Goal: Task Accomplishment & Management: Use online tool/utility

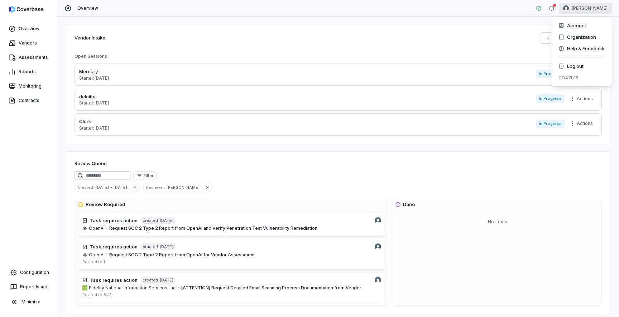
click at [589, 8] on html "Overview Vendors Assessments Reports Monitoring Contracts Configuration Report …" at bounding box center [309, 158] width 619 height 317
click at [580, 68] on div "Log out" at bounding box center [582, 65] width 55 height 11
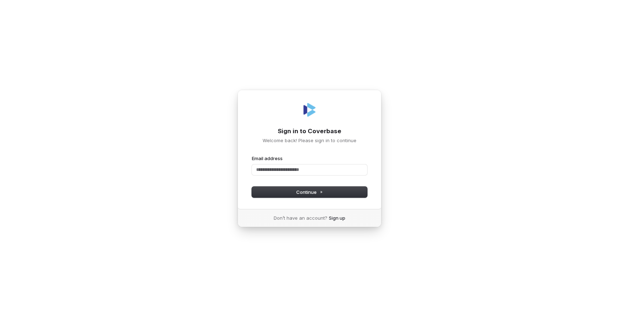
click at [0, 316] on com-1password-button at bounding box center [0, 317] width 0 height 0
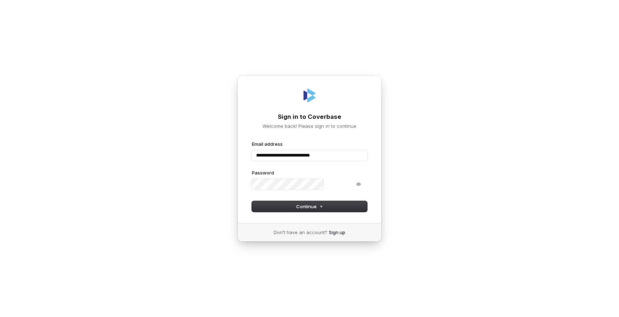
type input "**********"
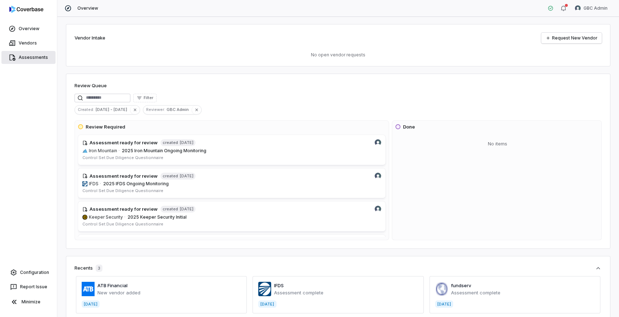
click at [32, 54] on link "Assessments" at bounding box center [28, 57] width 54 height 13
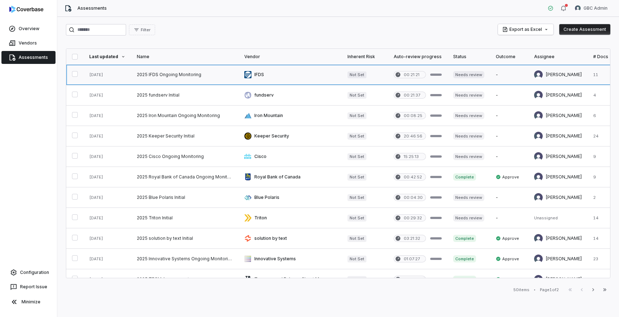
click at [162, 74] on link at bounding box center [185, 75] width 108 height 20
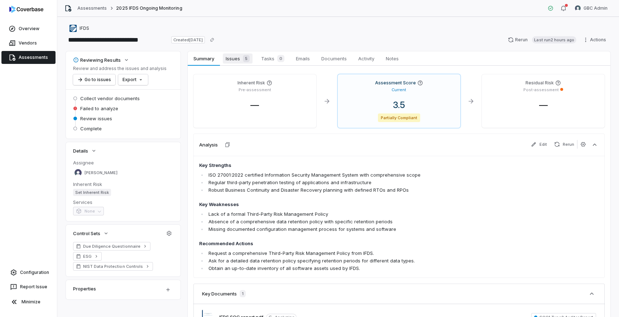
click at [234, 58] on span "Issues 5" at bounding box center [238, 58] width 30 height 10
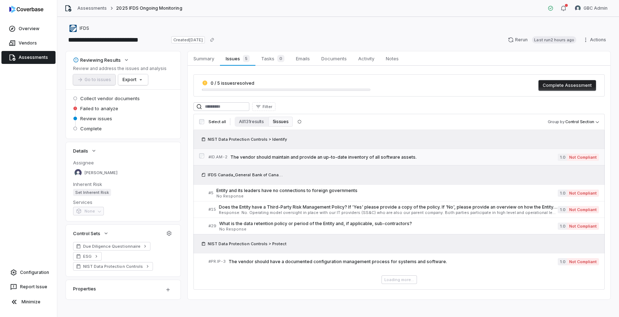
click at [356, 162] on link "# ID.AM-2 The vendor should maintain and provide an up-to-date inventory of all…" at bounding box center [404, 157] width 391 height 16
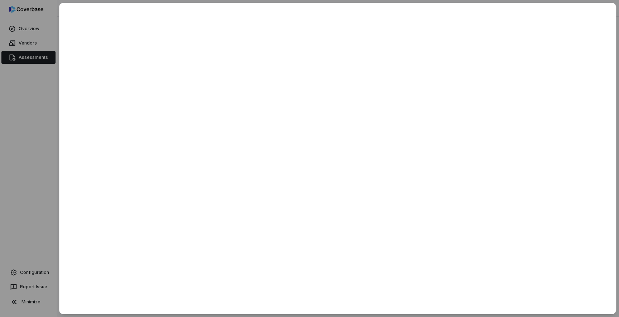
click at [24, 175] on div at bounding box center [309, 158] width 619 height 317
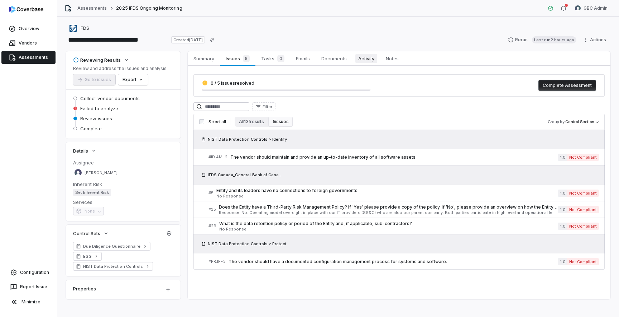
click at [372, 62] on span "Activity" at bounding box center [367, 58] width 22 height 9
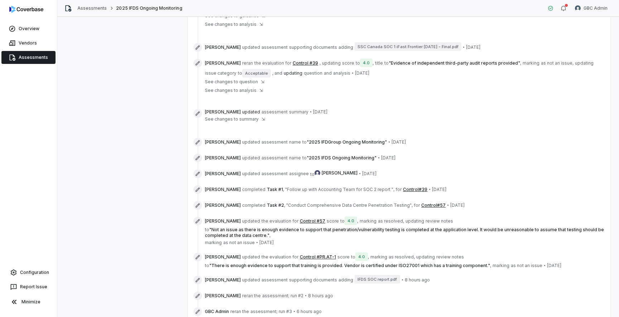
scroll to position [396, 0]
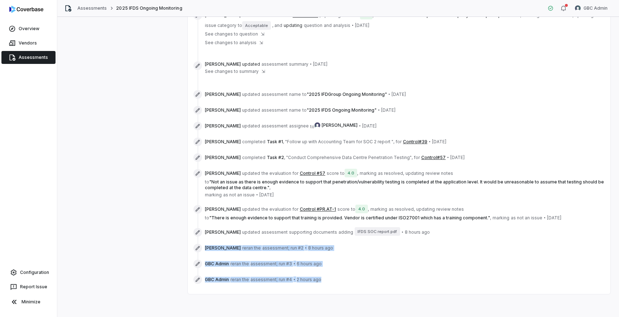
drag, startPoint x: 337, startPoint y: 279, endPoint x: 204, endPoint y: 248, distance: 136.5
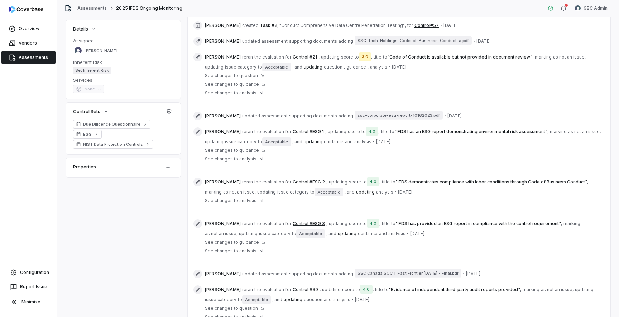
scroll to position [0, 0]
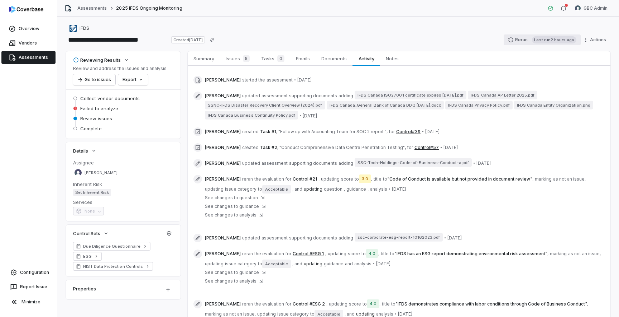
click at [516, 38] on button "Rerun Last run 2 hours ago" at bounding box center [542, 39] width 77 height 11
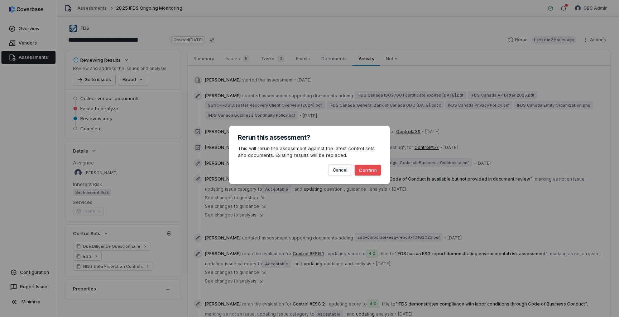
click at [372, 169] on button "Confirm" at bounding box center [368, 170] width 27 height 11
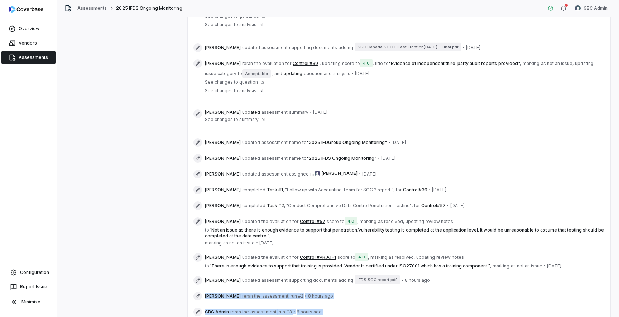
scroll to position [412, 0]
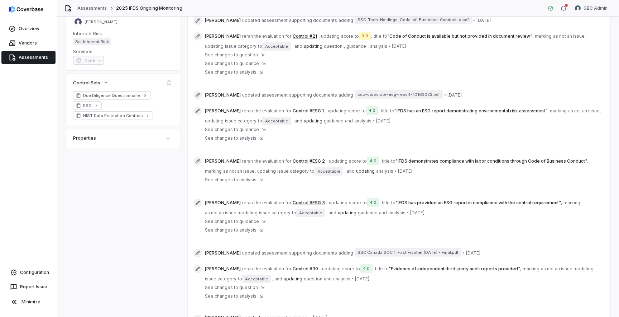
scroll to position [0, 0]
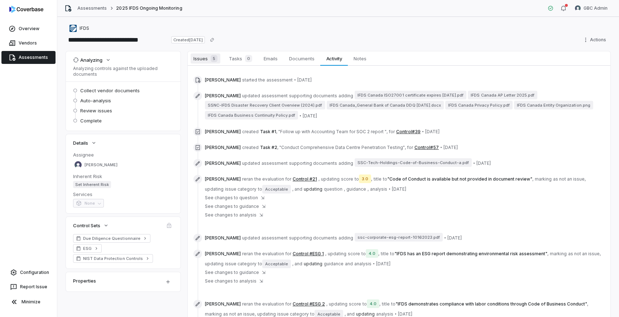
click at [200, 58] on span "Issues 5" at bounding box center [206, 58] width 30 height 10
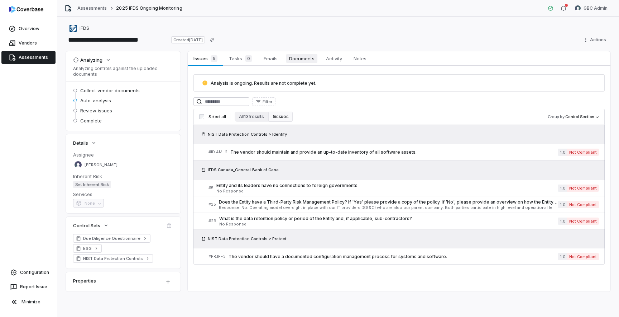
click at [317, 57] on span "Documents" at bounding box center [301, 58] width 31 height 9
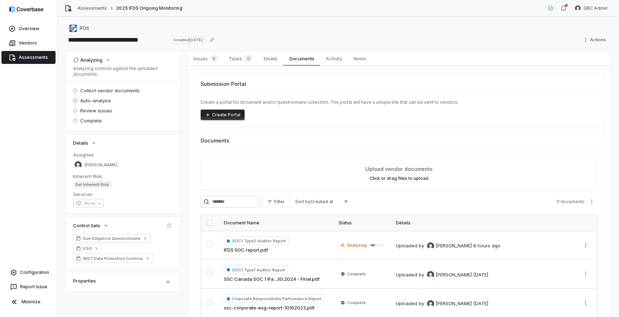
scroll to position [109, 0]
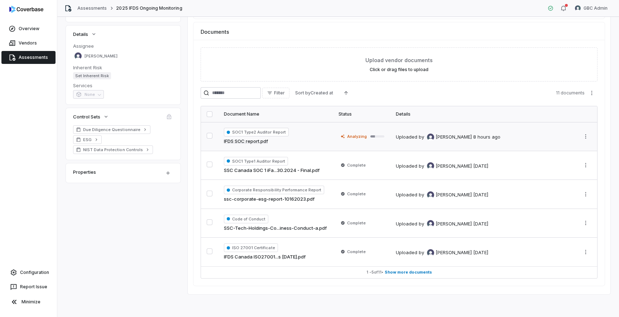
click at [314, 141] on div "SOC1 Type2 Auditor Report IFDS SOC report.pdf" at bounding box center [275, 136] width 103 height 17
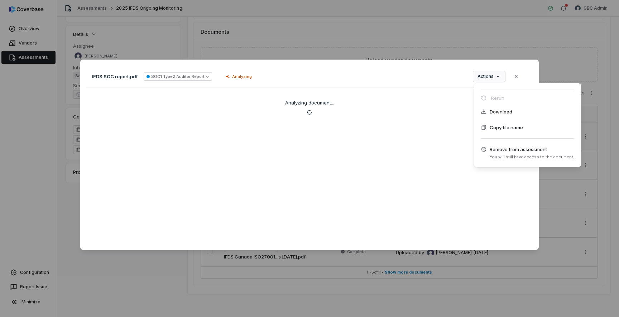
click at [490, 75] on div "Document Preview IFDS SOC report.pdf SOC1 Type2 Auditor Report Analyzing Action…" at bounding box center [309, 158] width 619 height 220
click at [409, 39] on div "Document Preview IFDS SOC report.pdf SOC1 Type2 Auditor Report Analyzing Action…" at bounding box center [309, 158] width 619 height 317
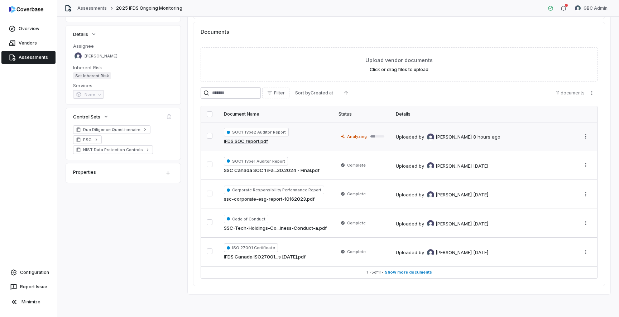
click at [300, 128] on div "SOC1 Type2 Auditor Report IFDS SOC report.pdf" at bounding box center [275, 136] width 103 height 17
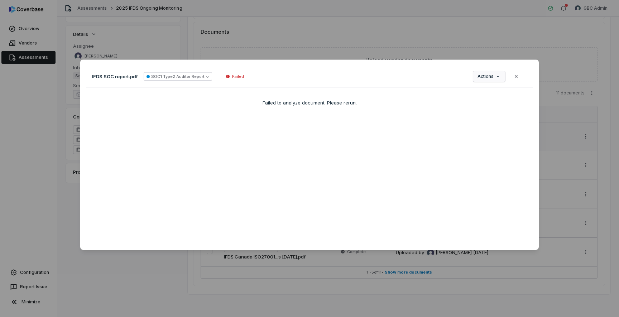
click at [496, 76] on div "Document Preview IFDS SOC report.pdf SOC1 Type2 Auditor Report Failed Actions C…" at bounding box center [309, 158] width 619 height 220
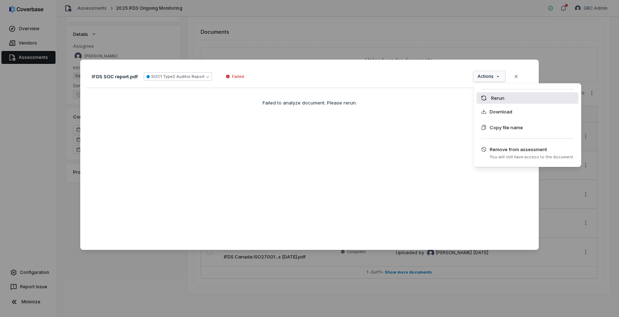
click at [500, 100] on div "Rerun" at bounding box center [528, 97] width 102 height 11
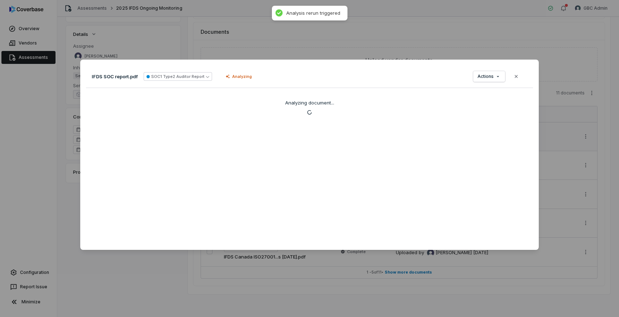
click at [424, 54] on div "Document Preview IFDS SOC report.pdf SOC1 Type2 Auditor Report Analyzing Action…" at bounding box center [309, 158] width 619 height 317
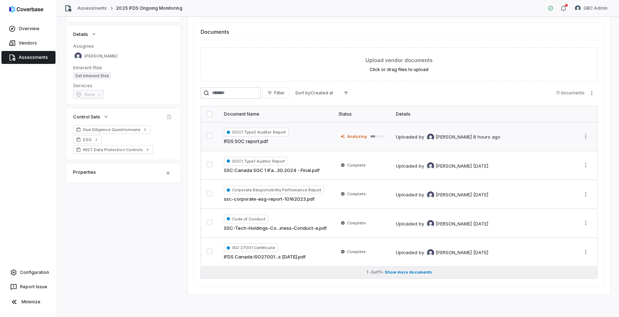
click at [414, 274] on span "Show more documents" at bounding box center [408, 271] width 47 height 5
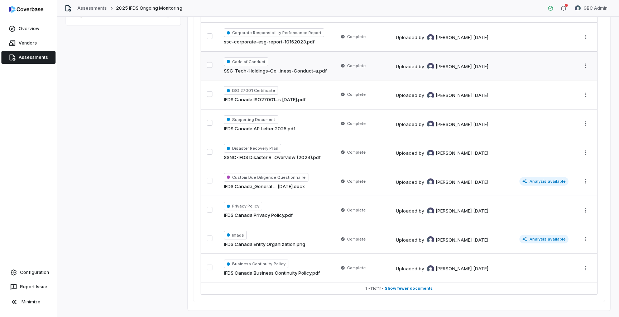
scroll to position [282, 0]
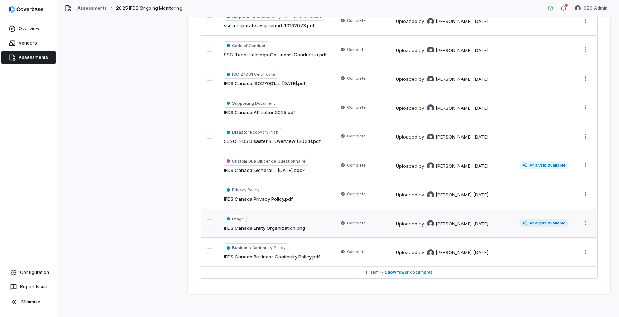
click at [418, 225] on div "Uploaded by Esther Barreto 25 days ago" at bounding box center [442, 223] width 92 height 7
click at [421, 168] on div "by Esther Barreto" at bounding box center [445, 165] width 53 height 7
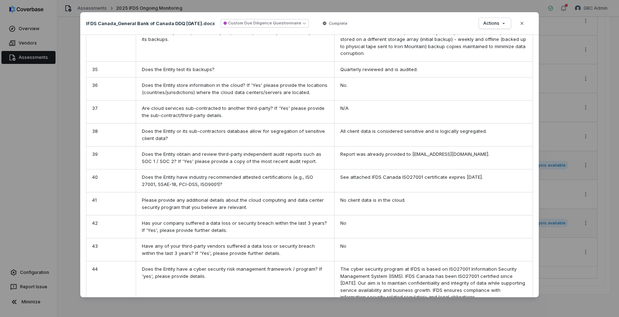
scroll to position [1247, 0]
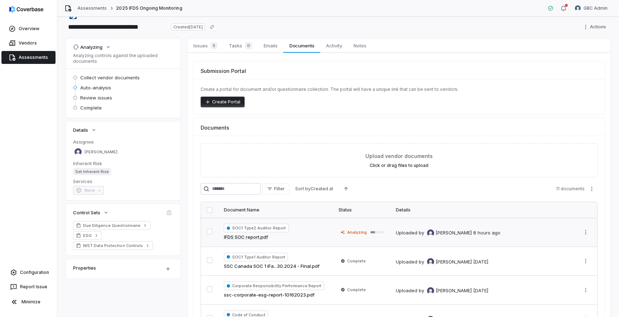
scroll to position [28, 0]
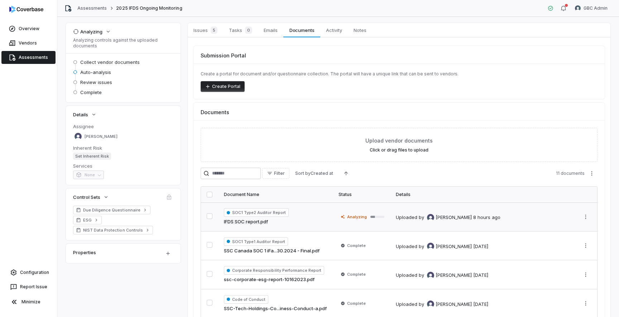
click at [507, 224] on td "Uploaded by Meghan Paonessa 8 hours ago" at bounding box center [482, 216] width 184 height 29
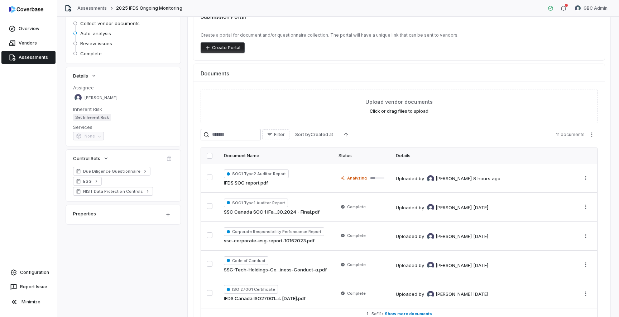
scroll to position [106, 0]
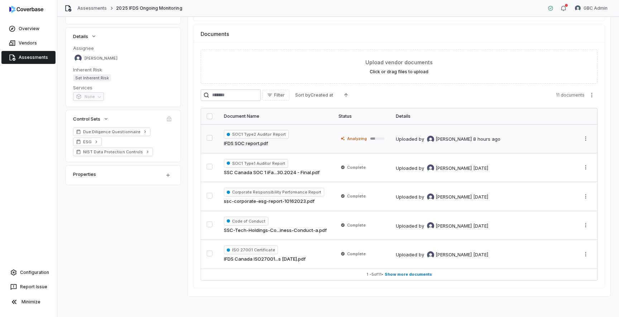
click at [525, 148] on td "Uploaded by Meghan Paonessa 8 hours ago" at bounding box center [482, 138] width 184 height 29
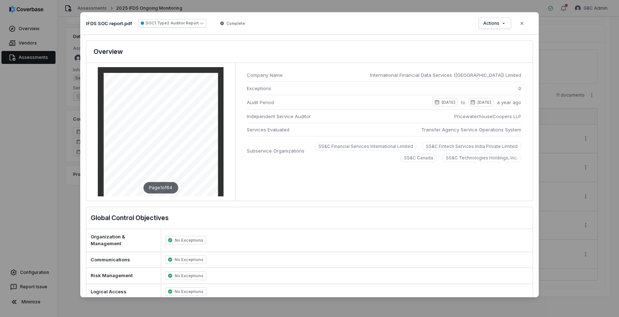
scroll to position [425, 0]
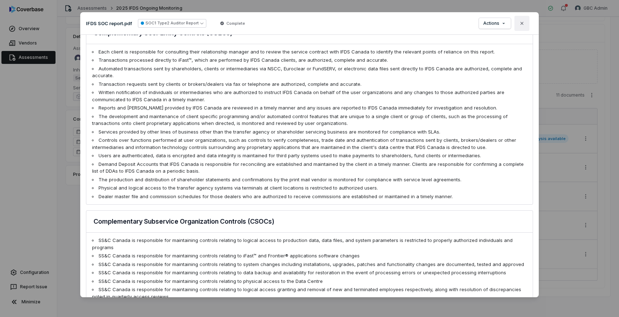
click at [523, 24] on icon "button" at bounding box center [522, 23] width 3 height 3
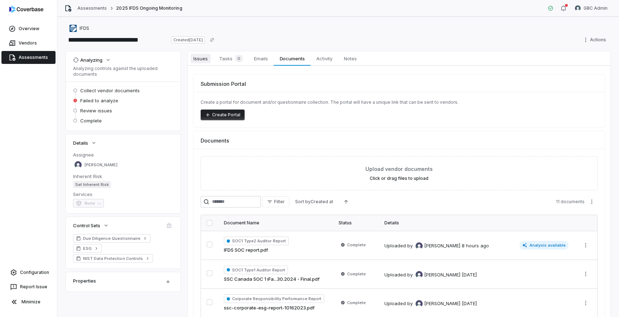
click at [205, 60] on span "Issues" at bounding box center [201, 58] width 20 height 9
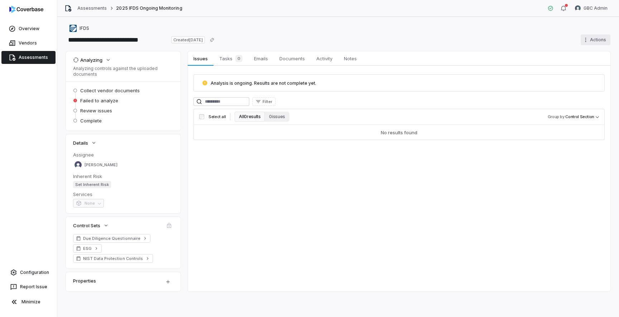
click at [595, 41] on html "**********" at bounding box center [309, 158] width 619 height 317
click at [591, 67] on div "Cancel run" at bounding box center [587, 66] width 52 height 11
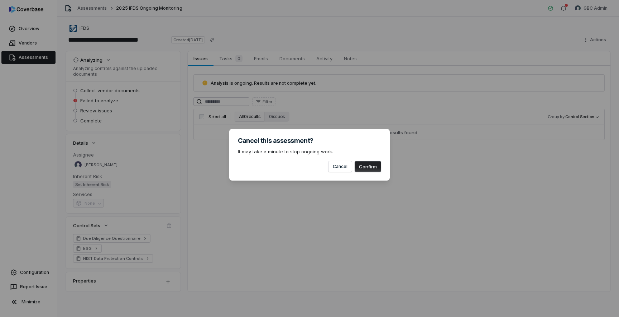
click at [368, 169] on button "Confirm" at bounding box center [368, 166] width 27 height 11
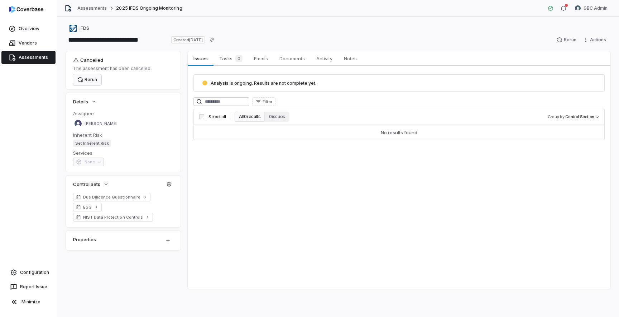
click at [90, 81] on button "Rerun" at bounding box center [87, 79] width 28 height 11
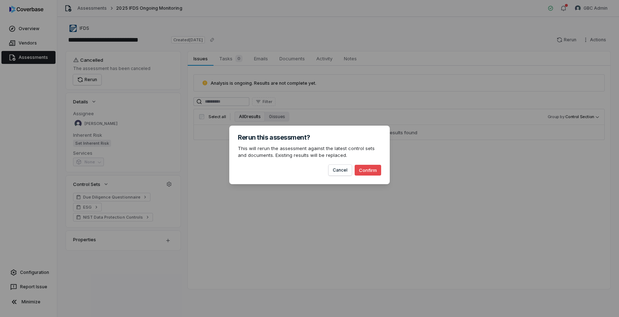
click at [374, 168] on button "Confirm" at bounding box center [368, 170] width 27 height 11
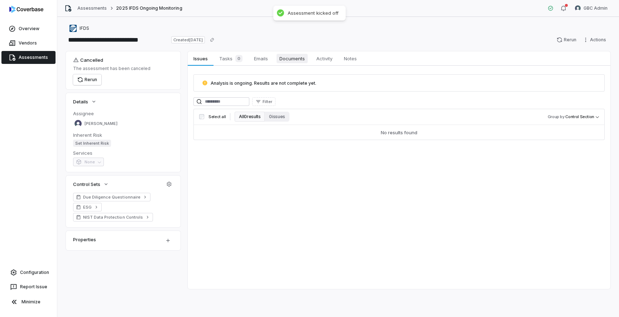
click at [299, 60] on span "Documents" at bounding box center [292, 58] width 31 height 9
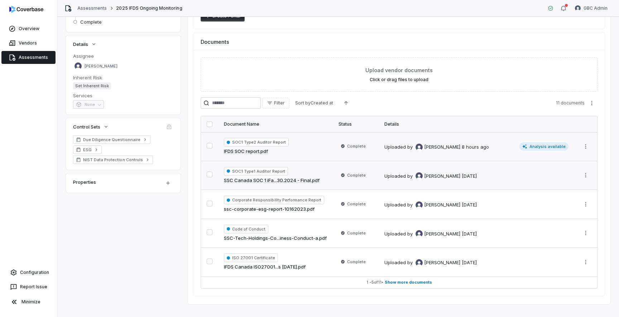
scroll to position [99, 0]
click at [398, 282] on span "Show more documents" at bounding box center [408, 281] width 47 height 5
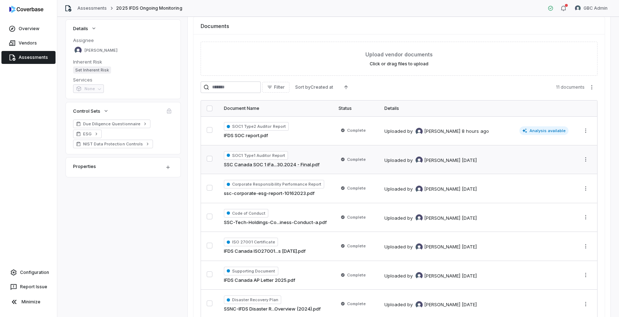
scroll to position [0, 0]
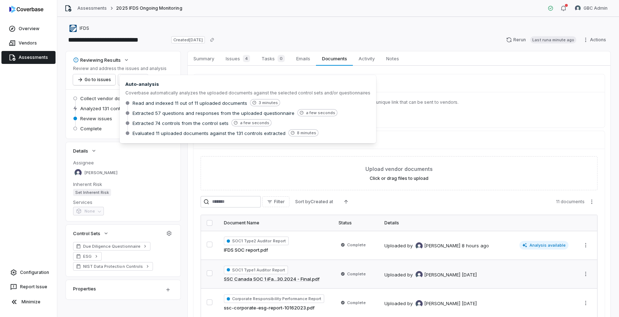
click at [441, 31] on div "IFDS" at bounding box center [338, 28] width 545 height 9
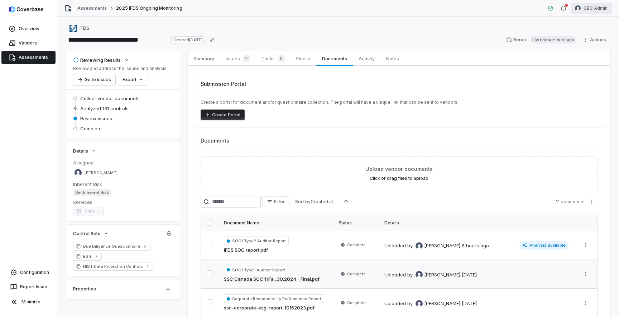
click at [600, 10] on html "**********" at bounding box center [309, 158] width 619 height 317
click at [578, 70] on div "Log out" at bounding box center [582, 65] width 55 height 11
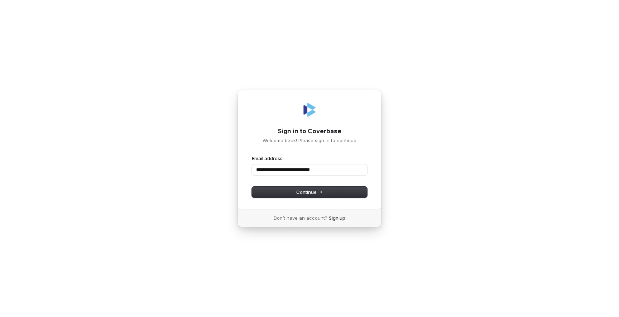
type input "**********"
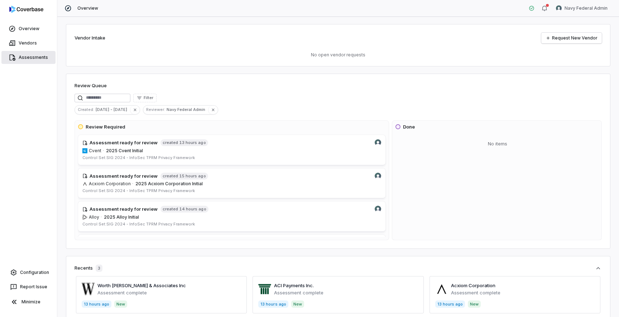
click at [32, 54] on link "Assessments" at bounding box center [28, 57] width 54 height 13
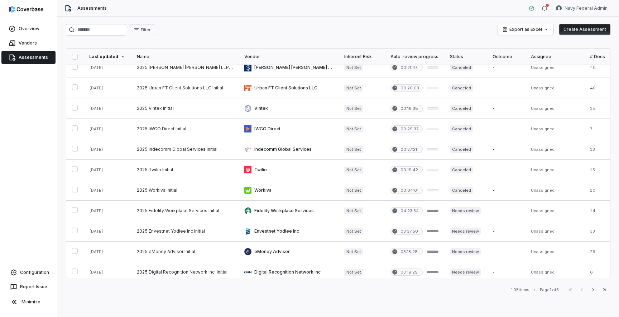
scroll to position [298, 0]
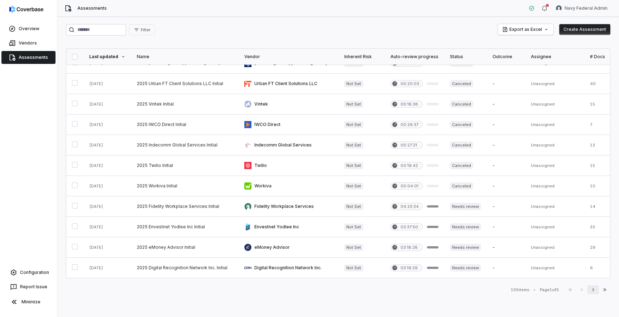
click at [592, 290] on icon "button" at bounding box center [594, 289] width 6 height 6
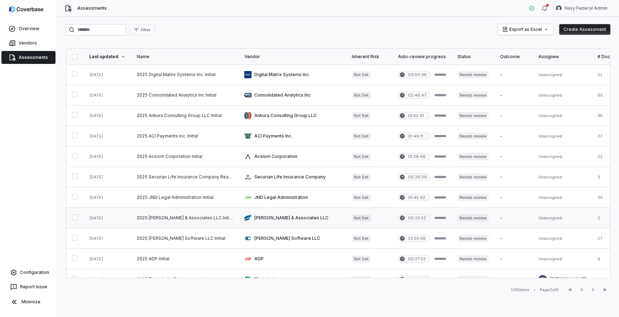
click at [185, 222] on link at bounding box center [185, 218] width 108 height 20
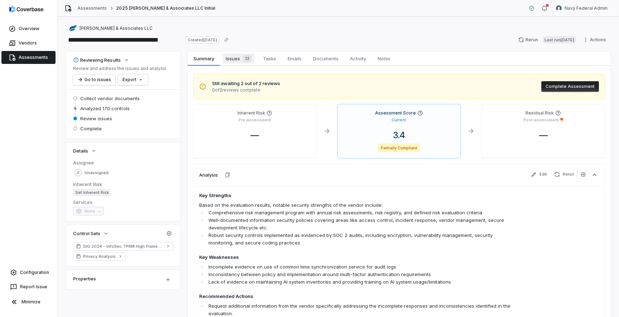
click at [237, 61] on span "Issues 13" at bounding box center [239, 58] width 32 height 10
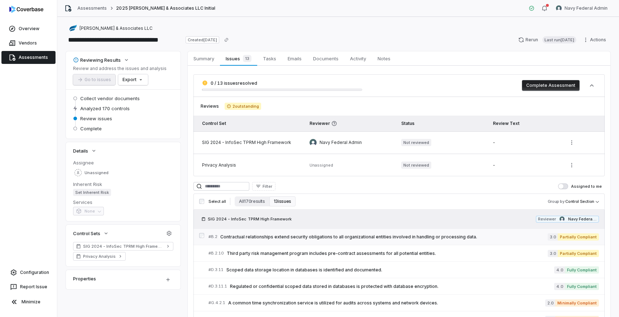
click at [296, 236] on span "Contractual relationships extend security obligations to all organizational ent…" at bounding box center [384, 237] width 328 height 6
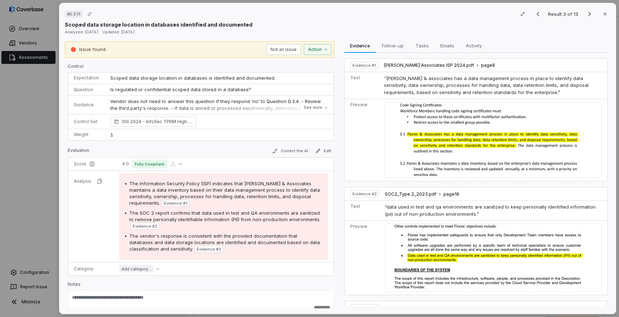
click at [50, 151] on div "# D.3.11 Result 3 of 13 Close Scoped data storage location in databases identif…" at bounding box center [309, 158] width 619 height 317
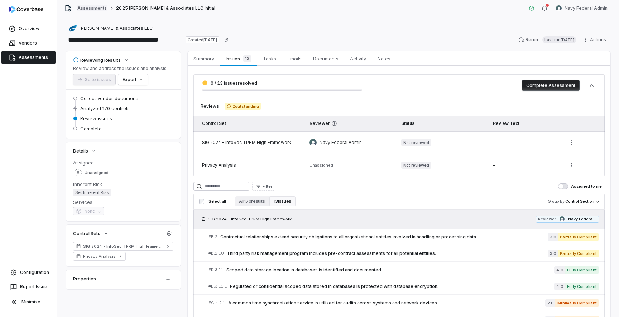
click at [91, 6] on link "Assessments" at bounding box center [91, 8] width 29 height 6
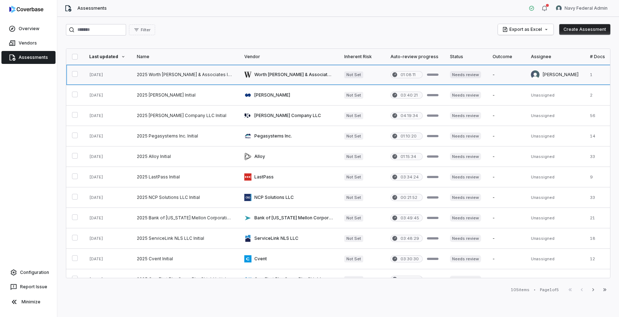
click at [162, 76] on link at bounding box center [185, 75] width 108 height 20
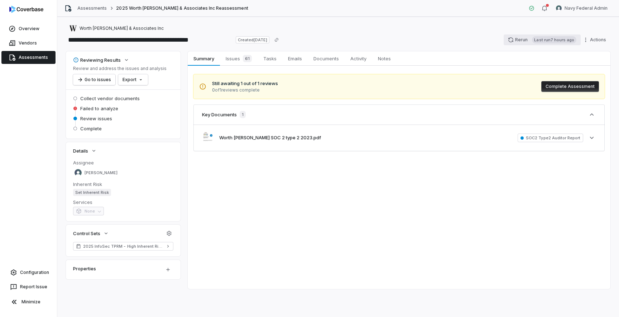
click at [521, 41] on button "Rerun Last run 7 hours ago" at bounding box center [542, 39] width 77 height 11
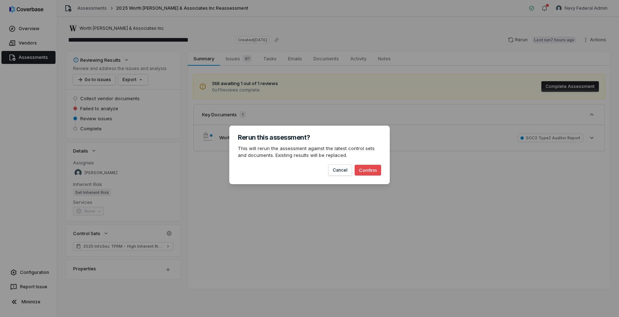
click at [417, 193] on div "Rerun this assessment? This will rerun the assessment against the latest contro…" at bounding box center [309, 158] width 619 height 89
click at [345, 174] on button "Cancel" at bounding box center [340, 170] width 23 height 11
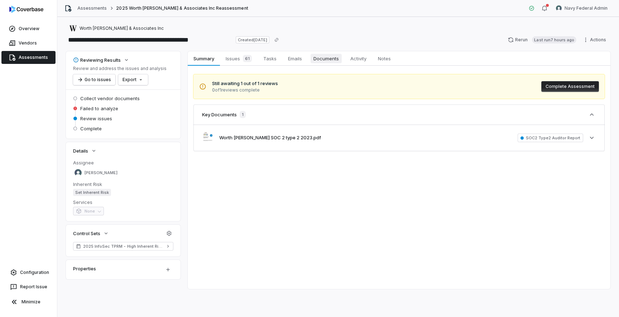
click at [324, 61] on span "Documents" at bounding box center [326, 58] width 31 height 9
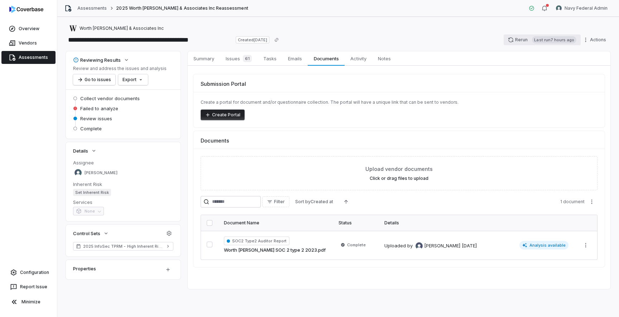
click at [518, 37] on button "Rerun Last run 7 hours ago" at bounding box center [542, 39] width 77 height 11
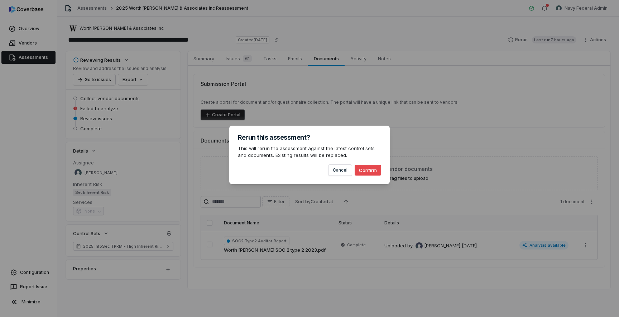
click at [375, 170] on button "Confirm" at bounding box center [368, 170] width 27 height 11
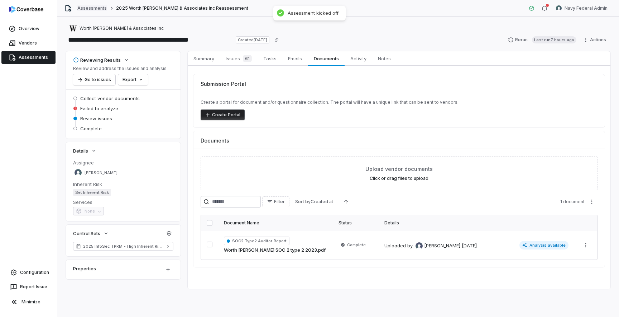
click at [83, 6] on link "Assessments" at bounding box center [91, 8] width 29 height 6
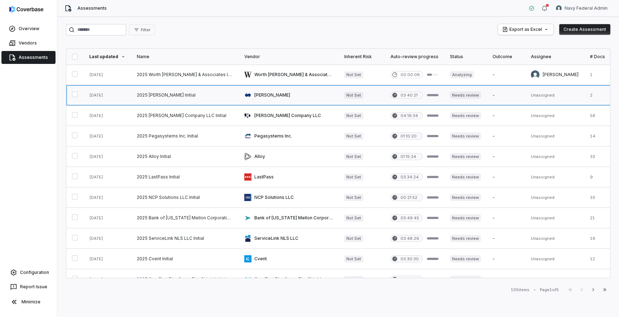
click at [202, 98] on link at bounding box center [185, 95] width 108 height 20
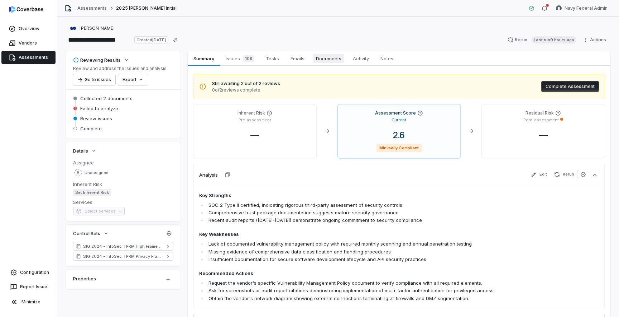
click at [329, 59] on span "Documents" at bounding box center [328, 58] width 31 height 9
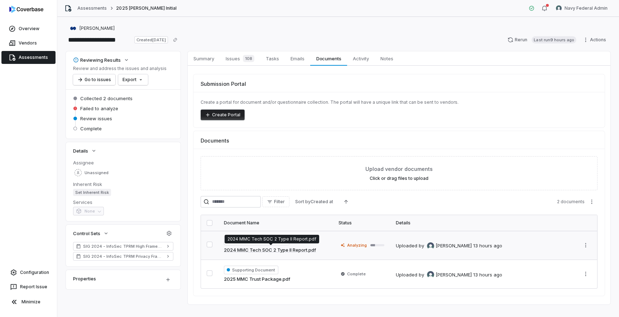
click at [299, 246] on link "2024 MMC Tech SOC 2 Type II Report.pdf" at bounding box center [270, 249] width 92 height 7
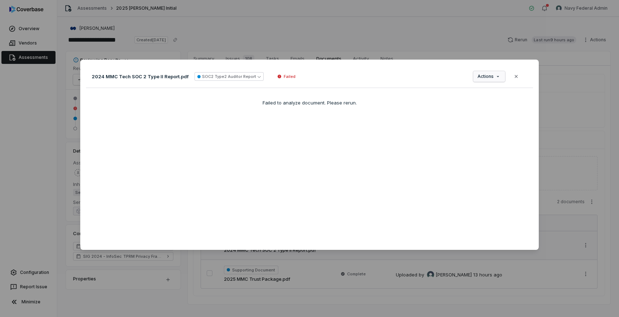
click at [494, 73] on div "Document Preview 2024 MMC Tech SOC 2 Type II Report.pdf SOC2 Type2 Auditor Repo…" at bounding box center [309, 158] width 619 height 220
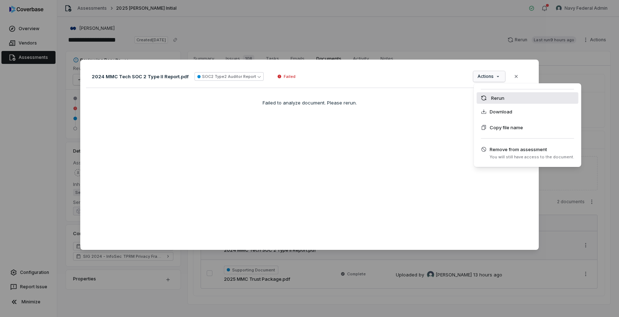
click at [498, 99] on div "Rerun" at bounding box center [528, 97] width 102 height 11
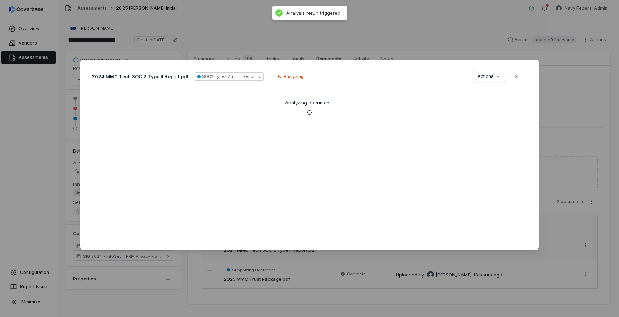
click at [472, 23] on div "Document Preview 2024 MMC Tech SOC 2 Type II Report.pdf SOC2 Type2 Auditor Repo…" at bounding box center [309, 158] width 619 height 317
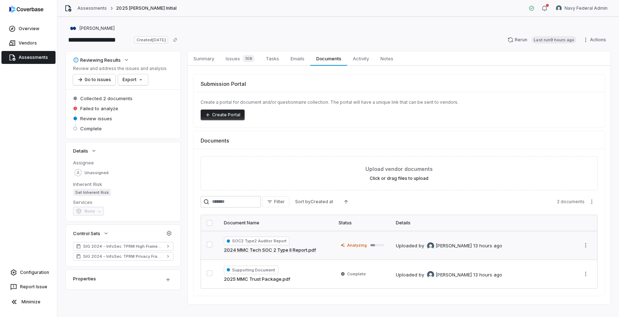
click at [286, 252] on link "2024 MMC Tech SOC 2 Type II Report.pdf" at bounding box center [270, 249] width 92 height 7
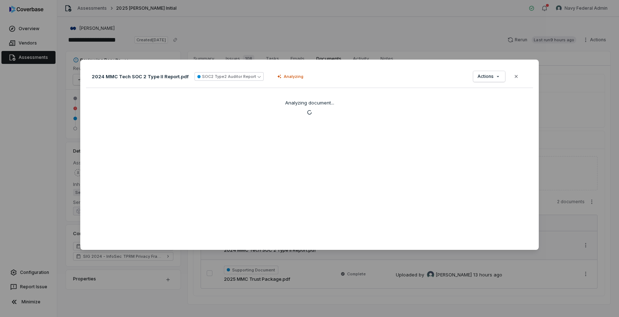
click at [308, 280] on div "Document Preview 2024 MMC Tech SOC 2 Type II Report.pdf SOC2 Type2 Auditor Repo…" at bounding box center [309, 158] width 619 height 317
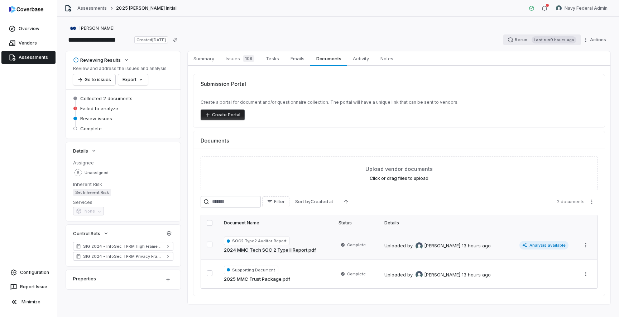
click at [524, 36] on button "Rerun Last run 9 hours ago" at bounding box center [542, 39] width 77 height 11
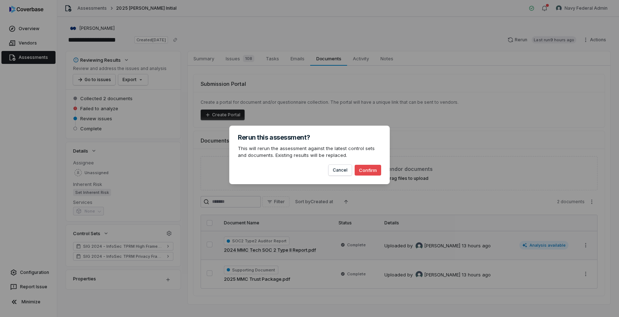
click at [371, 167] on button "Confirm" at bounding box center [368, 170] width 27 height 11
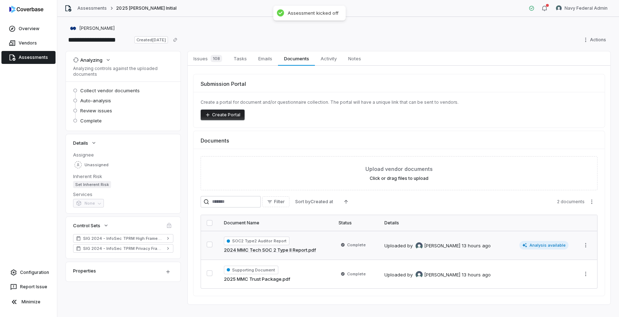
click at [43, 61] on link "Assessments" at bounding box center [28, 57] width 54 height 13
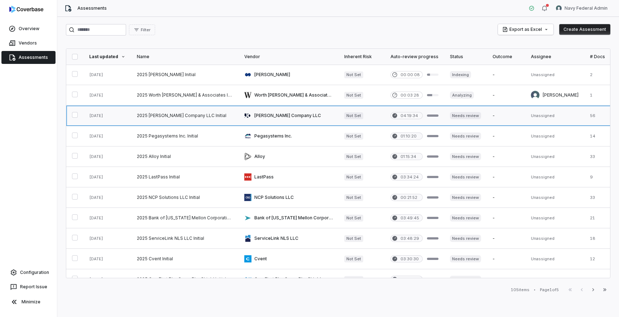
click at [201, 118] on link at bounding box center [185, 115] width 108 height 20
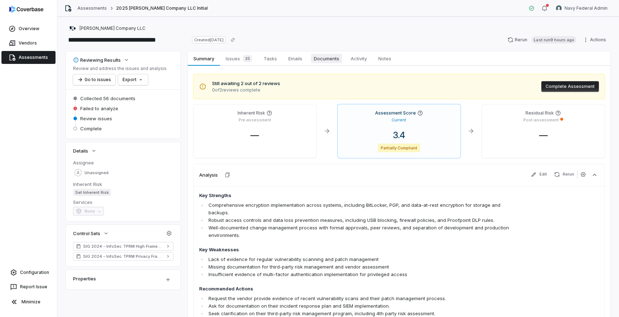
click at [319, 58] on span "Documents" at bounding box center [326, 58] width 31 height 9
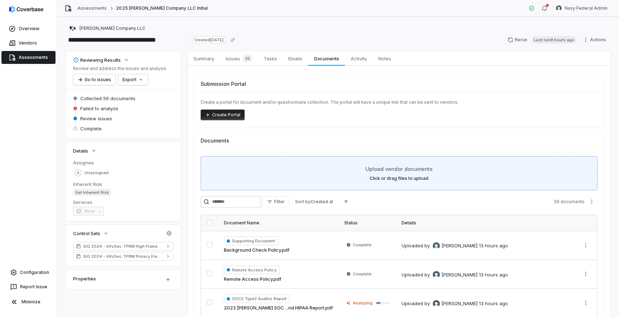
scroll to position [102, 0]
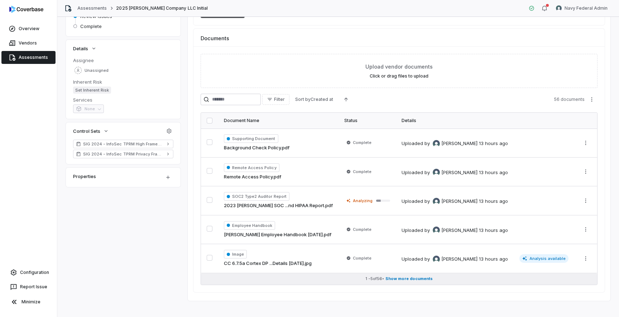
click at [395, 279] on span "Show more documents" at bounding box center [409, 278] width 47 height 5
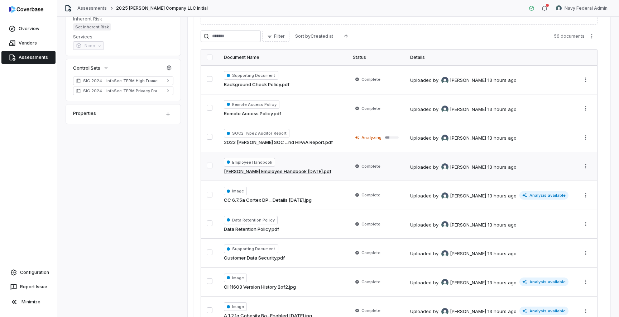
scroll to position [146, 0]
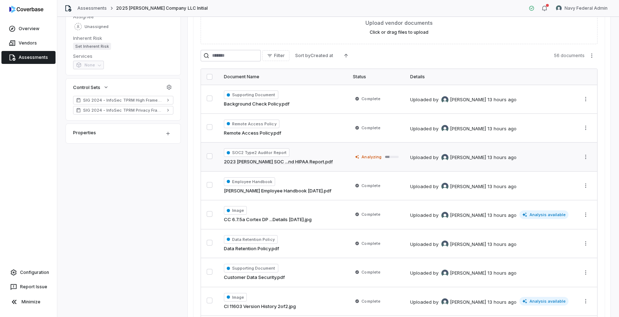
click at [330, 157] on td "SOC2 Type2 Auditor Report 2023 Japs-Olson SOC ...nd HIPAA Report.pdf" at bounding box center [282, 156] width 129 height 29
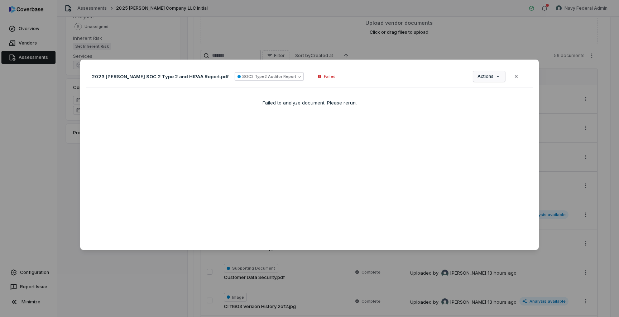
click at [491, 74] on div "Document Preview 2023 Japs-Olson SOC 2 Type 2 and HIPAA Report.pdf SOC2 Type2 A…" at bounding box center [309, 158] width 619 height 220
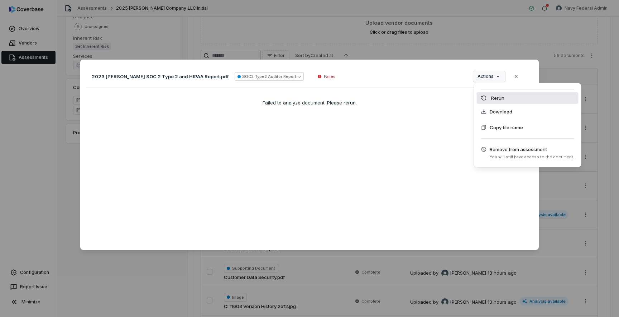
click at [493, 97] on div "Rerun" at bounding box center [528, 97] width 102 height 11
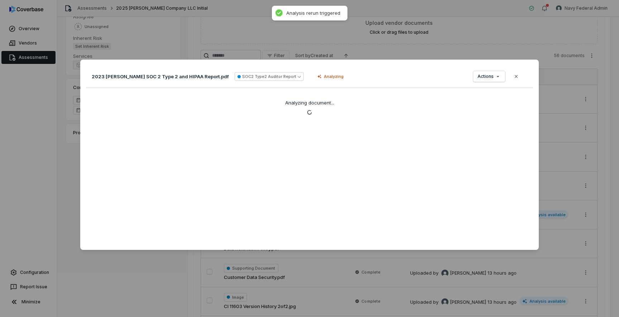
click at [456, 42] on div "Document Preview 2023 Japs-Olson SOC 2 Type 2 and HIPAA Report.pdf SOC2 Type2 A…" at bounding box center [309, 158] width 619 height 317
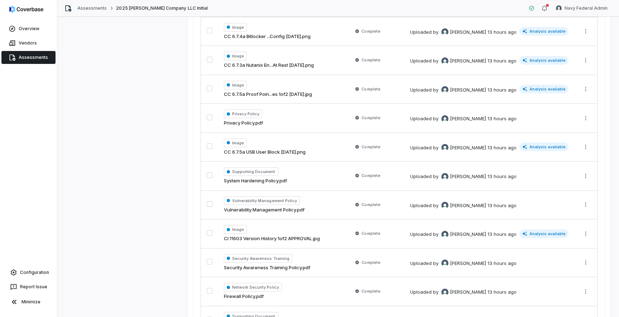
scroll to position [802, 0]
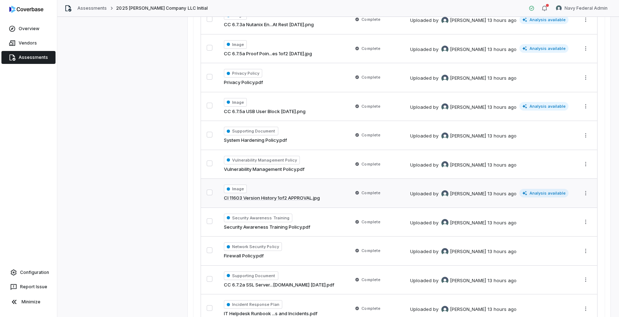
click at [332, 190] on td "Image CI 11603 Version History 1of2 APPROVAL.jpg" at bounding box center [282, 193] width 129 height 29
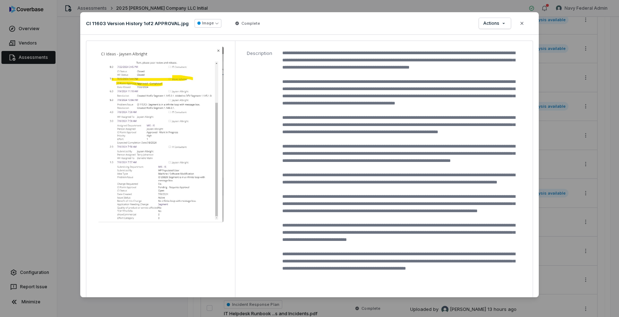
click at [56, 187] on div "Document Preview CI 11603 Version History 1of2 APPROVAL.jpg Image Complete Acti…" at bounding box center [309, 158] width 619 height 317
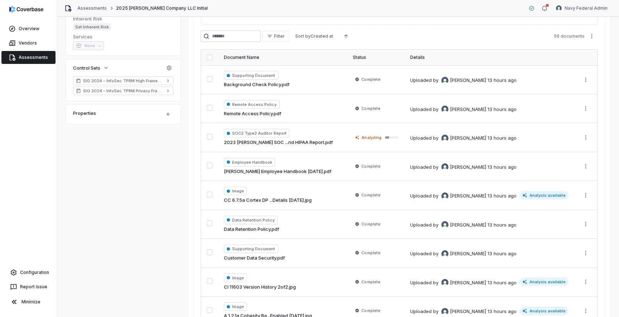
scroll to position [169, 0]
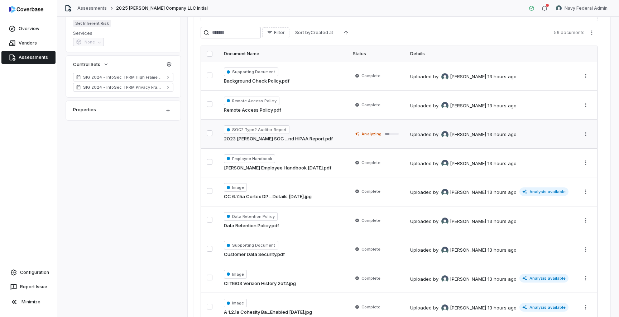
click at [347, 141] on td "Analyzing" at bounding box center [375, 133] width 57 height 29
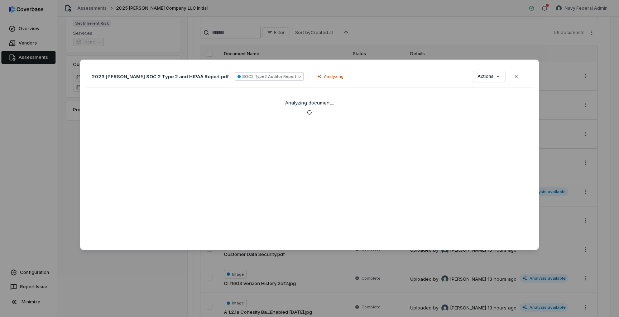
click at [573, 174] on div "Document Preview 2023 Japs-Olson SOC 2 Type 2 and HIPAA Report.pdf SOC2 Type2 A…" at bounding box center [309, 158] width 619 height 317
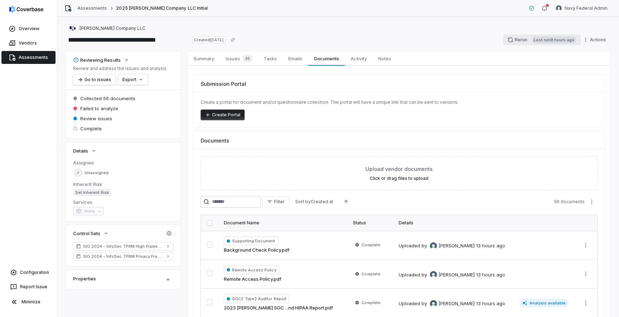
click at [516, 41] on button "Rerun Last run 9 hours ago" at bounding box center [542, 39] width 77 height 11
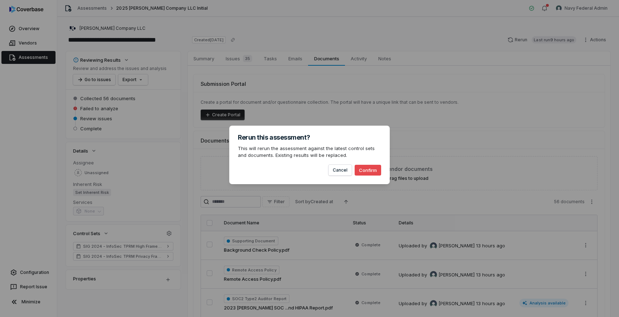
click at [370, 170] on button "Confirm" at bounding box center [368, 170] width 27 height 11
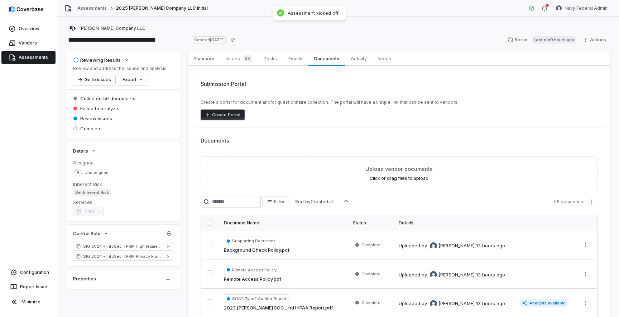
click at [38, 57] on link "Assessments" at bounding box center [28, 57] width 54 height 13
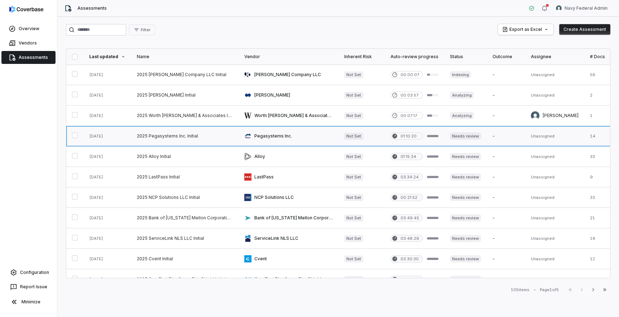
click at [162, 140] on link at bounding box center [185, 136] width 108 height 20
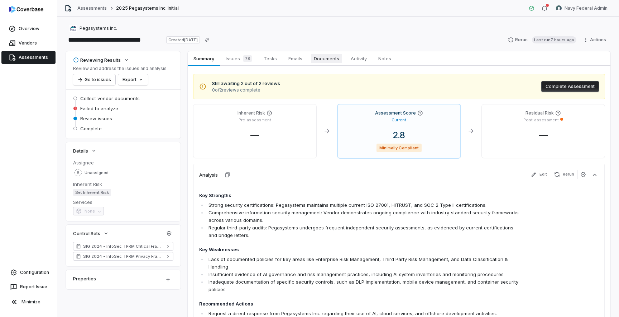
click at [331, 62] on span "Documents" at bounding box center [326, 58] width 31 height 9
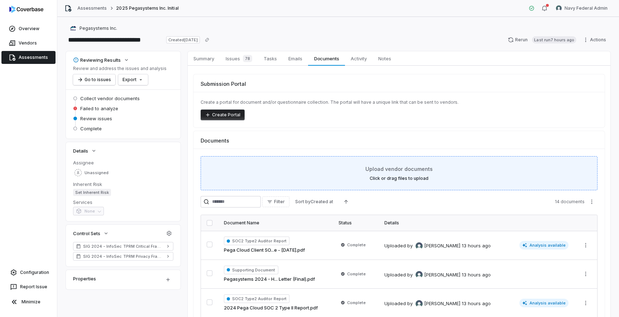
scroll to position [109, 0]
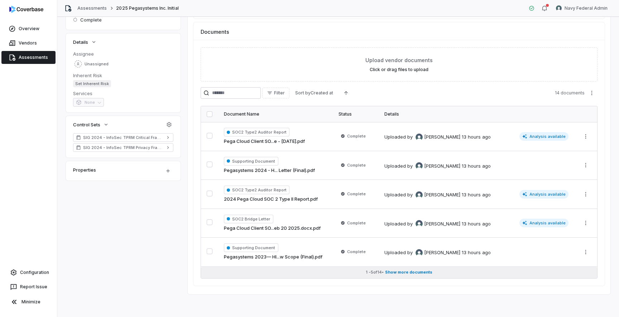
click at [407, 275] on button "1 - 5 of 14 • Show more documents" at bounding box center [399, 271] width 396 height 11
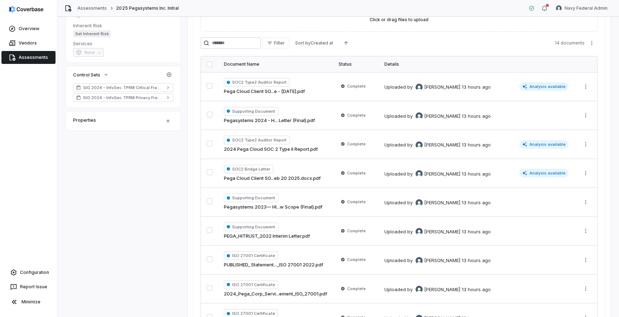
scroll to position [0, 0]
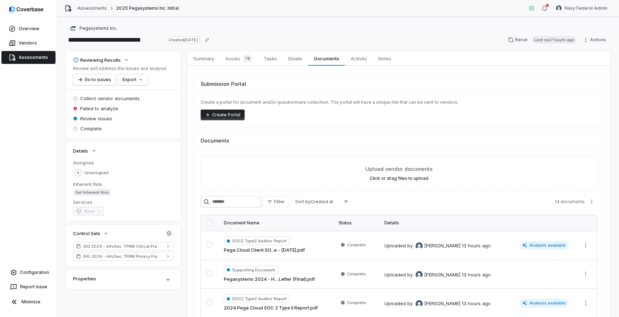
click at [35, 60] on link "Assessments" at bounding box center [28, 57] width 54 height 13
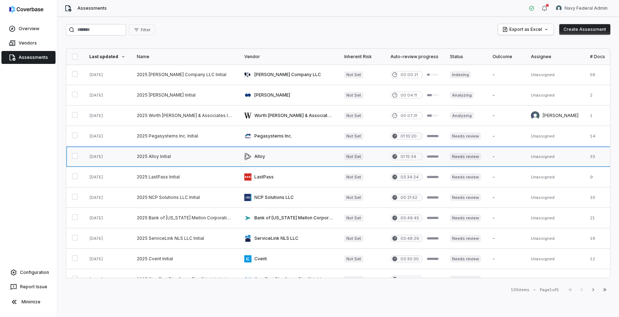
click at [168, 158] on link at bounding box center [185, 156] width 108 height 20
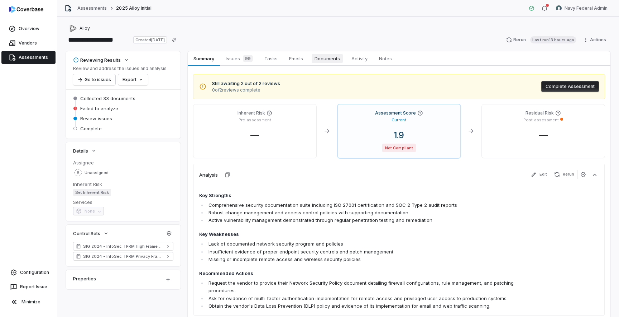
click at [333, 57] on span "Documents" at bounding box center [327, 58] width 31 height 9
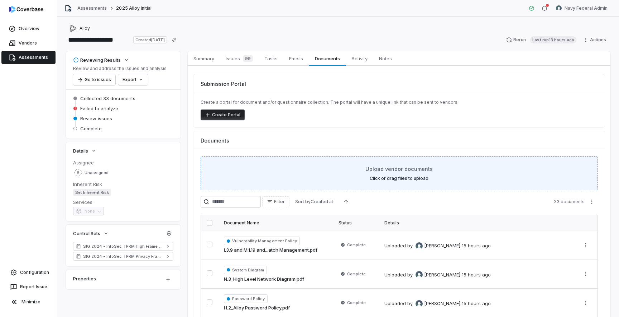
scroll to position [109, 0]
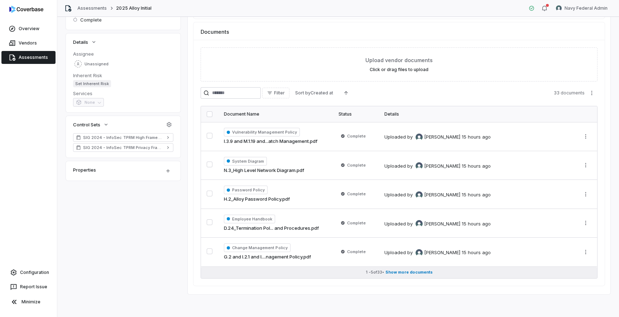
click at [426, 271] on span "Show more documents" at bounding box center [409, 271] width 47 height 5
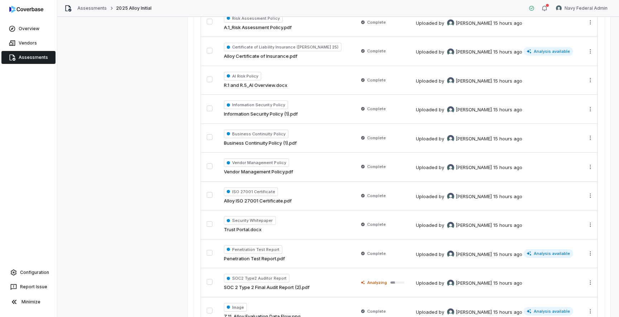
scroll to position [917, 0]
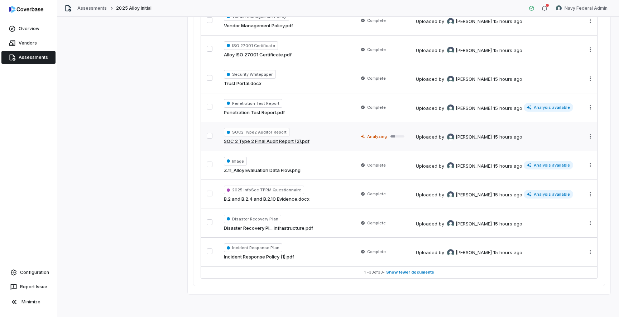
click at [317, 135] on div "SOC2 Type2 Auditor Report SOC 2 Type 2 Final Audit Report (2).pdf" at bounding box center [285, 136] width 123 height 17
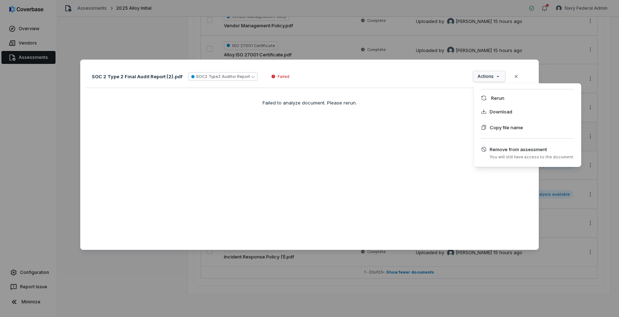
click at [497, 77] on div "Document Preview SOC 2 Type 2 Final Audit Report (2).pdf SOC2 Type2 Auditor Rep…" at bounding box center [309, 158] width 619 height 220
click at [498, 99] on div "Rerun" at bounding box center [528, 97] width 102 height 11
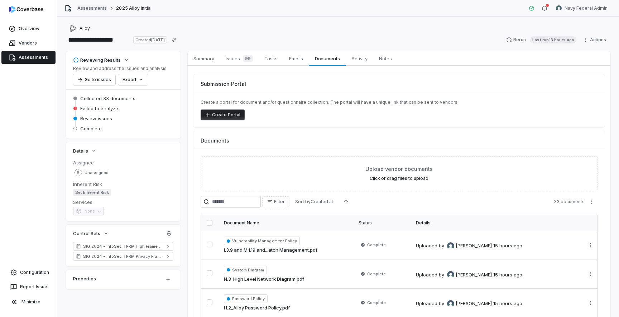
click at [86, 5] on link "Assessments" at bounding box center [91, 8] width 29 height 6
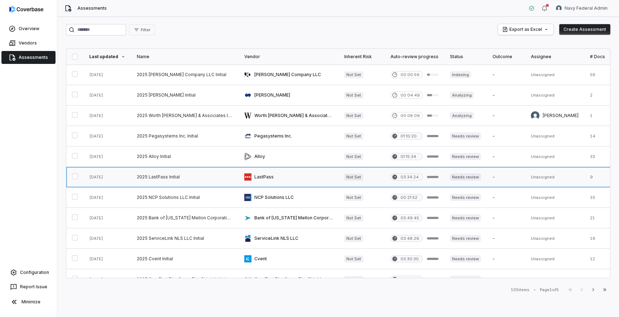
click at [269, 176] on link at bounding box center [289, 177] width 100 height 20
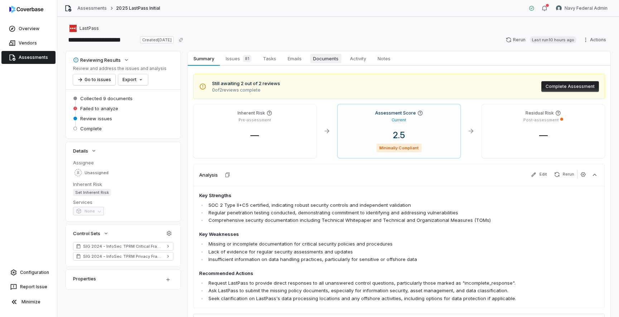
click at [324, 60] on span "Documents" at bounding box center [325, 58] width 31 height 9
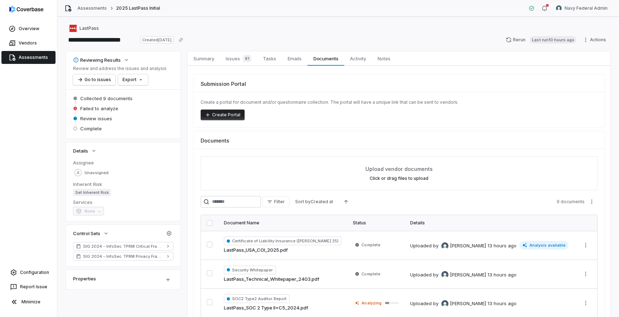
scroll to position [109, 0]
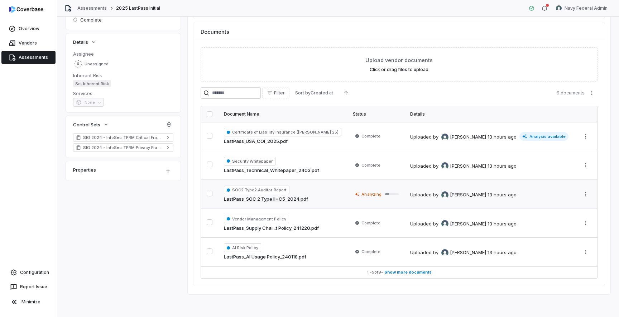
click at [347, 201] on td "Analyzing" at bounding box center [375, 194] width 57 height 29
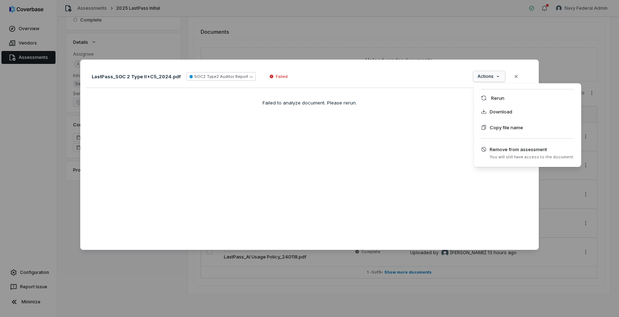
click at [488, 79] on div "Document Preview LastPass_SOC 2 Type II+C5_2024.pdf SOC2 Type2 Auditor Report F…" at bounding box center [309, 158] width 619 height 220
click at [495, 96] on div "Rerun" at bounding box center [528, 97] width 102 height 11
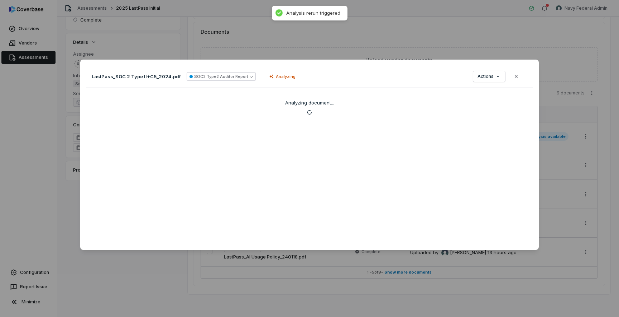
click at [32, 64] on div "Document Preview LastPass_SOC 2 Type II+C5_2024.pdf SOC2 Type2 Auditor Report A…" at bounding box center [309, 158] width 619 height 317
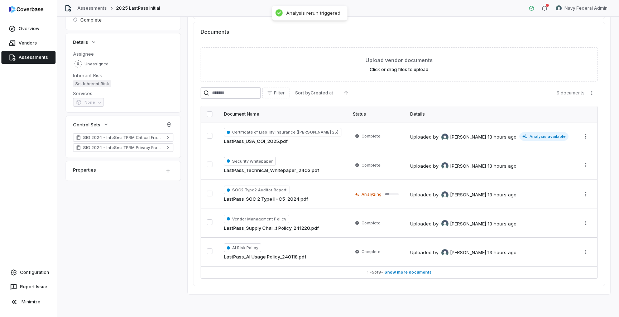
click at [34, 59] on link "Assessments" at bounding box center [28, 57] width 54 height 13
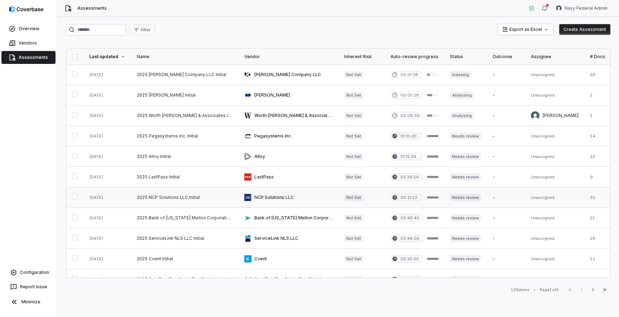
click at [180, 202] on link at bounding box center [185, 197] width 108 height 20
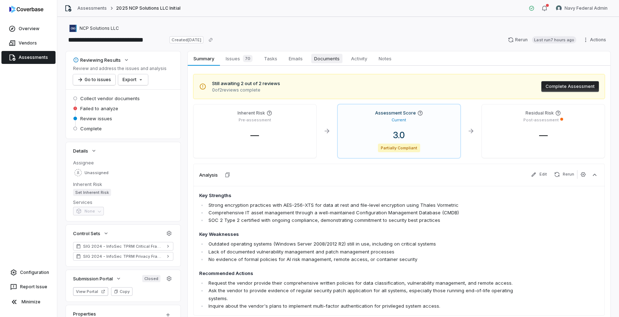
click at [324, 54] on span "Documents" at bounding box center [327, 58] width 31 height 9
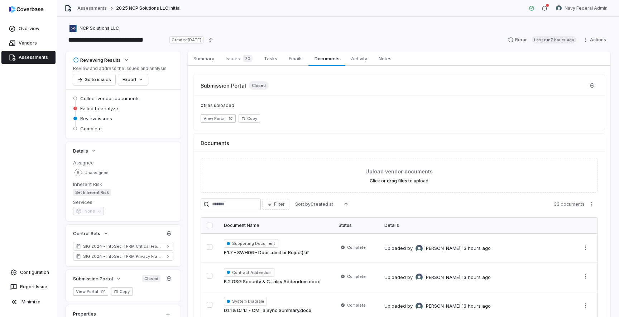
scroll to position [111, 0]
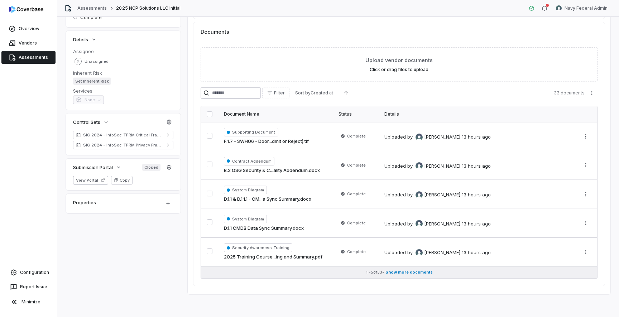
click at [413, 272] on span "Show more documents" at bounding box center [409, 271] width 47 height 5
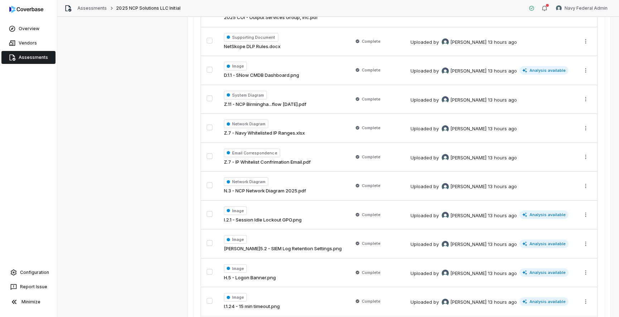
scroll to position [919, 0]
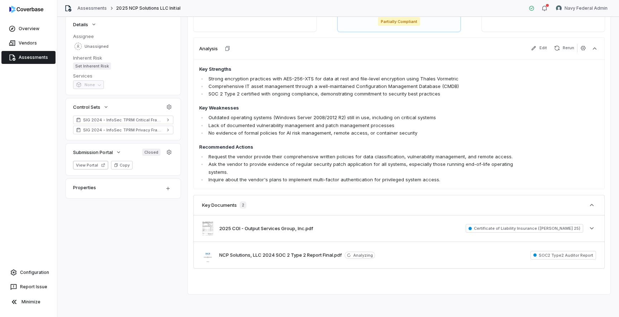
scroll to position [126, 0]
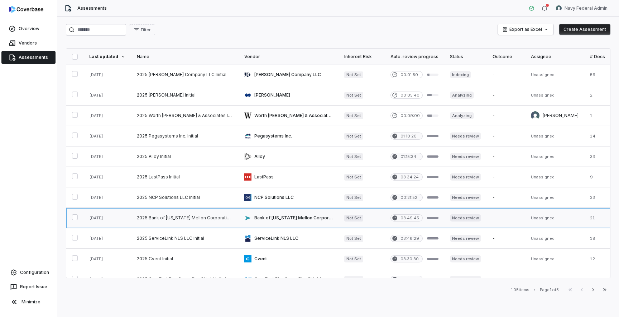
click at [165, 218] on link at bounding box center [185, 218] width 108 height 20
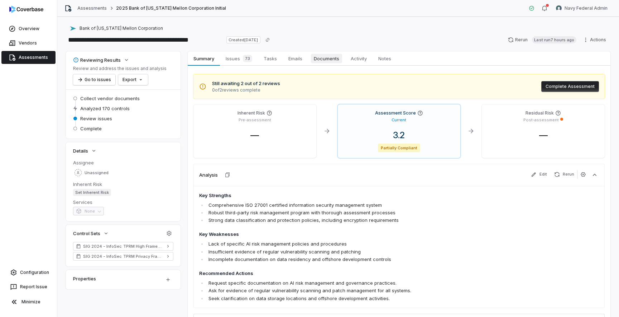
click at [324, 60] on span "Documents" at bounding box center [326, 58] width 31 height 9
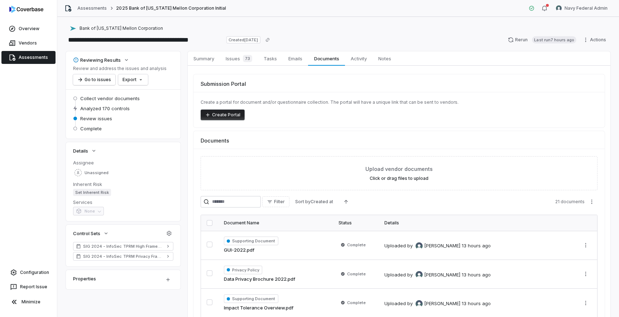
scroll to position [109, 0]
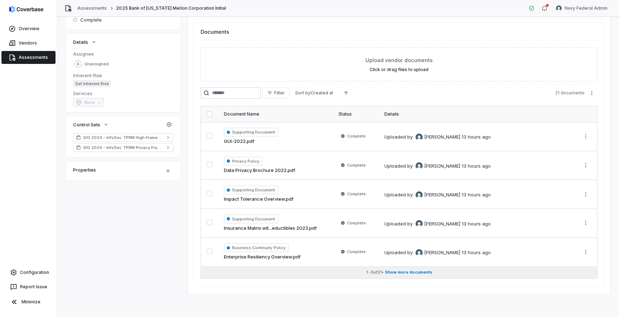
click at [407, 272] on span "Show more documents" at bounding box center [408, 271] width 47 height 5
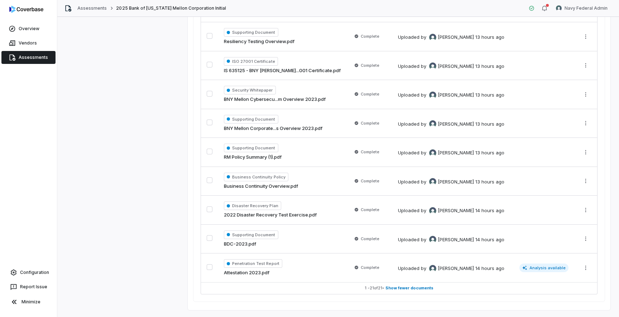
scroll to position [570, 0]
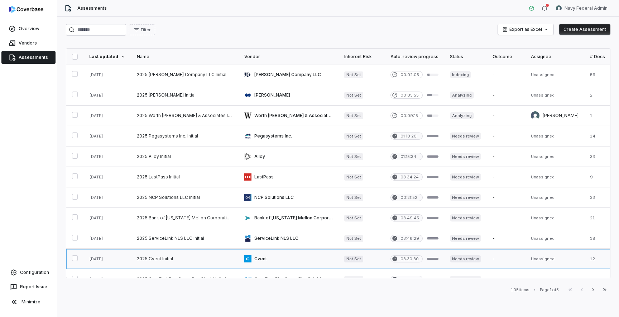
click at [157, 258] on link at bounding box center [185, 258] width 108 height 20
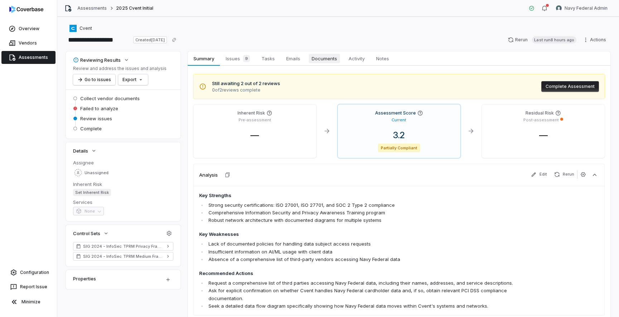
click at [324, 61] on span "Documents" at bounding box center [324, 58] width 31 height 9
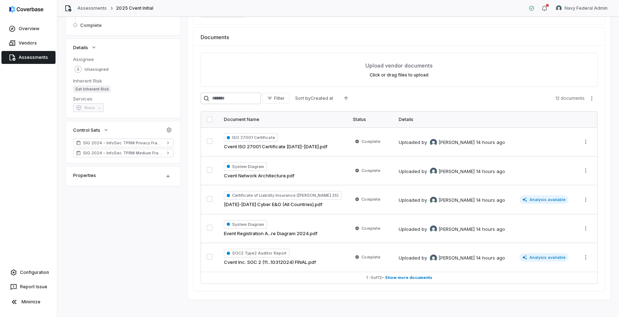
scroll to position [109, 0]
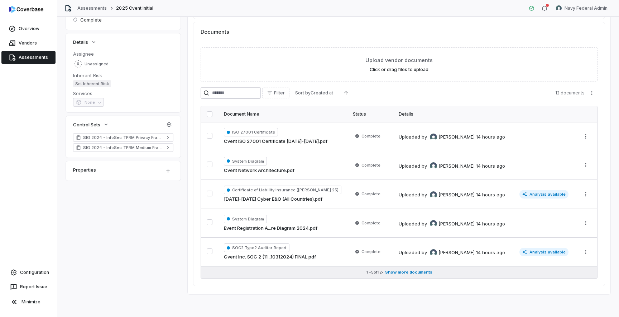
click at [417, 271] on span "Show more documents" at bounding box center [408, 271] width 47 height 5
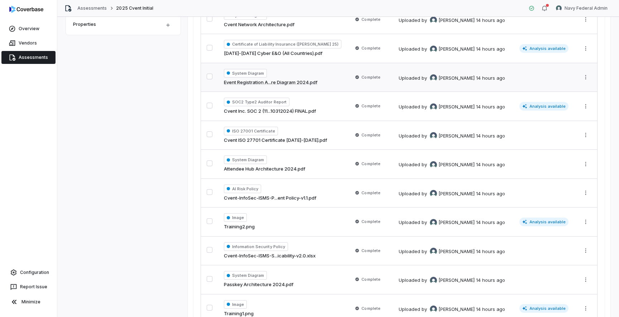
scroll to position [311, 0]
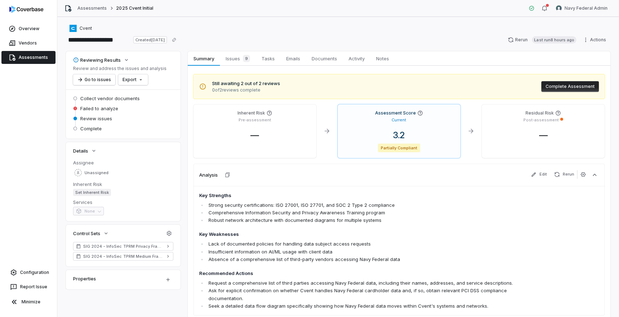
click at [28, 56] on link "Assessments" at bounding box center [28, 57] width 54 height 13
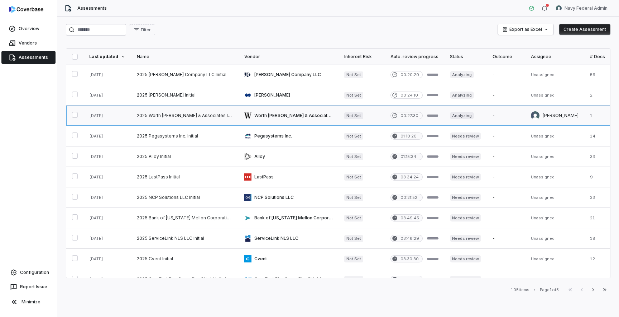
click at [211, 115] on link at bounding box center [185, 115] width 108 height 20
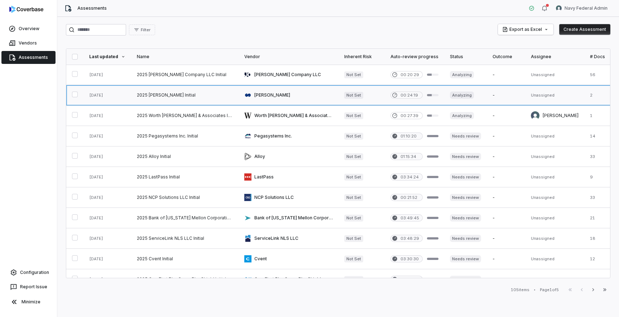
click at [153, 95] on link at bounding box center [185, 95] width 108 height 20
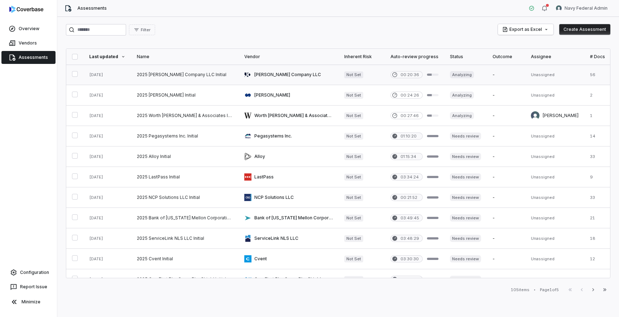
click at [157, 77] on link at bounding box center [185, 75] width 108 height 20
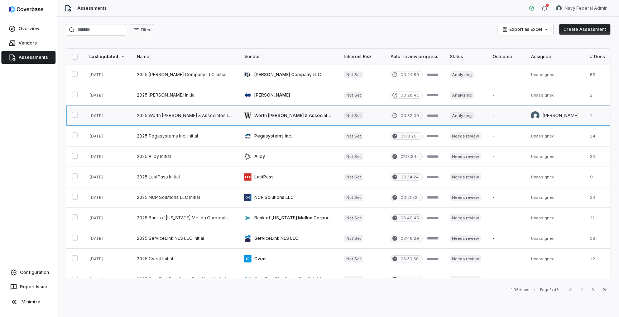
click at [212, 118] on link at bounding box center [185, 115] width 108 height 20
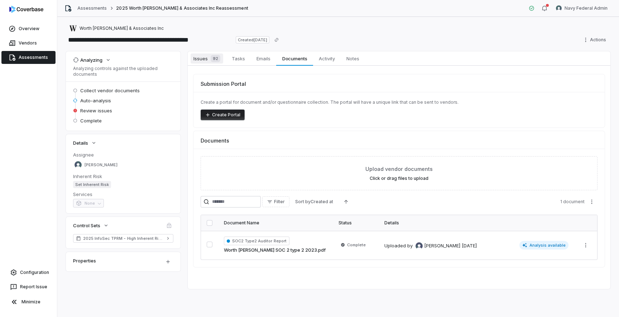
click at [210, 64] on link "Issues 92 Issues 92" at bounding box center [207, 58] width 38 height 14
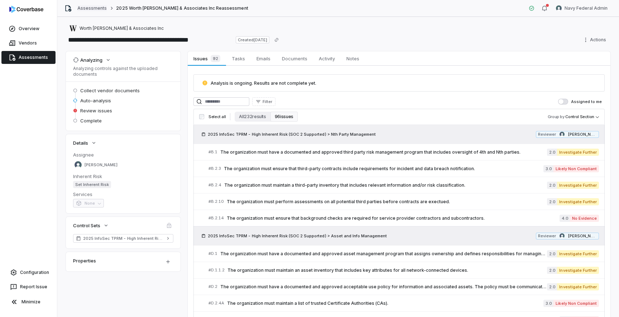
click at [95, 9] on link "Assessments" at bounding box center [91, 8] width 29 height 6
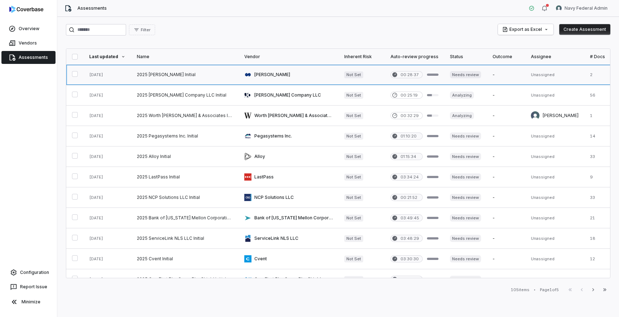
click at [153, 76] on link at bounding box center [185, 75] width 108 height 20
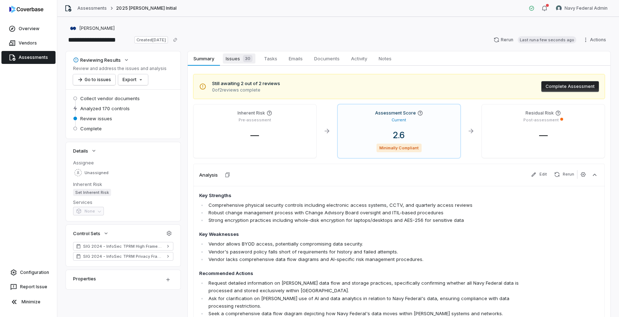
click at [239, 62] on span "Issues 30" at bounding box center [239, 58] width 33 height 10
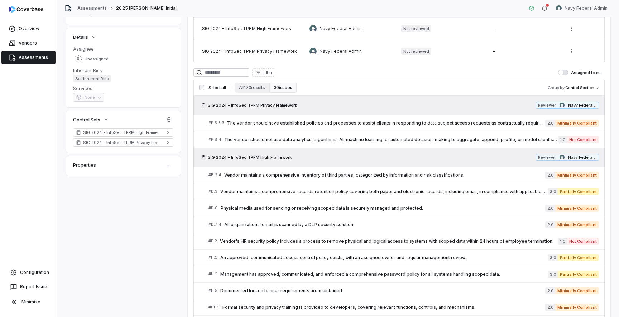
scroll to position [118, 0]
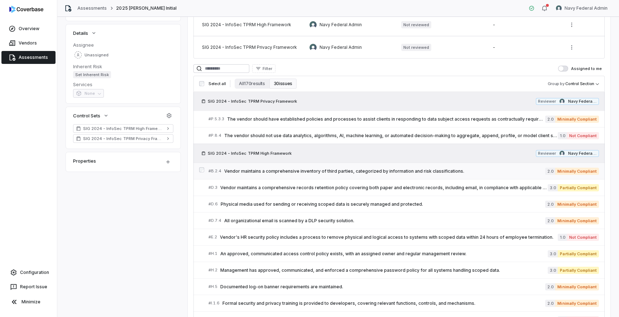
click at [282, 170] on span "Vendor maintains a comprehensive inventory of third parties, categorized by inf…" at bounding box center [384, 171] width 321 height 6
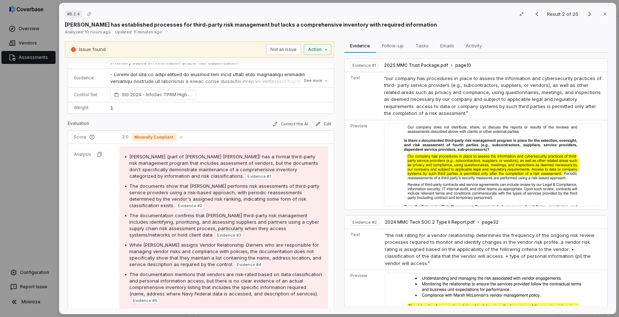
scroll to position [61, 0]
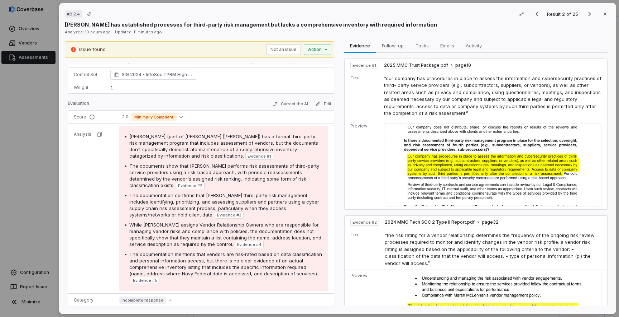
click at [63, 141] on div "# B.2.4 Result 2 of 25 Close Mercer has established processes for third-party r…" at bounding box center [337, 158] width 557 height 311
click at [32, 137] on div "# B.2.4 Result 2 of 25 Close Mercer has established processes for third-party r…" at bounding box center [309, 158] width 619 height 317
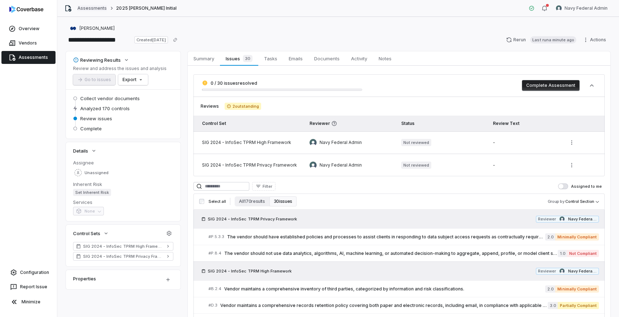
click at [92, 7] on link "Assessments" at bounding box center [91, 8] width 29 height 6
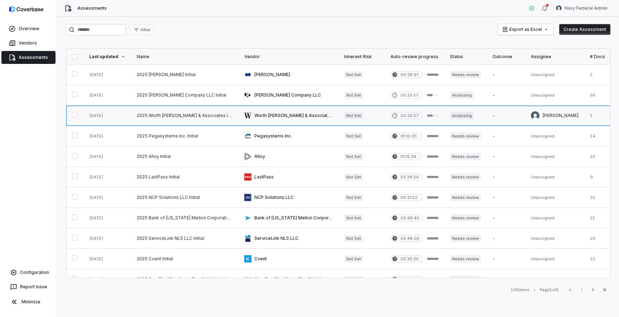
click at [173, 118] on link at bounding box center [185, 115] width 108 height 20
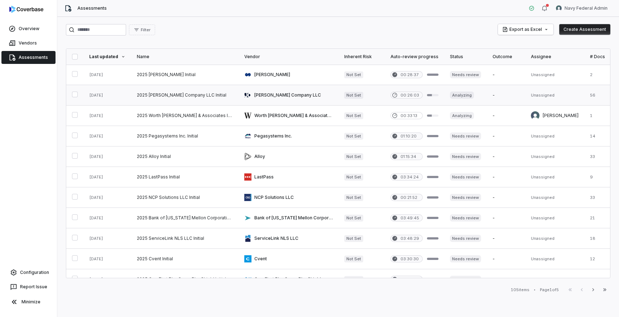
click at [153, 98] on link at bounding box center [185, 95] width 108 height 20
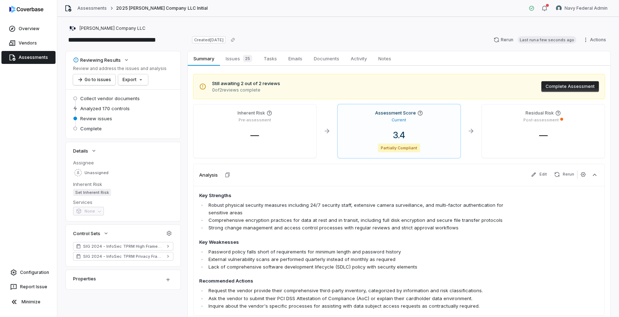
click at [89, 12] on div "Assessments 2025 Japs-Olson Company LLC Initial Navy Federal Admin" at bounding box center [338, 8] width 562 height 17
click at [92, 9] on link "Assessments" at bounding box center [91, 8] width 29 height 6
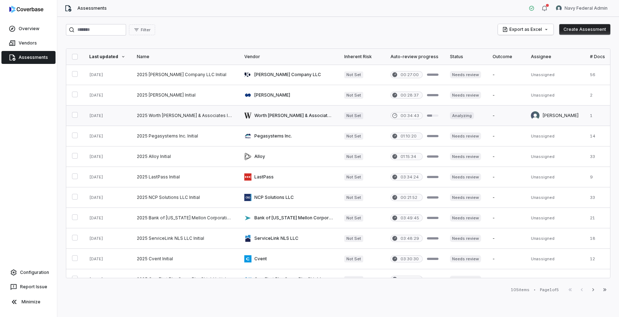
click at [191, 119] on link at bounding box center [185, 115] width 108 height 20
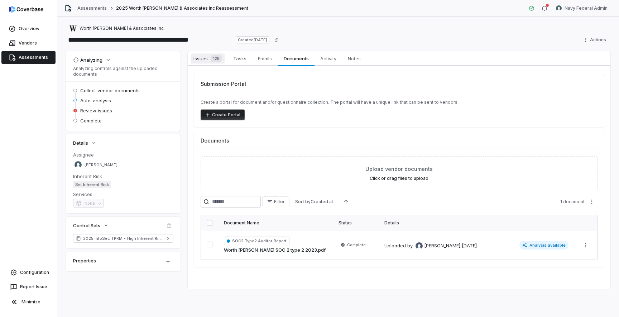
click at [201, 58] on span "Issues 125" at bounding box center [208, 58] width 34 height 10
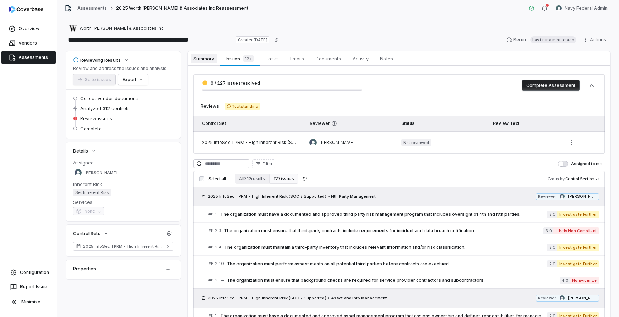
click at [205, 58] on span "Summary" at bounding box center [204, 58] width 27 height 9
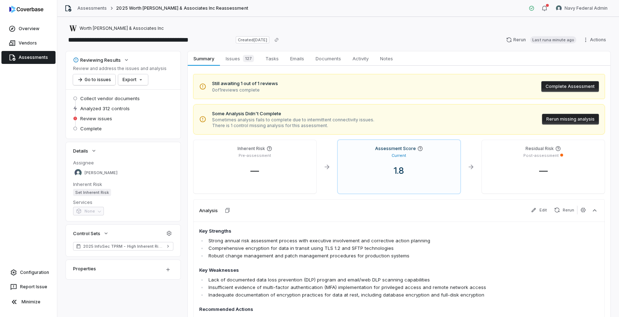
click at [566, 119] on button "Rerun missing analysis" at bounding box center [570, 119] width 57 height 11
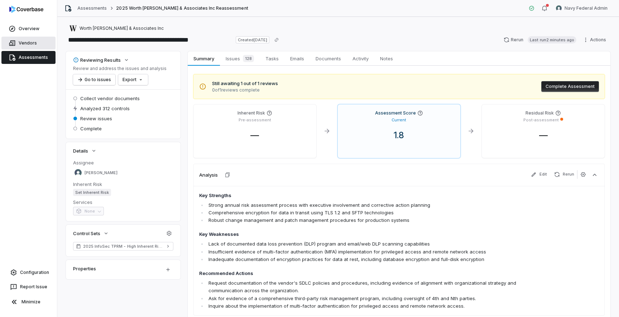
click at [28, 42] on link "Vendors" at bounding box center [28, 43] width 54 height 13
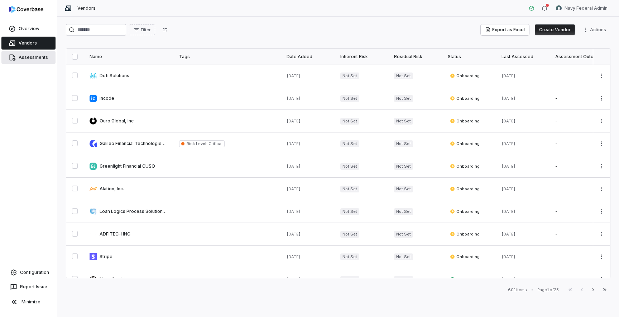
click at [36, 60] on link "Assessments" at bounding box center [28, 57] width 54 height 13
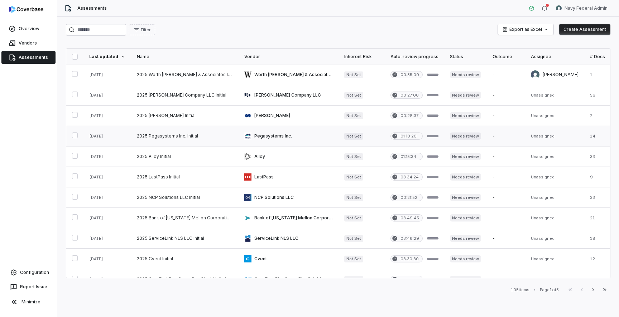
click at [154, 139] on link at bounding box center [185, 136] width 108 height 20
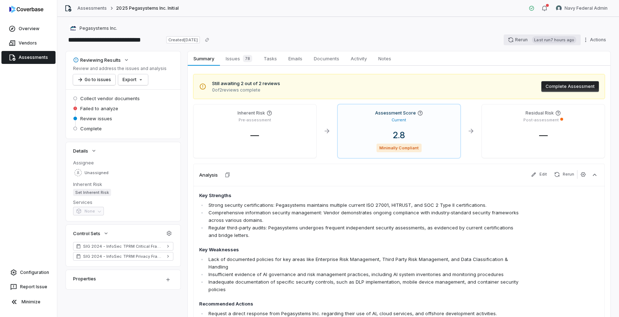
click at [519, 41] on button "Rerun Last run 7 hours ago" at bounding box center [542, 39] width 77 height 11
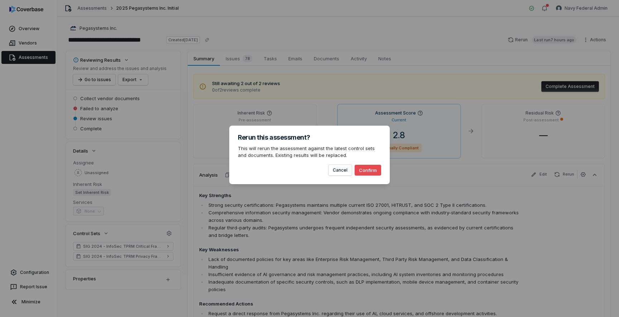
click at [371, 169] on button "Confirm" at bounding box center [368, 170] width 27 height 11
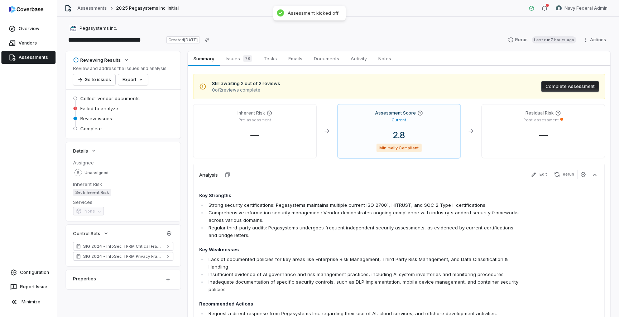
click at [30, 61] on link "Assessments" at bounding box center [28, 57] width 54 height 13
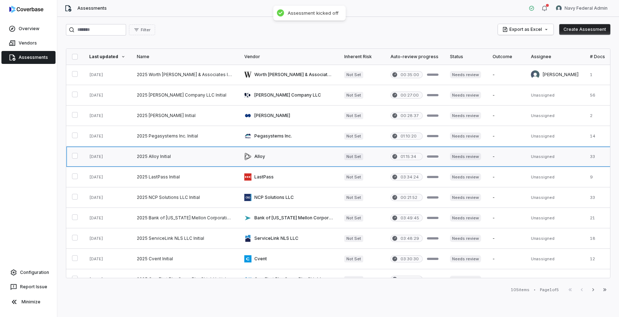
click at [158, 153] on link at bounding box center [185, 156] width 108 height 20
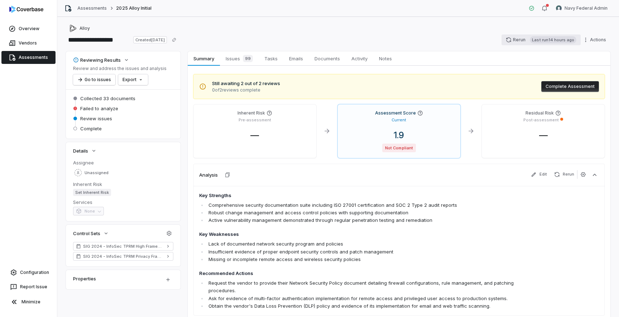
click at [520, 41] on button "Rerun Last run 14 hours ago" at bounding box center [541, 39] width 79 height 11
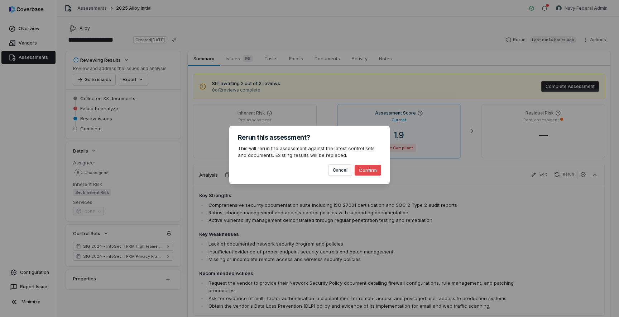
click at [374, 171] on button "Confirm" at bounding box center [368, 170] width 27 height 11
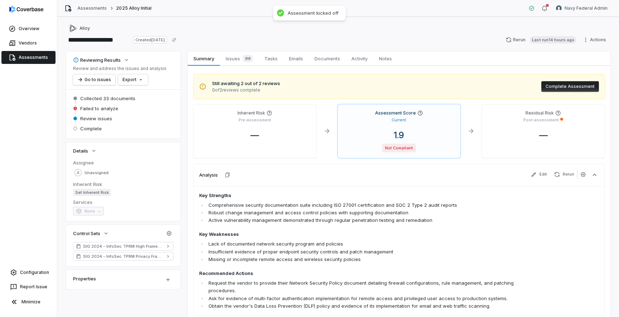
click at [23, 58] on link "Assessments" at bounding box center [28, 57] width 54 height 13
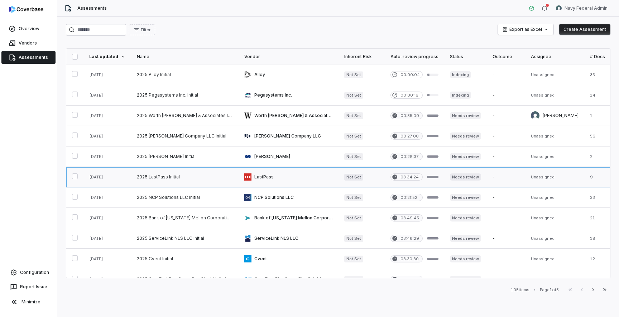
click at [161, 180] on link at bounding box center [185, 177] width 108 height 20
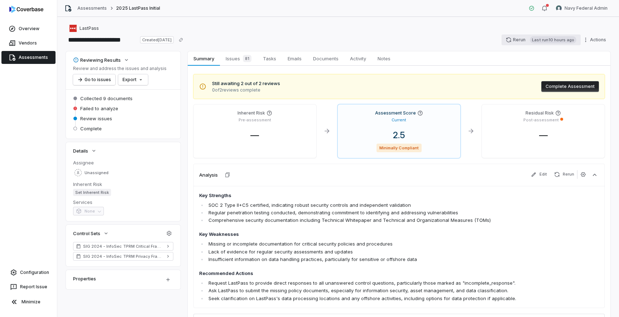
click at [520, 40] on button "Rerun Last run 10 hours ago" at bounding box center [541, 39] width 79 height 11
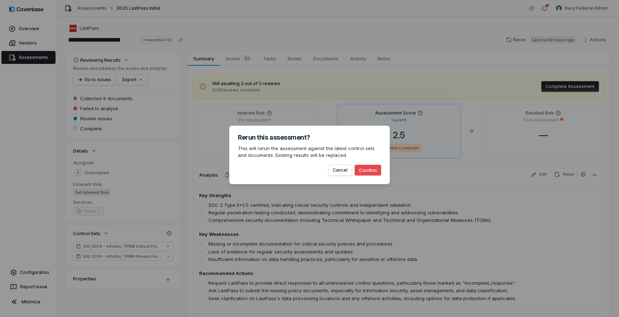
click at [371, 171] on button "Confirm" at bounding box center [368, 170] width 27 height 11
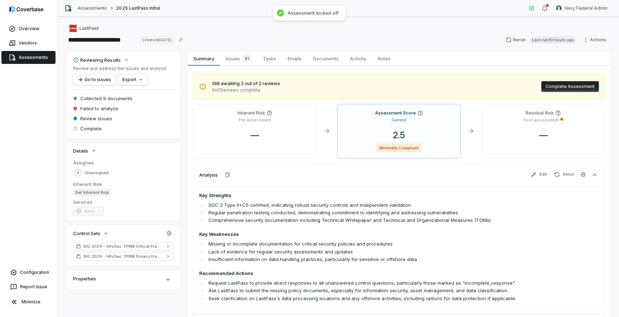
click at [28, 60] on link "Assessments" at bounding box center [28, 57] width 54 height 13
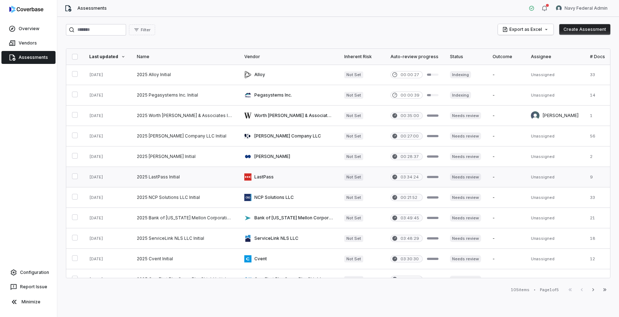
click at [151, 182] on link at bounding box center [185, 177] width 108 height 20
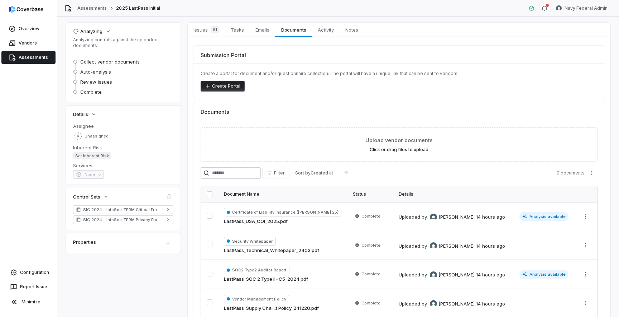
scroll to position [4, 0]
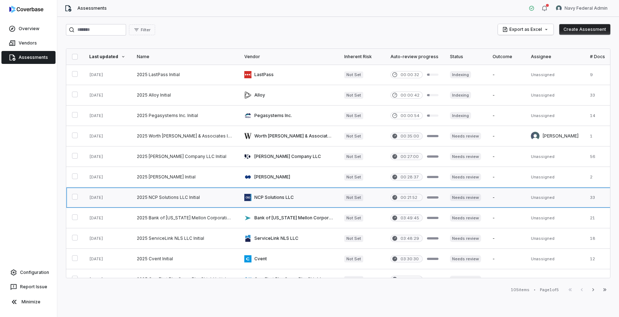
click at [140, 189] on link at bounding box center [185, 197] width 108 height 20
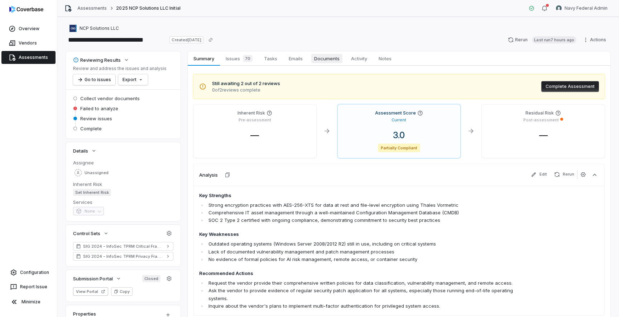
click at [328, 60] on span "Documents" at bounding box center [327, 58] width 31 height 9
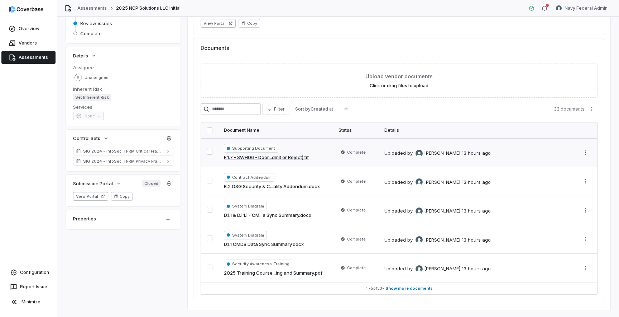
scroll to position [111, 0]
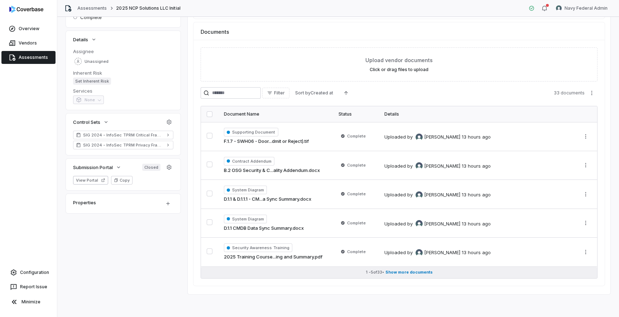
click at [402, 274] on span "Show more documents" at bounding box center [409, 271] width 47 height 5
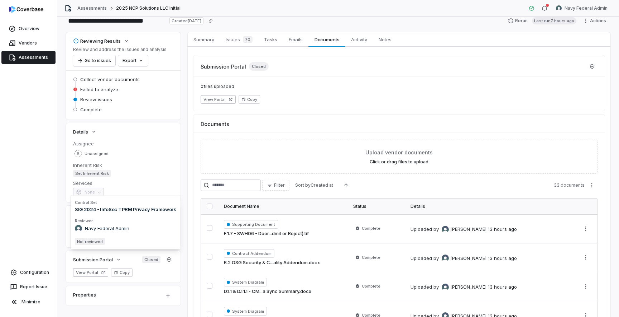
scroll to position [0, 0]
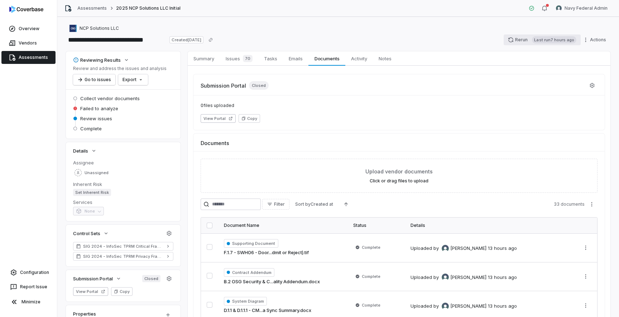
click at [521, 40] on button "Rerun Last run 7 hours ago" at bounding box center [542, 39] width 77 height 11
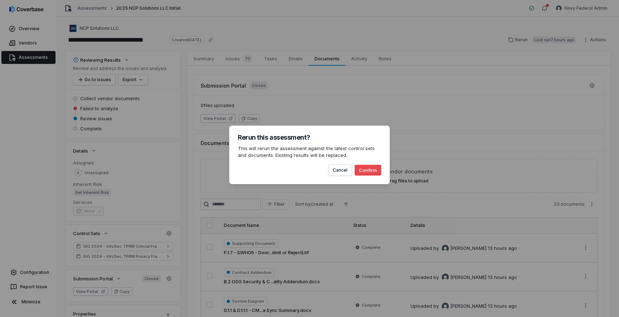
click at [371, 168] on button "Confirm" at bounding box center [368, 170] width 27 height 11
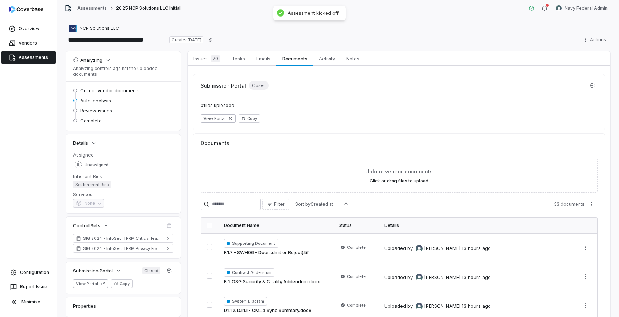
click at [42, 58] on link "Assessments" at bounding box center [28, 57] width 54 height 13
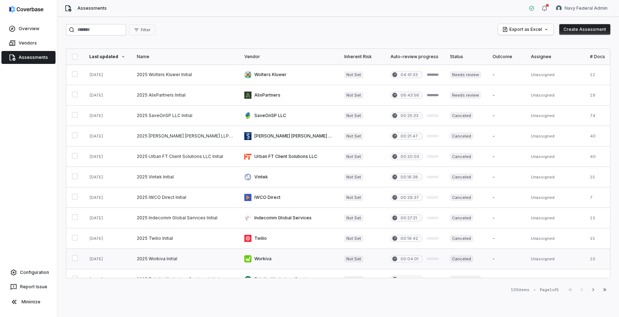
scroll to position [248, 0]
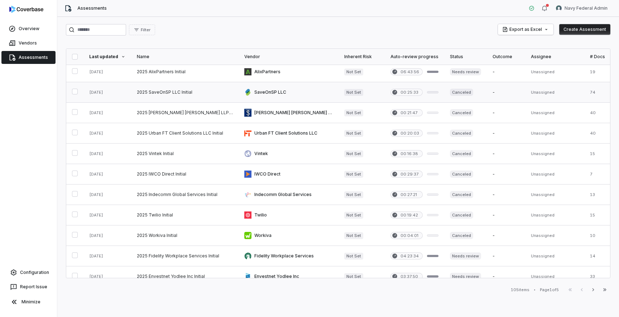
click at [180, 98] on link at bounding box center [185, 92] width 108 height 20
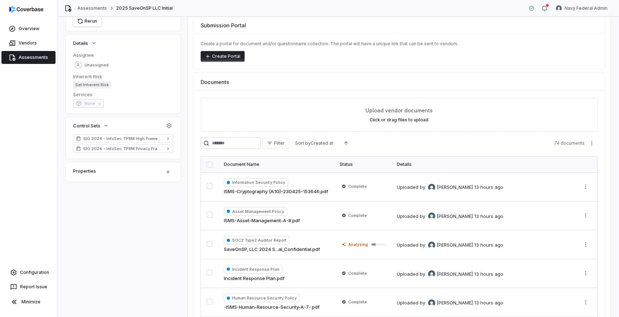
scroll to position [83, 0]
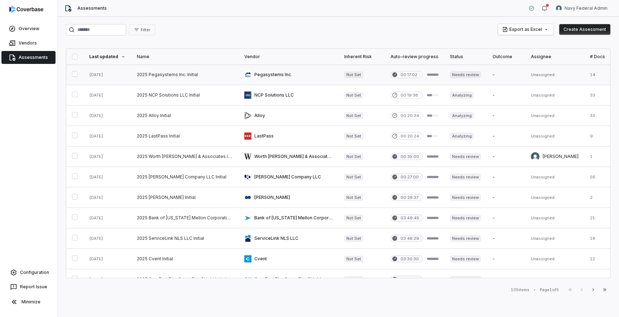
click at [168, 72] on link at bounding box center [185, 75] width 108 height 20
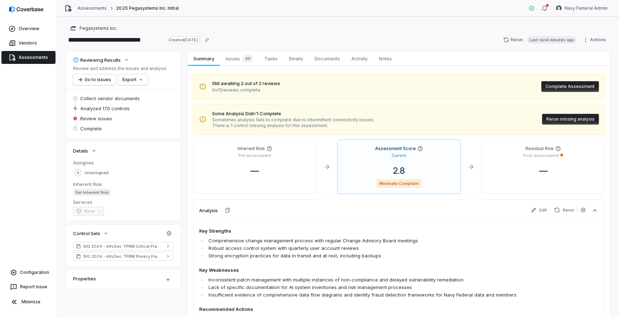
click at [586, 118] on button "Rerun missing analysis" at bounding box center [570, 119] width 57 height 11
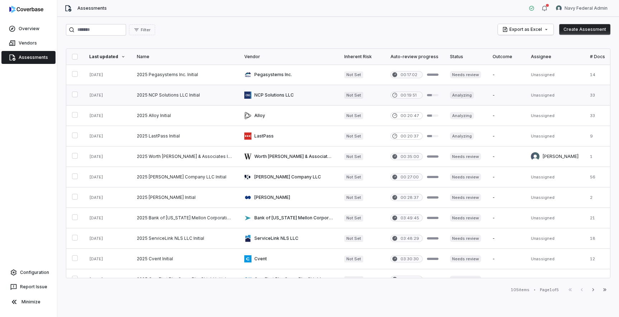
click at [171, 102] on link at bounding box center [185, 95] width 108 height 20
click at [148, 127] on link at bounding box center [185, 136] width 108 height 20
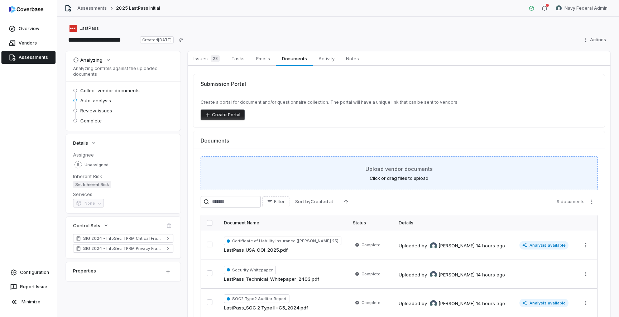
scroll to position [109, 0]
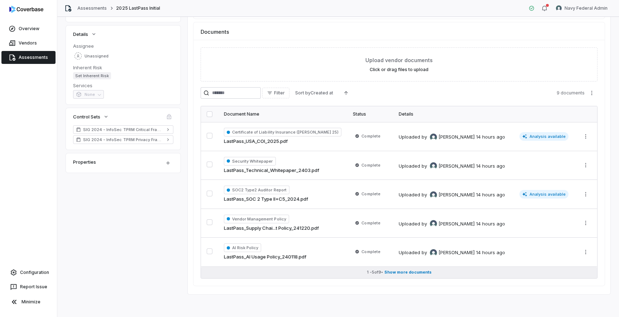
click at [402, 272] on span "Show more documents" at bounding box center [408, 271] width 47 height 5
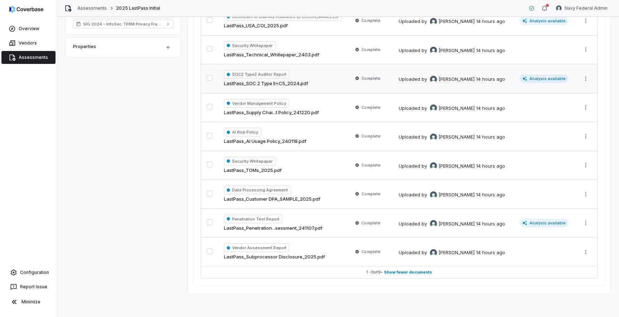
scroll to position [0, 0]
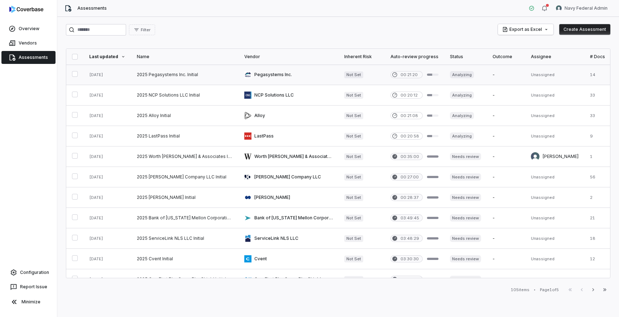
click at [187, 76] on link at bounding box center [185, 75] width 108 height 20
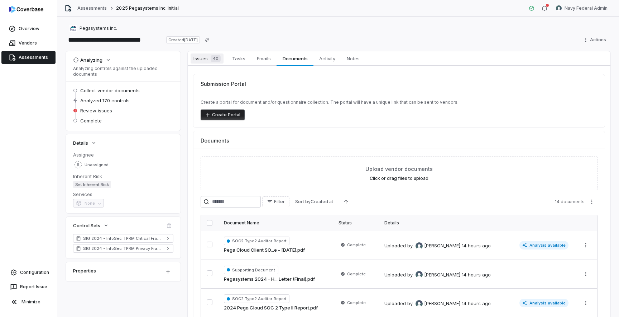
click at [200, 65] on link "Issues 40 Issues 40" at bounding box center [207, 58] width 39 height 14
click at [82, 9] on link "Assessments" at bounding box center [91, 8] width 29 height 6
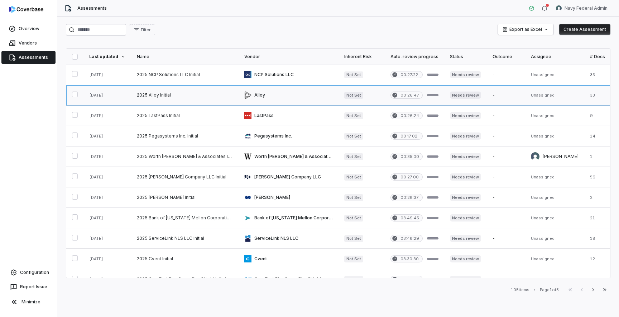
click at [280, 94] on link at bounding box center [289, 95] width 100 height 20
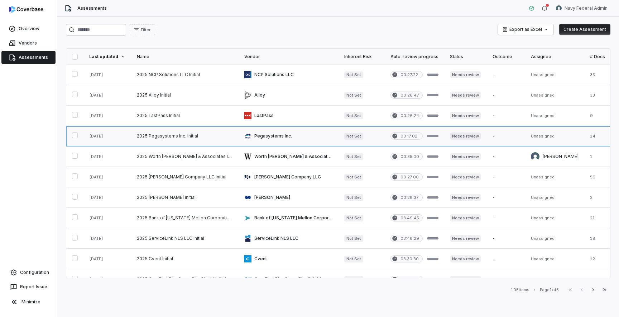
click at [187, 138] on link at bounding box center [185, 136] width 108 height 20
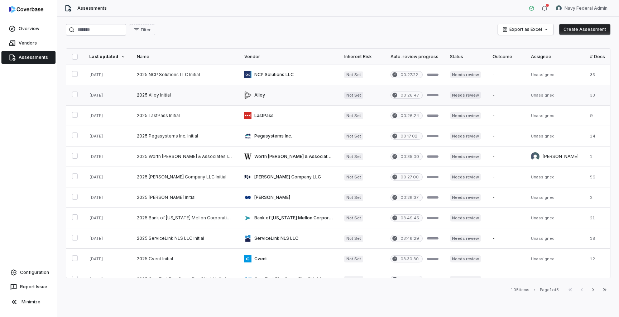
click at [171, 99] on link at bounding box center [185, 95] width 108 height 20
click at [190, 81] on link at bounding box center [185, 75] width 108 height 20
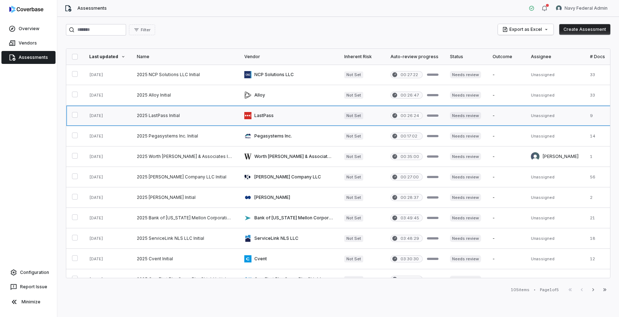
click at [149, 118] on link at bounding box center [185, 115] width 108 height 20
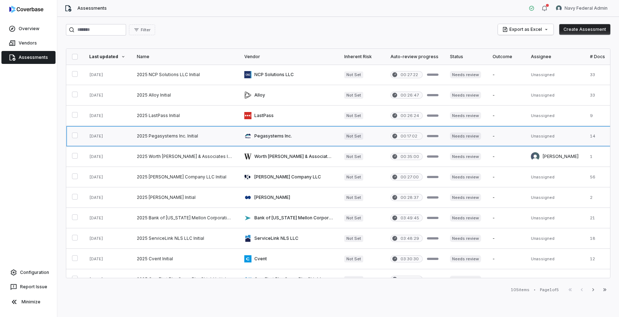
click at [167, 138] on link at bounding box center [185, 136] width 108 height 20
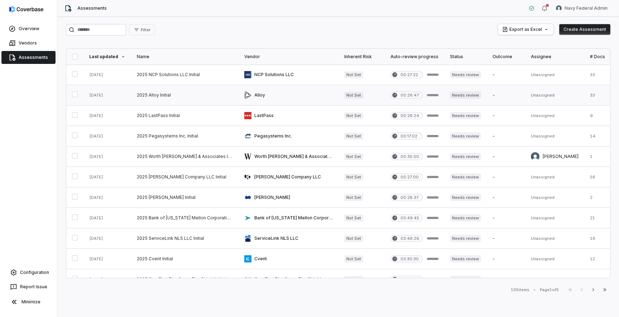
click at [170, 96] on link at bounding box center [185, 95] width 108 height 20
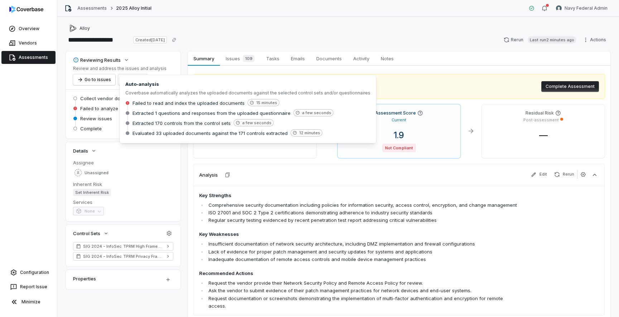
click at [149, 104] on span "Failed to read and index the uploaded documents" at bounding box center [189, 103] width 112 height 6
click at [359, 59] on span "Activity" at bounding box center [362, 58] width 22 height 9
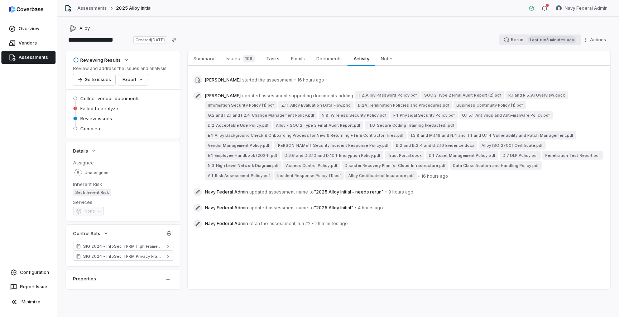
click at [515, 38] on button "Rerun Last run 3 minutes ago" at bounding box center [540, 39] width 81 height 11
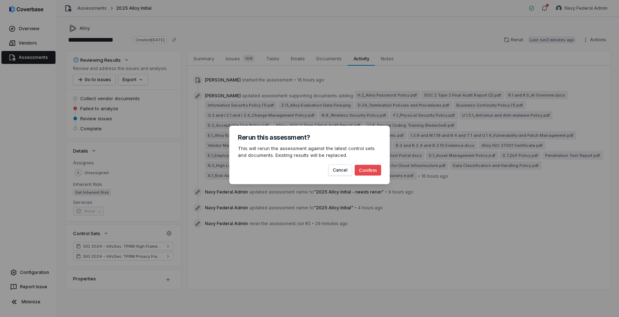
click at [369, 170] on button "Confirm" at bounding box center [368, 170] width 27 height 11
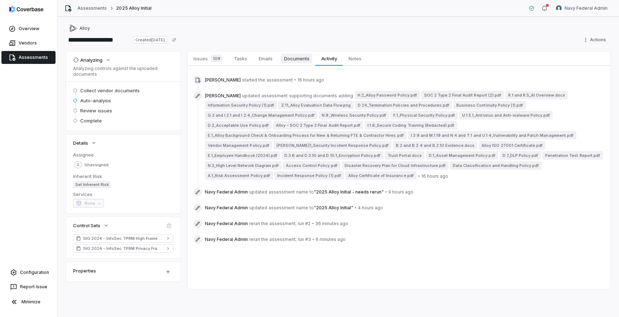
click at [296, 60] on span "Documents" at bounding box center [296, 58] width 31 height 9
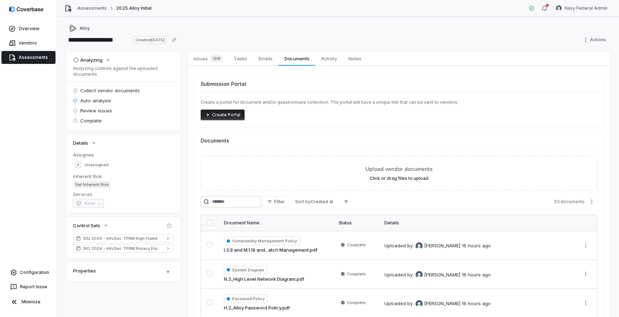
scroll to position [109, 0]
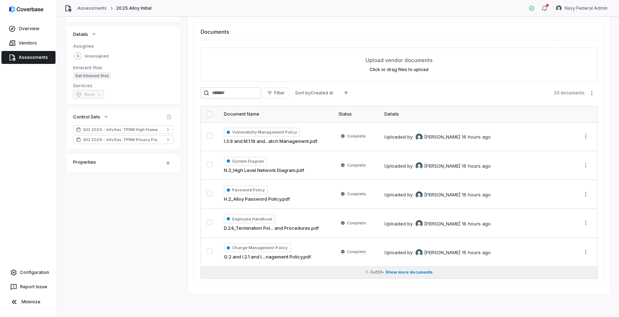
click at [417, 270] on span "Show more documents" at bounding box center [409, 271] width 47 height 5
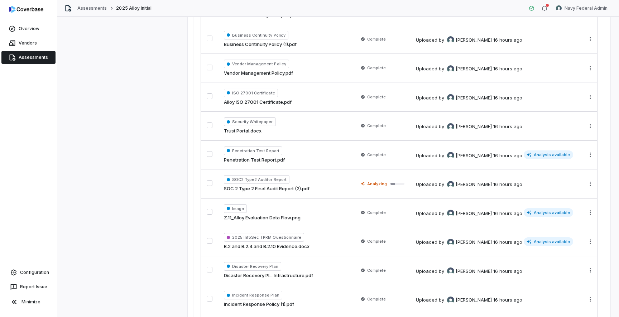
scroll to position [917, 0]
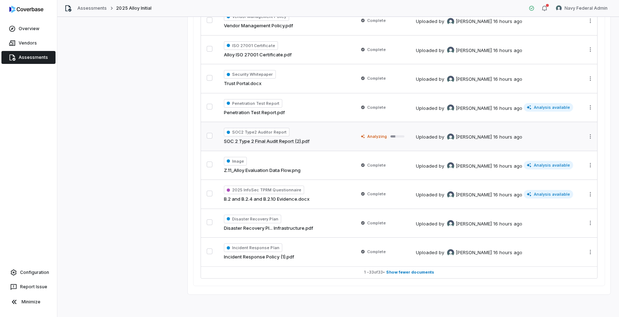
click at [319, 133] on div "SOC2 Type2 Auditor Report SOC 2 Type 2 Final Audit Report (2).pdf" at bounding box center [285, 136] width 123 height 17
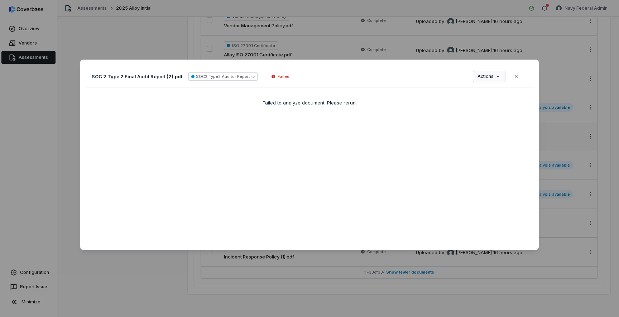
click at [497, 79] on div "Document Preview SOC 2 Type 2 Final Audit Report (2).pdf SOC2 Type2 Auditor Rep…" at bounding box center [309, 158] width 619 height 220
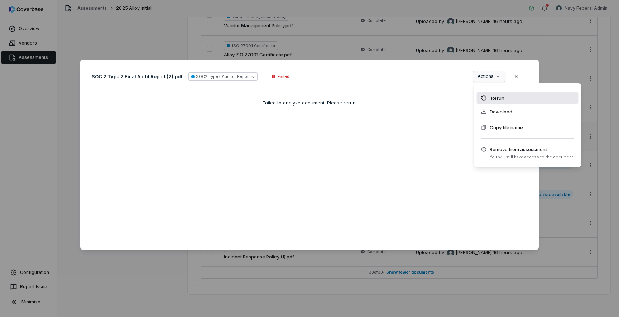
click at [496, 99] on div "Rerun" at bounding box center [528, 97] width 102 height 11
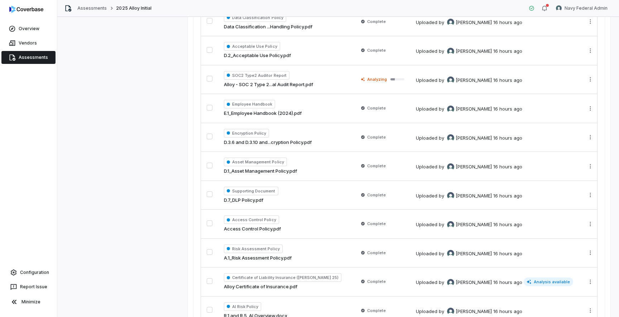
scroll to position [510, 0]
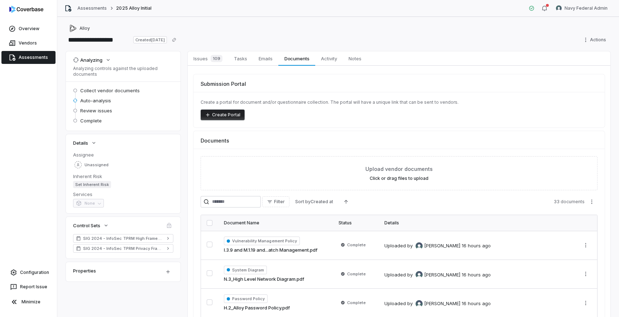
scroll to position [109, 0]
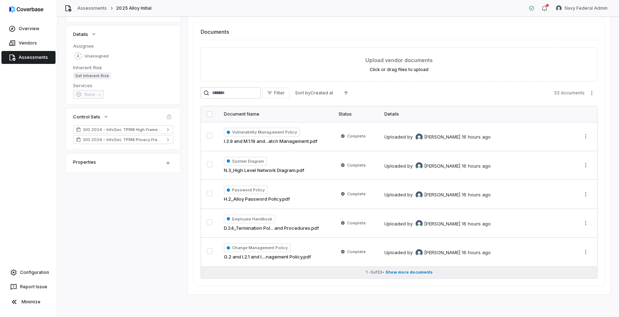
click at [412, 270] on span "Show more documents" at bounding box center [409, 271] width 47 height 5
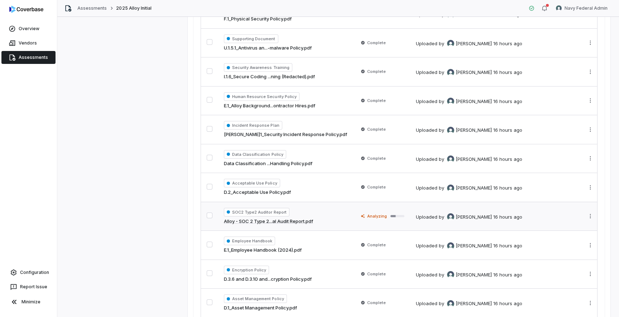
scroll to position [402, 0]
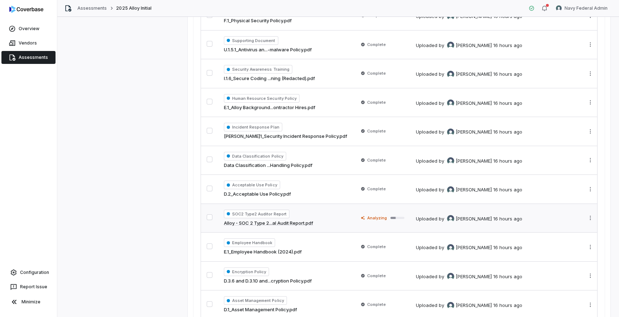
click at [416, 218] on div "Uploaded by [PERSON_NAME] 16 hours ago" at bounding box center [469, 218] width 106 height 7
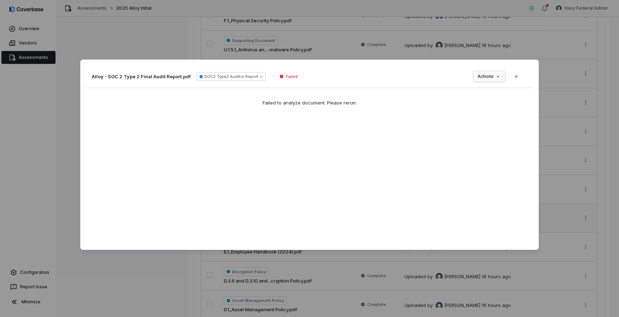
click at [483, 78] on div "Document Preview Alloy - SOC 2 Type 2 Final Audit Report.pdf SOC2 Type2 Auditor…" at bounding box center [309, 158] width 619 height 220
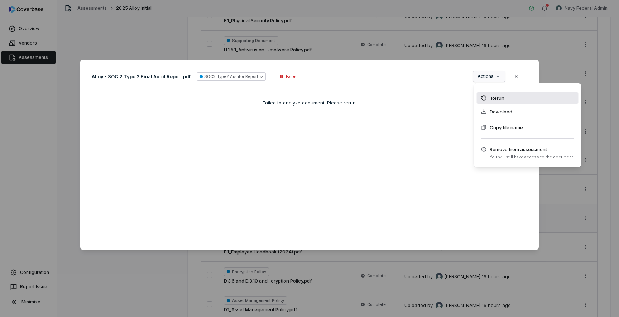
click at [493, 100] on div "Rerun" at bounding box center [528, 97] width 102 height 11
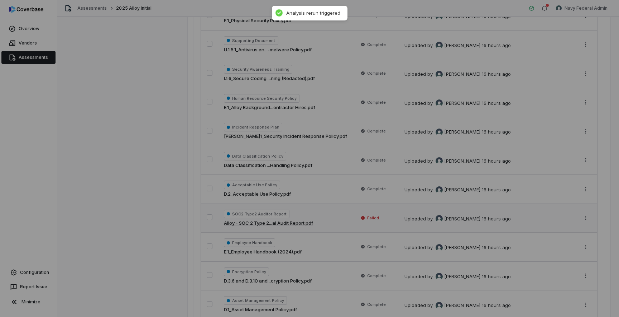
click at [481, 27] on div "Document Preview" at bounding box center [309, 158] width 619 height 317
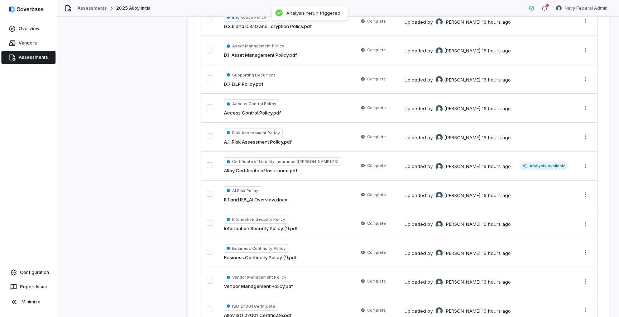
scroll to position [669, 0]
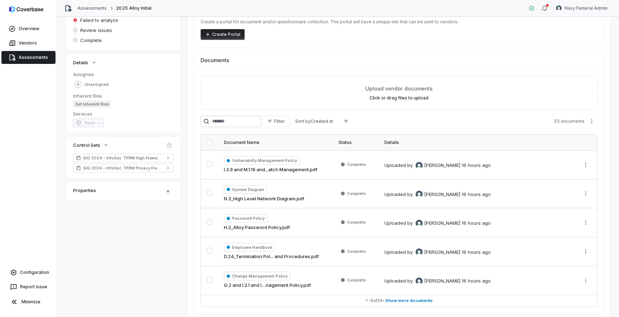
scroll to position [109, 0]
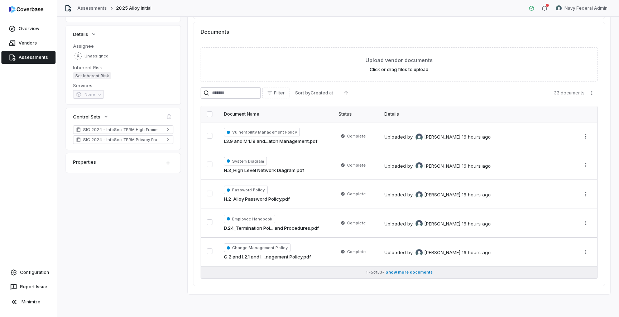
click at [401, 272] on span "Show more documents" at bounding box center [409, 271] width 47 height 5
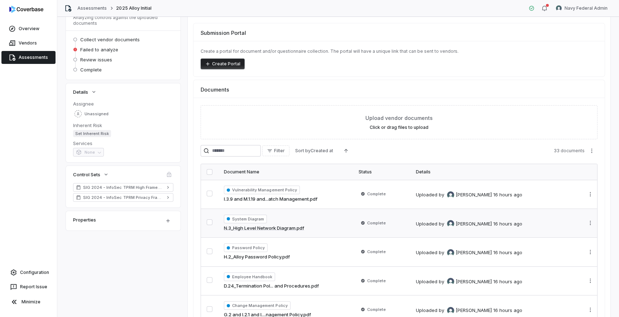
scroll to position [0, 0]
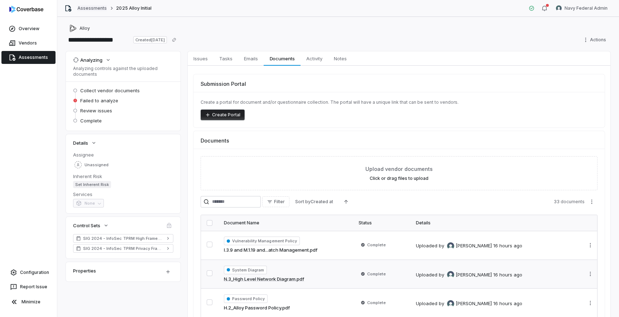
click at [98, 9] on link "Assessments" at bounding box center [91, 8] width 29 height 6
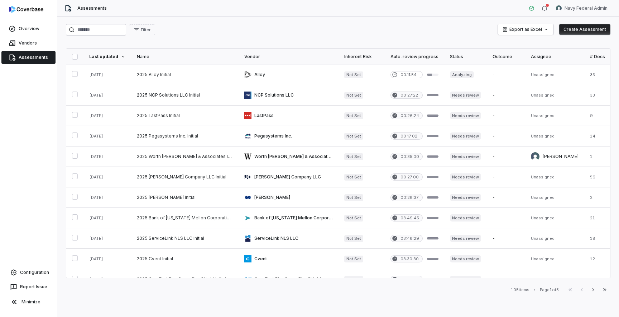
scroll to position [11, 0]
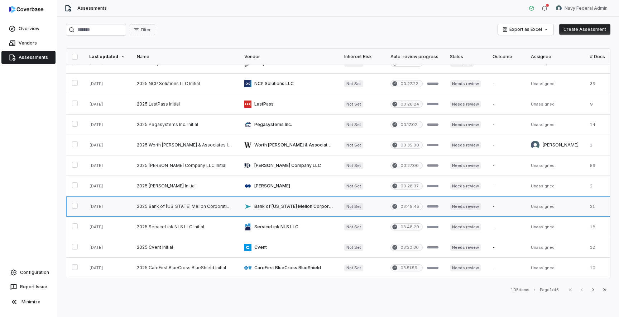
click at [187, 201] on link at bounding box center [185, 206] width 108 height 20
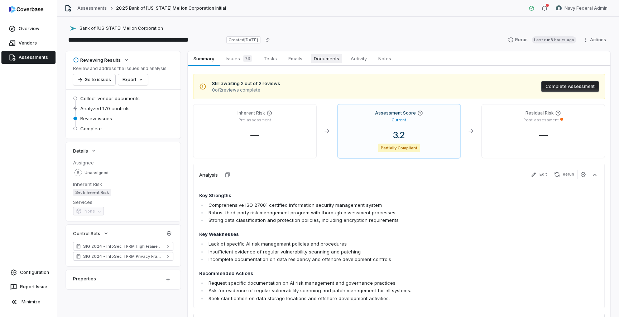
click at [322, 57] on span "Documents" at bounding box center [326, 58] width 31 height 9
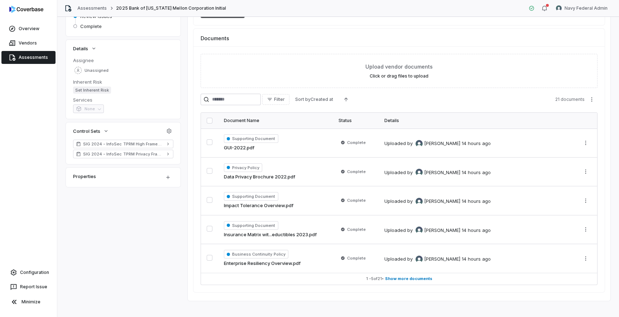
scroll to position [109, 0]
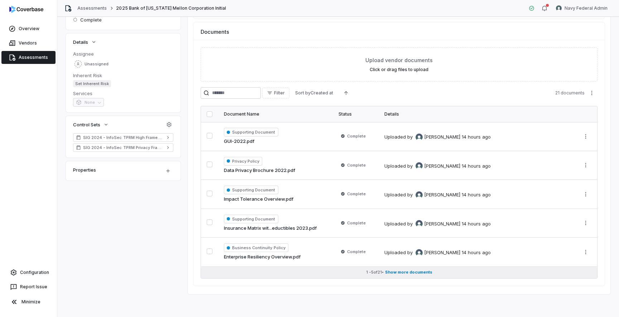
click at [405, 274] on span "Show more documents" at bounding box center [408, 271] width 47 height 5
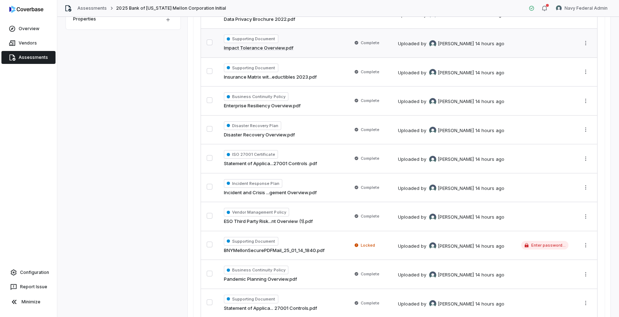
scroll to position [0, 0]
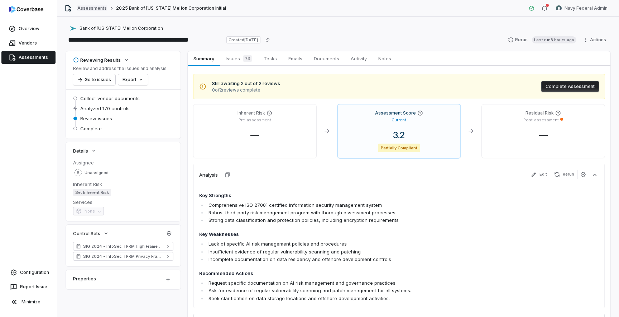
click at [89, 7] on link "Assessments" at bounding box center [91, 8] width 29 height 6
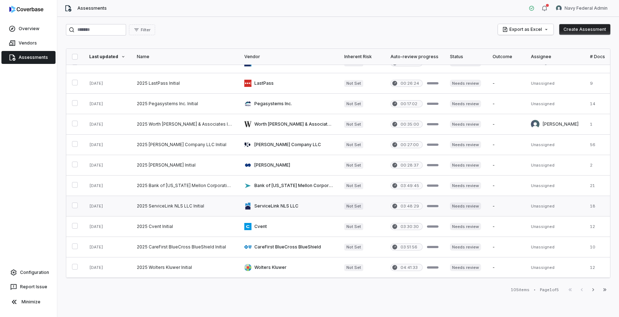
scroll to position [35, 0]
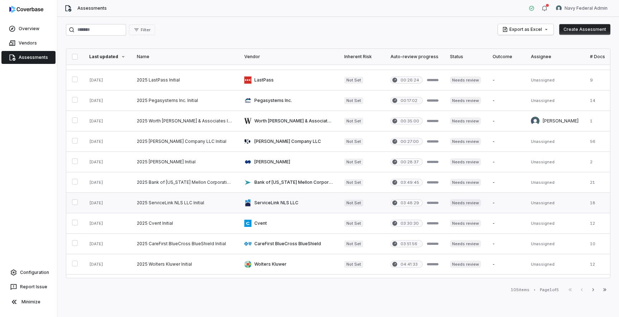
click at [296, 205] on link at bounding box center [289, 203] width 100 height 20
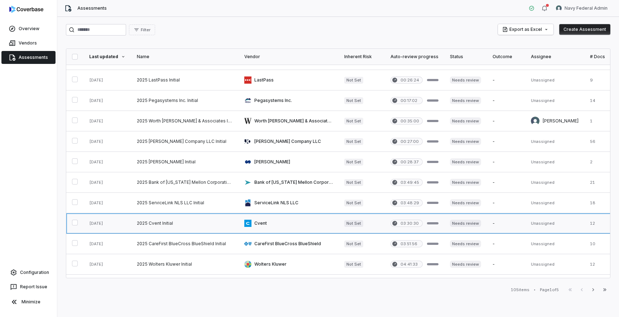
click at [294, 226] on link at bounding box center [289, 223] width 100 height 20
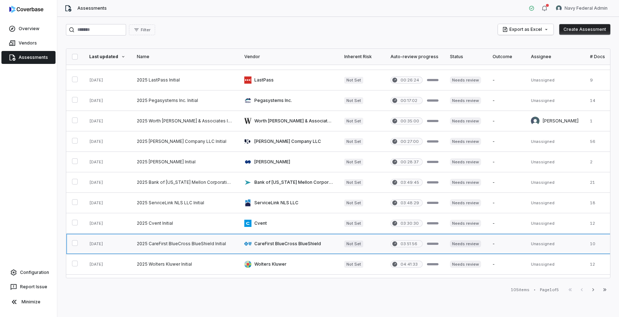
click at [296, 242] on link at bounding box center [289, 243] width 100 height 20
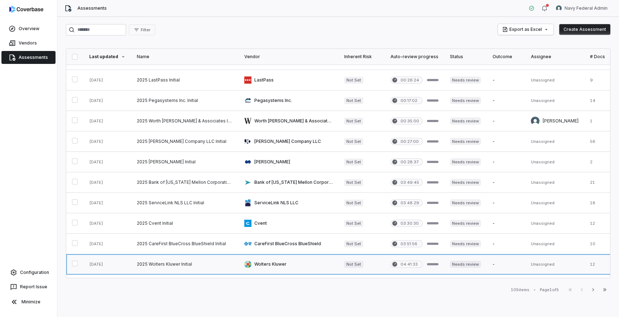
click at [305, 262] on link at bounding box center [289, 264] width 100 height 20
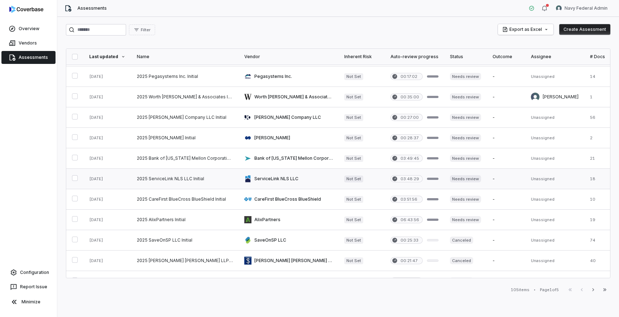
scroll to position [120, 0]
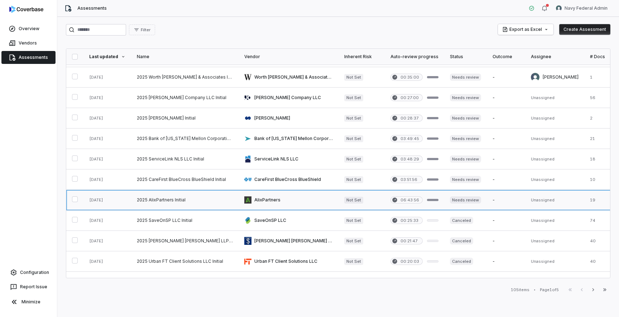
click at [301, 203] on link at bounding box center [289, 200] width 100 height 20
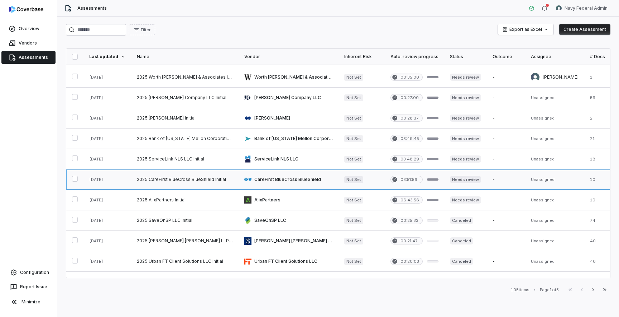
click at [217, 181] on link at bounding box center [185, 179] width 108 height 20
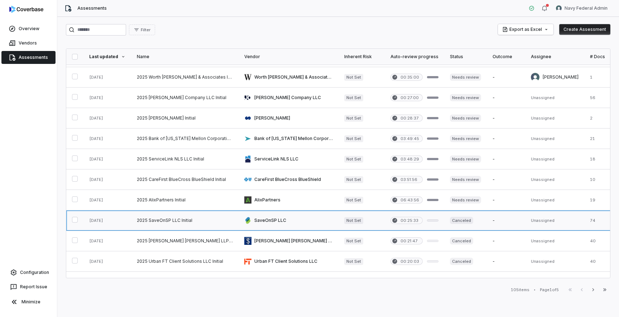
click at [266, 223] on link at bounding box center [289, 220] width 100 height 20
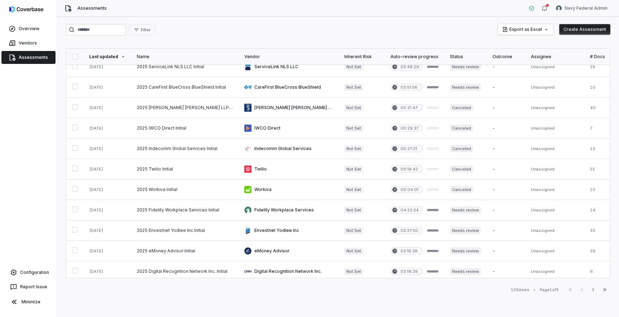
scroll to position [298, 0]
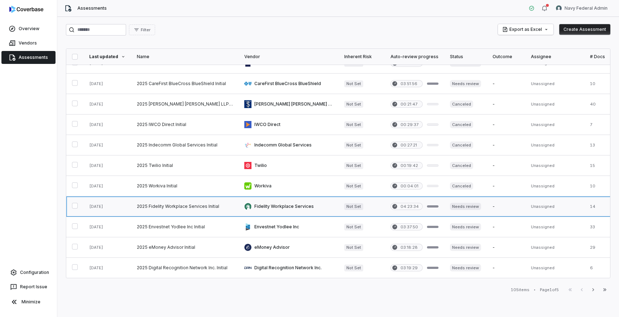
click at [322, 207] on link at bounding box center [289, 206] width 100 height 20
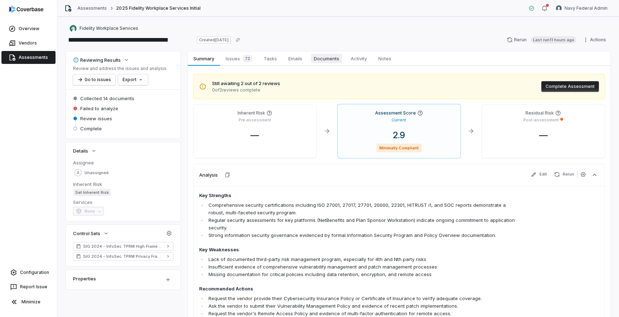
click at [332, 60] on span "Documents" at bounding box center [326, 58] width 31 height 9
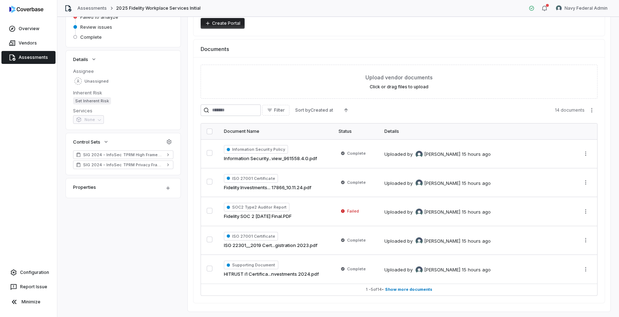
scroll to position [106, 0]
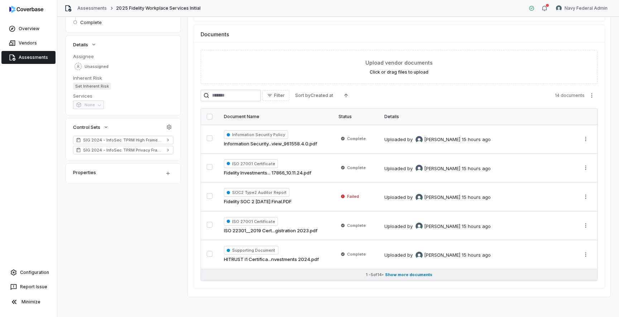
click at [407, 275] on span "Show more documents" at bounding box center [408, 274] width 47 height 5
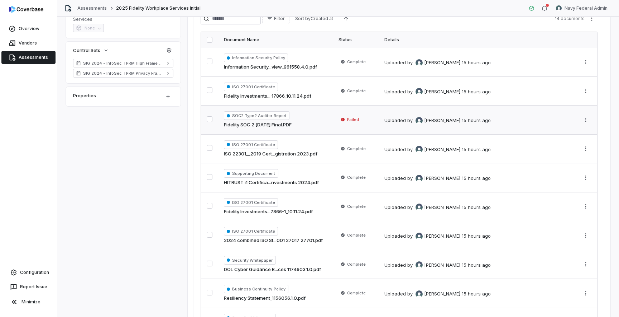
scroll to position [175, 0]
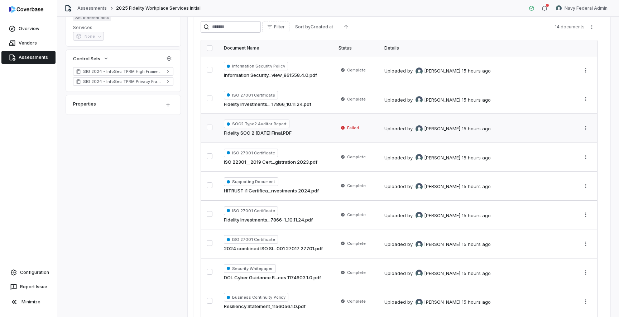
click at [331, 129] on td "SOC2 Type2 Auditor Report Fidelity SOC 2 10.31.2024 Final.PDF" at bounding box center [275, 128] width 115 height 29
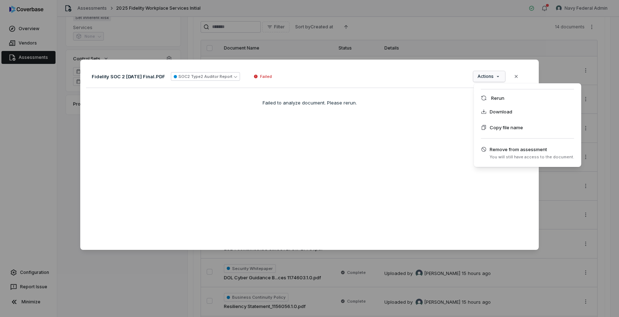
click at [501, 79] on div "Document Preview Fidelity SOC 2 10.31.2024 Final.PDF SOC2 Type2 Auditor Report …" at bounding box center [309, 158] width 619 height 220
click at [500, 97] on div "Rerun" at bounding box center [528, 97] width 102 height 11
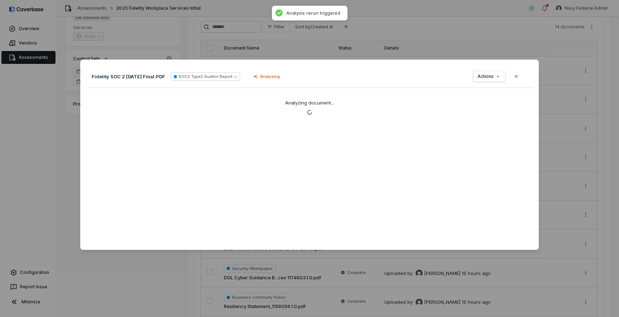
click at [412, 13] on div "Document Preview Fidelity SOC 2 10.31.2024 Final.PDF SOC2 Type2 Auditor Report …" at bounding box center [309, 158] width 619 height 317
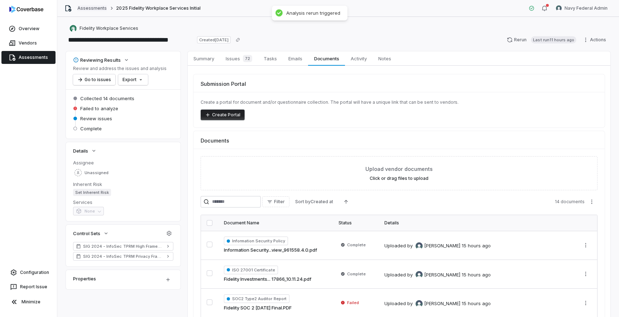
click at [92, 7] on link "Assessments" at bounding box center [91, 8] width 29 height 6
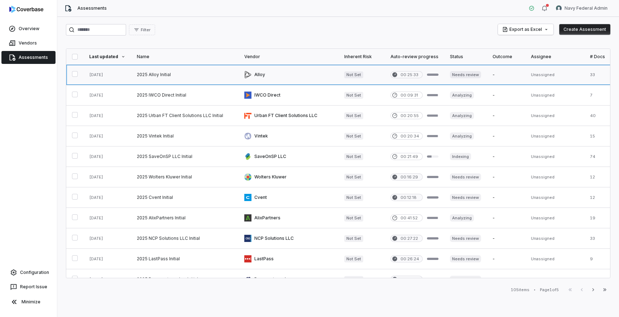
click at [311, 74] on link at bounding box center [289, 75] width 100 height 20
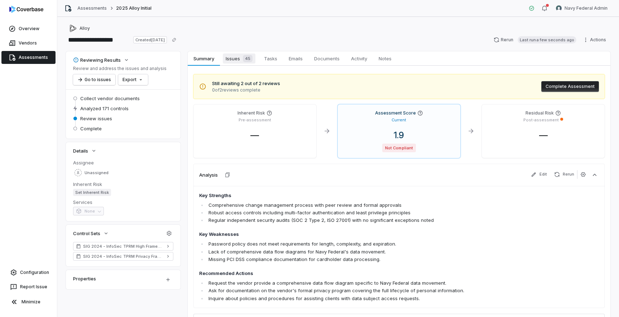
click at [238, 61] on span "Issues 45" at bounding box center [239, 58] width 33 height 10
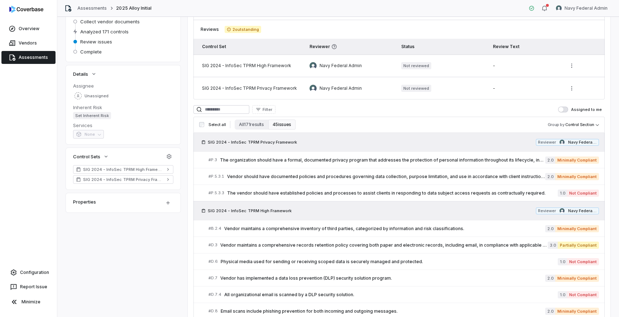
scroll to position [80, 0]
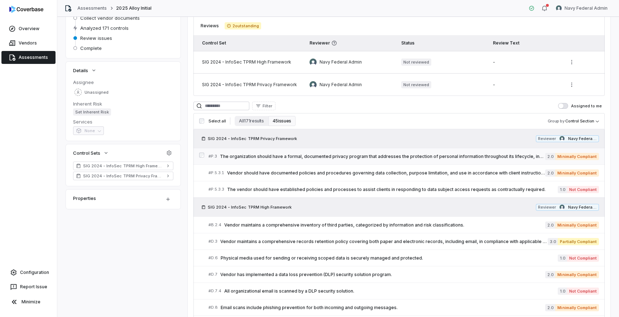
click at [302, 156] on span "The organization should have a formal, documented privacy program that addresse…" at bounding box center [383, 156] width 326 height 6
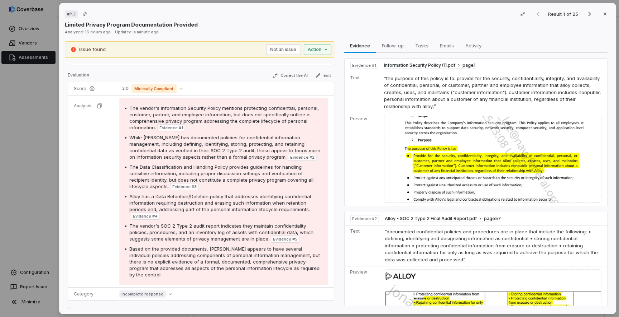
scroll to position [128, 0]
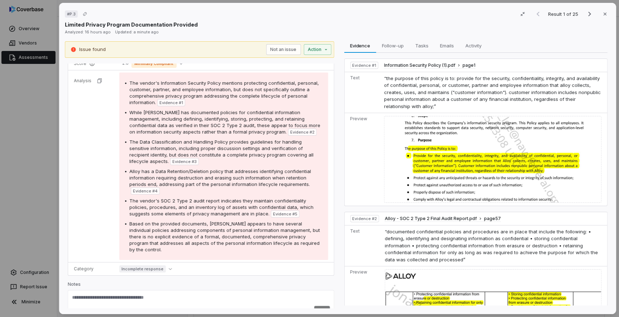
click at [46, 136] on div "# P.3 Result 1 of 25 Close Limited Privacy Program Documentation Provided Analy…" at bounding box center [309, 158] width 619 height 317
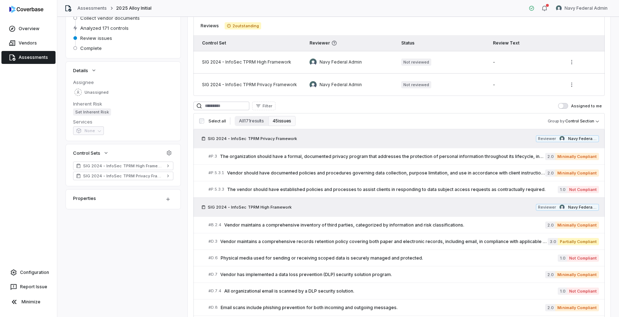
click at [41, 62] on link "Assessments" at bounding box center [28, 57] width 54 height 13
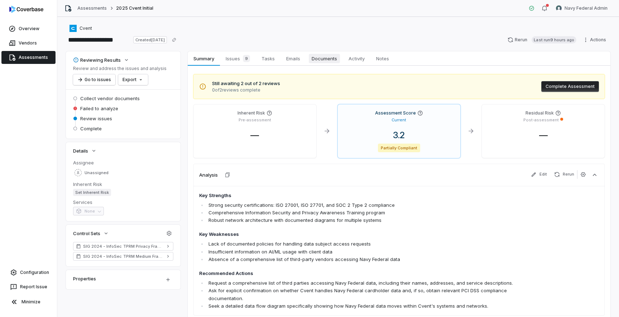
click at [332, 63] on span "Documents" at bounding box center [324, 58] width 31 height 9
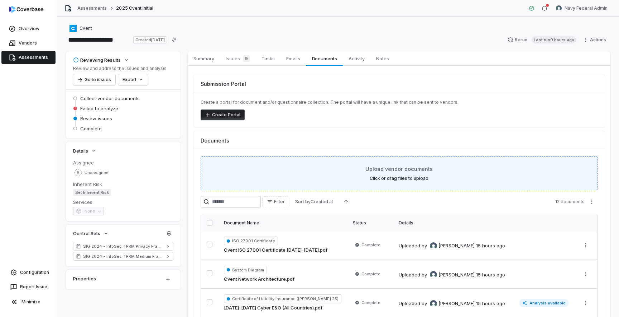
scroll to position [109, 0]
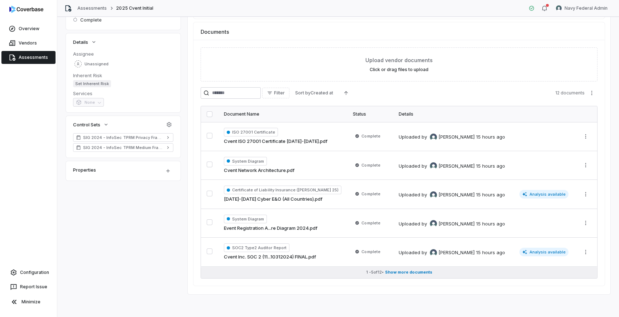
click at [396, 273] on span "Show more documents" at bounding box center [408, 271] width 47 height 5
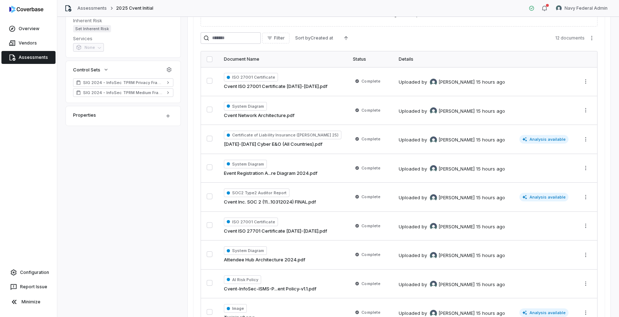
scroll to position [0, 0]
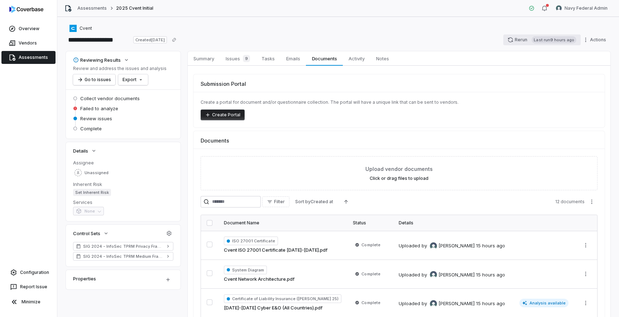
click at [523, 37] on button "Rerun Last run 9 hours ago" at bounding box center [542, 39] width 77 height 11
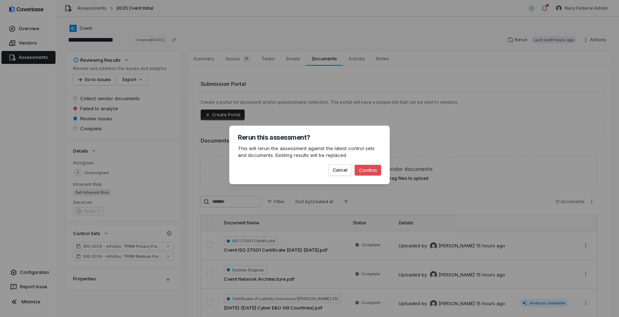
click at [374, 171] on button "Confirm" at bounding box center [368, 170] width 27 height 11
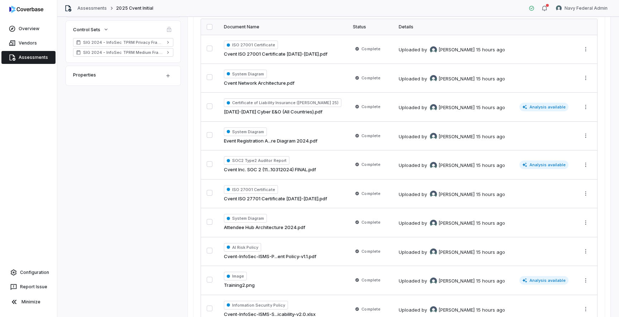
scroll to position [311, 0]
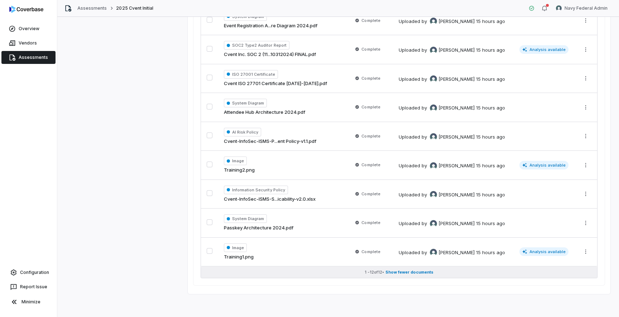
click at [413, 275] on button "1 - 12 of 12 • Show fewer documents" at bounding box center [399, 271] width 396 height 11
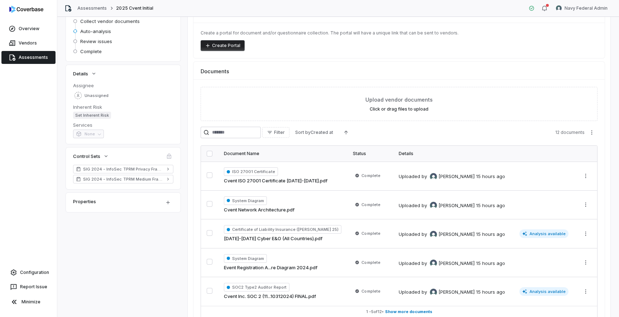
scroll to position [109, 0]
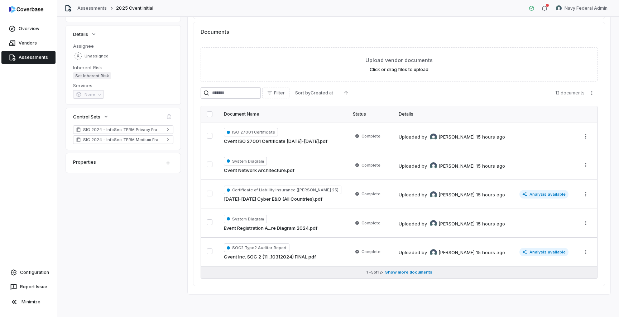
click at [418, 270] on span "Show more documents" at bounding box center [408, 271] width 47 height 5
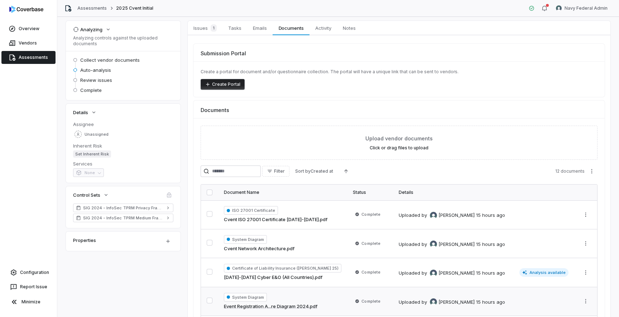
scroll to position [0, 0]
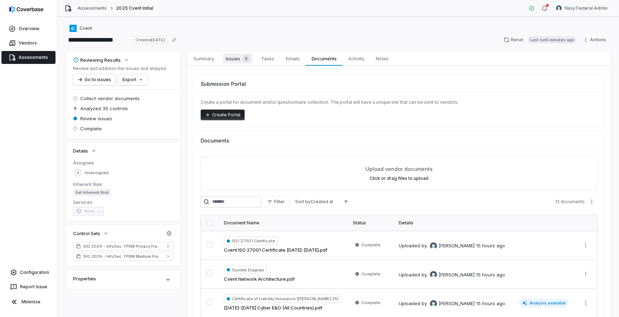
click at [236, 64] on link "Issues 8 Issues 8" at bounding box center [237, 58] width 35 height 14
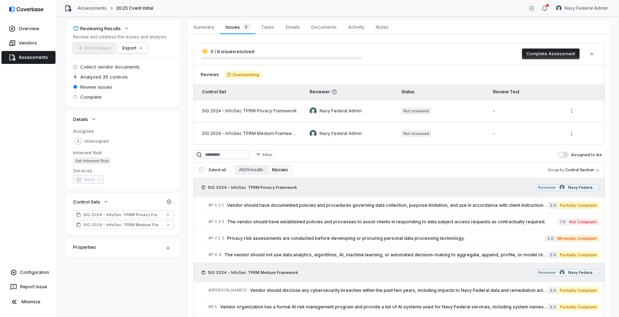
scroll to position [35, 0]
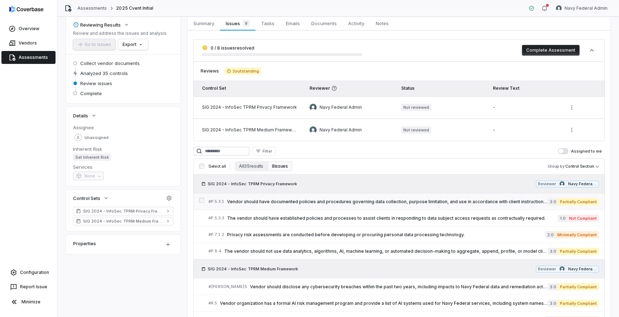
click at [321, 208] on link "# P.5.3.1 Vendor should have documented policies and procedures governing data …" at bounding box center [404, 201] width 391 height 16
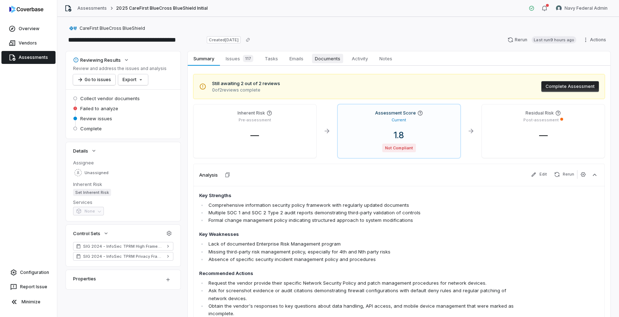
click at [322, 55] on span "Documents" at bounding box center [327, 58] width 31 height 9
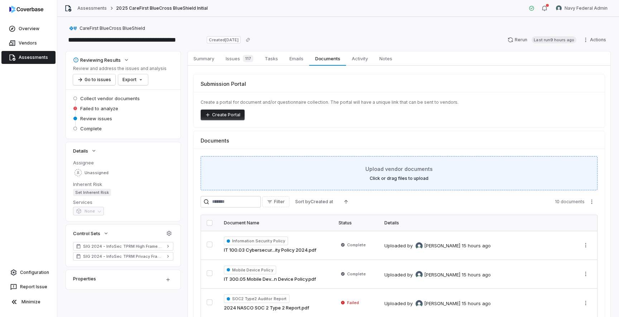
scroll to position [109, 0]
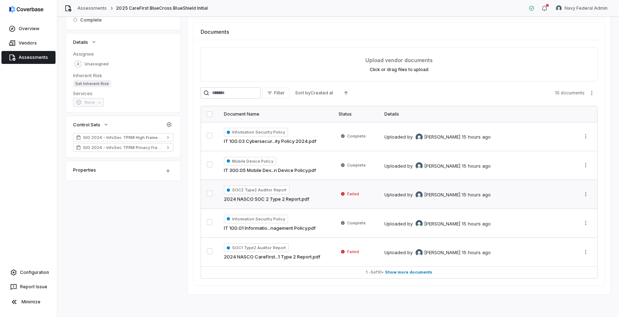
click at [316, 193] on div "SOC2 Type2 Auditor Report 2024 NASCO SOC 2 Type 2 Report.pdf" at bounding box center [275, 193] width 103 height 17
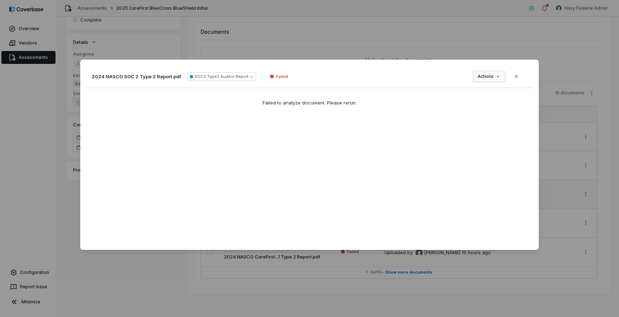
click at [485, 75] on div "Document Preview 2024 NASCO SOC 2 Type 2 Report.pdf SOC2 Type2 Auditor Report F…" at bounding box center [309, 158] width 619 height 220
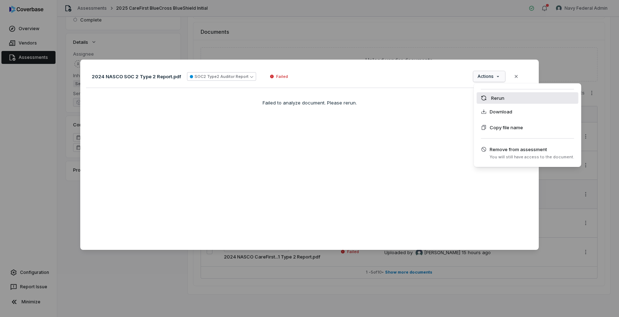
click at [489, 96] on div "Rerun" at bounding box center [528, 97] width 102 height 11
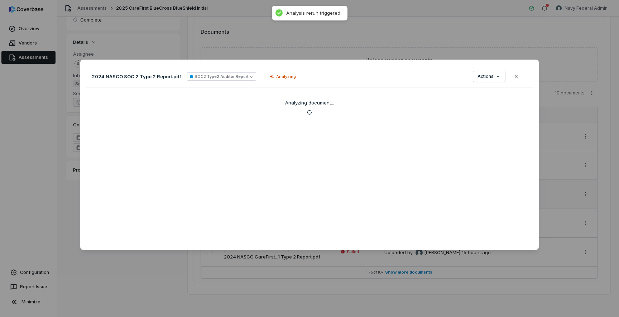
click at [474, 283] on div "Document Preview 2024 NASCO SOC 2 Type 2 Report.pdf SOC2 Type2 Auditor Report A…" at bounding box center [309, 158] width 619 height 317
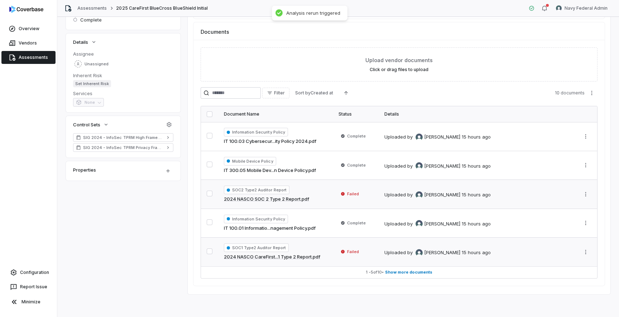
click at [440, 256] on div "[PERSON_NAME]" at bounding box center [438, 252] width 45 height 7
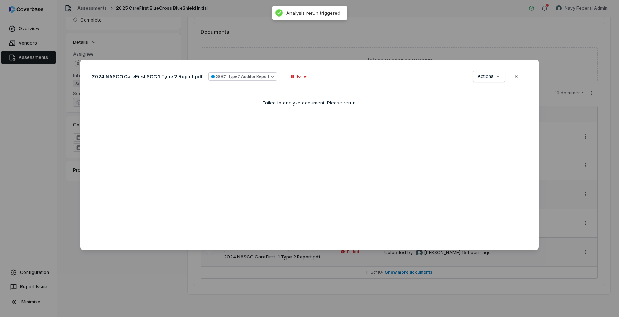
click at [473, 80] on div "2024 NASCO CareFirst SOC 1 Type 2 Report.pdf SOC1 Type2 Auditor Report Failed A…" at bounding box center [309, 76] width 447 height 23
click at [479, 79] on div "Document Preview 2024 NASCO CareFirst SOC 1 Type 2 Report.pdf SOC1 Type2 Audito…" at bounding box center [309, 158] width 619 height 220
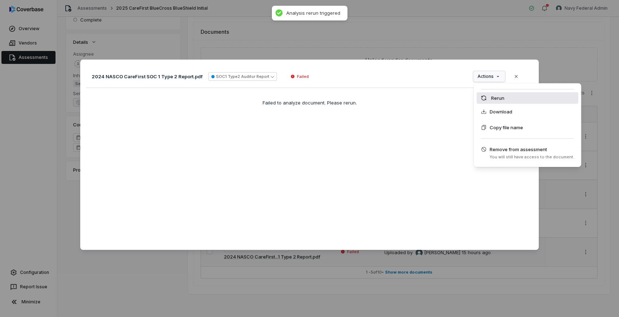
click at [484, 95] on icon at bounding box center [484, 98] width 6 height 6
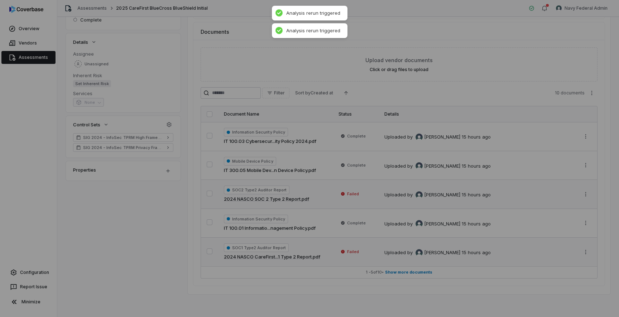
click at [474, 44] on div "Document Preview" at bounding box center [309, 158] width 619 height 317
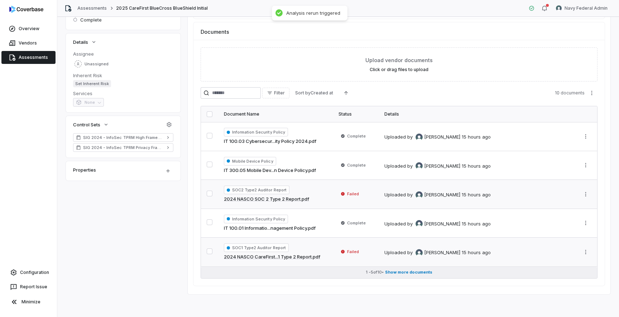
click at [421, 274] on span "Show more documents" at bounding box center [408, 271] width 47 height 5
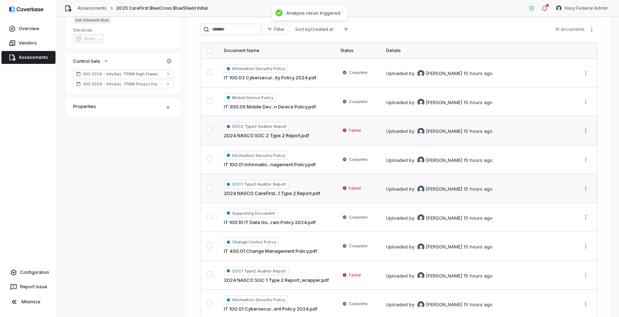
scroll to position [253, 0]
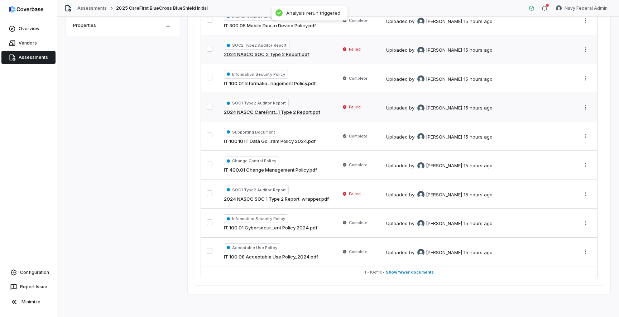
click at [425, 117] on td "Uploaded by Jonathan Lee 15 hours ago" at bounding box center [478, 107] width 194 height 29
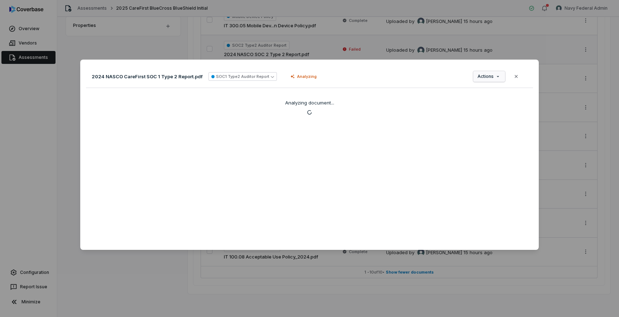
click at [477, 80] on div "Document Preview 2024 NASCO CareFirst SOC 1 Type 2 Report.pdf SOC1 Type2 Audito…" at bounding box center [309, 158] width 619 height 220
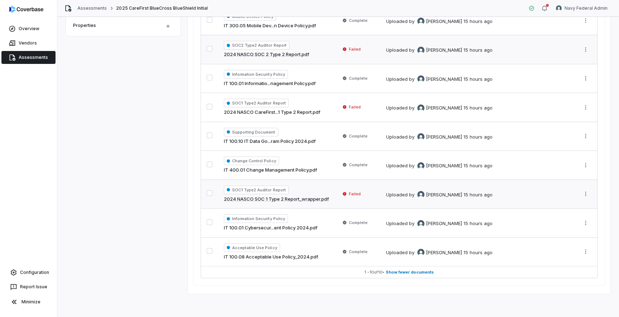
click at [456, 203] on td "Uploaded by Jonathan Lee 15 hours ago" at bounding box center [478, 193] width 194 height 29
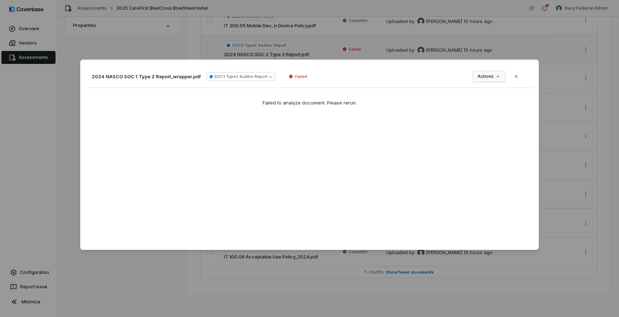
click at [483, 78] on div "Document Preview 2024 NASCO SOC 1 Type 2 Report_wrapper.pdf SOC1 Type2 Auditor …" at bounding box center [309, 158] width 619 height 220
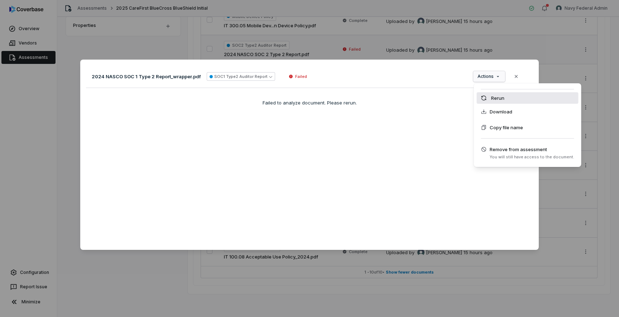
click at [487, 96] on div "Rerun" at bounding box center [528, 97] width 102 height 11
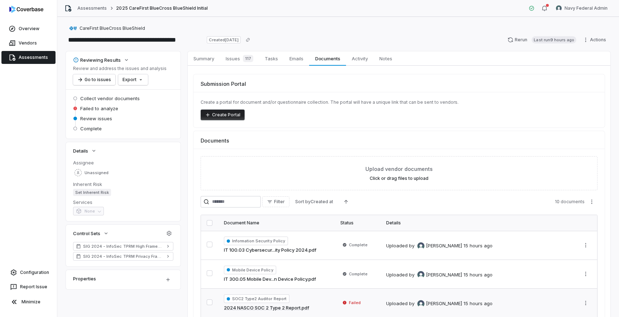
click at [42, 59] on link "Assessments" at bounding box center [28, 57] width 54 height 13
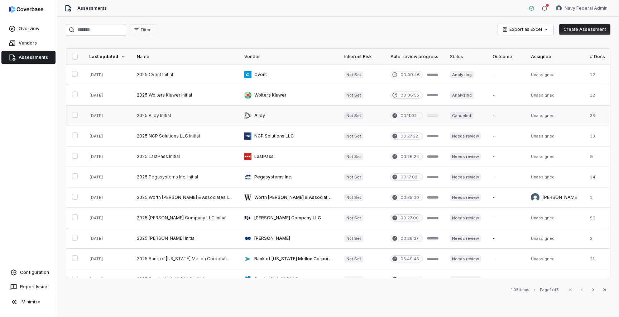
click at [487, 112] on link at bounding box center [506, 115] width 38 height 20
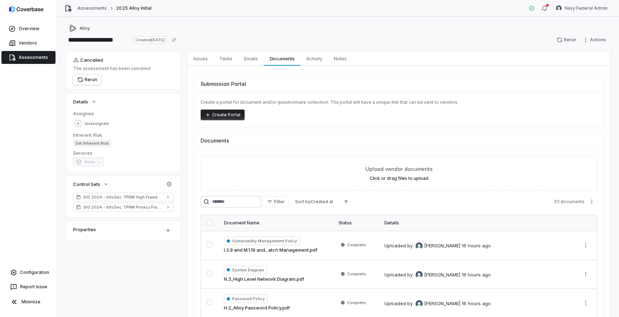
scroll to position [109, 0]
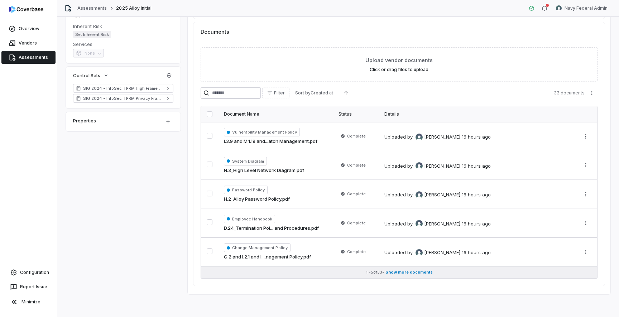
click at [417, 269] on button "1 - 5 of 33 • Show more documents" at bounding box center [399, 271] width 396 height 11
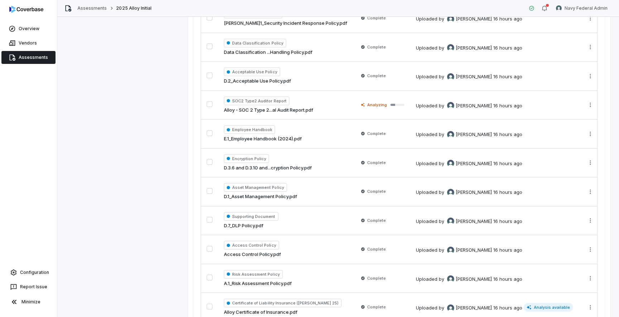
scroll to position [391, 0]
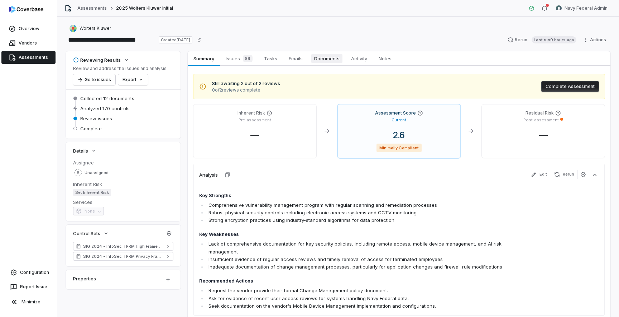
click at [338, 65] on link "Documents Documents" at bounding box center [327, 58] width 37 height 14
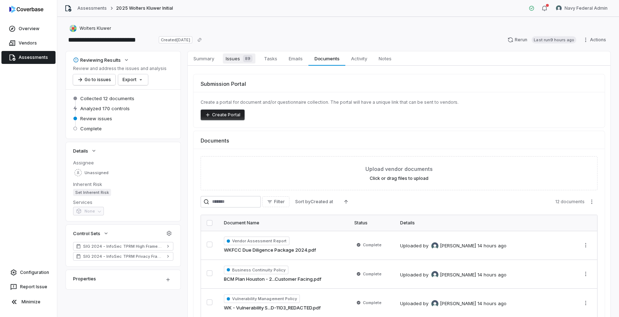
click at [242, 52] on link "Issues 89 Issues 89" at bounding box center [239, 58] width 38 height 14
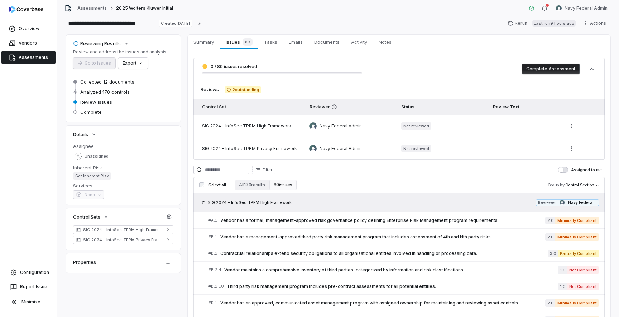
scroll to position [20, 0]
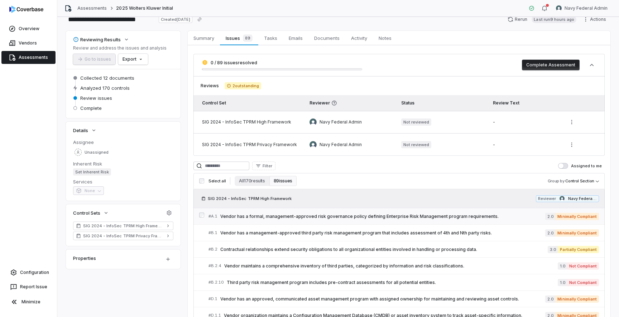
click at [297, 219] on div "# A.1 Vendor has a formal, management-approved risk governance policy defining …" at bounding box center [377, 216] width 337 height 8
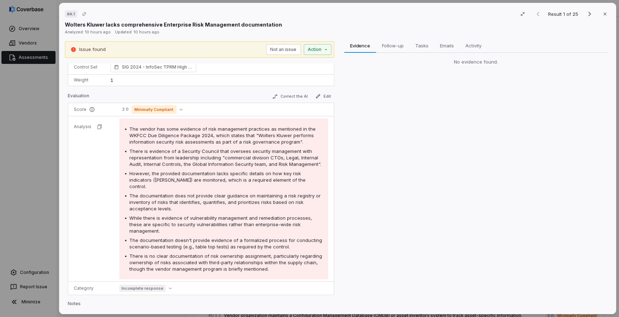
scroll to position [71, 0]
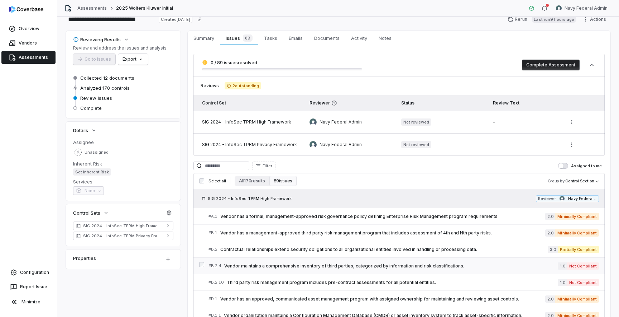
click at [393, 269] on div "# B.2.4 Vendor maintains a comprehensive inventory of third parties, categorize…" at bounding box center [384, 266] width 350 height 8
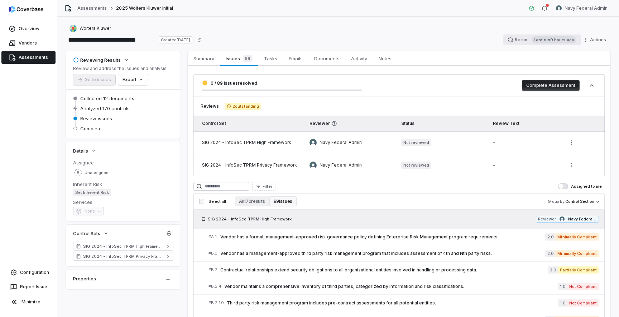
click at [526, 40] on button "Rerun Last run 9 hours ago" at bounding box center [542, 39] width 77 height 11
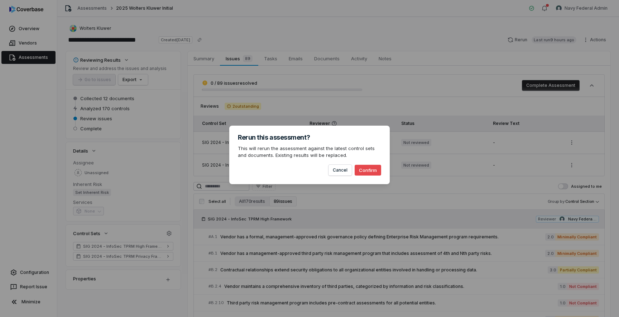
click at [372, 169] on button "Confirm" at bounding box center [368, 170] width 27 height 11
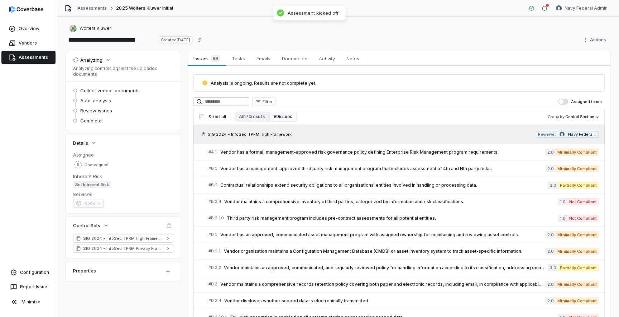
click at [39, 58] on link "Assessments" at bounding box center [28, 57] width 54 height 13
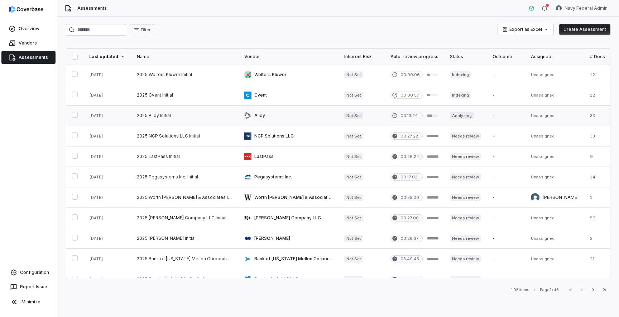
click at [219, 110] on link at bounding box center [185, 115] width 108 height 20
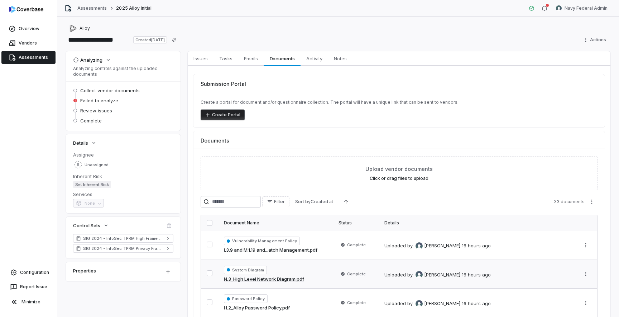
scroll to position [109, 0]
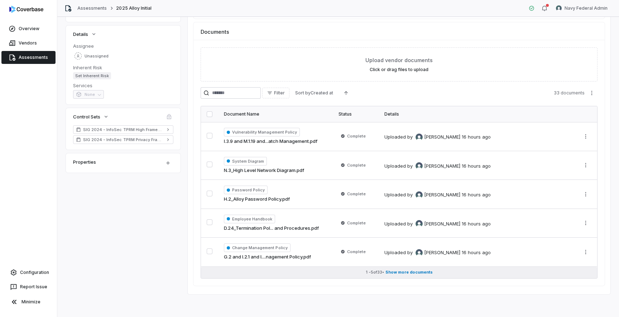
click at [429, 275] on button "1 - 5 of 33 • Show more documents" at bounding box center [399, 271] width 396 height 11
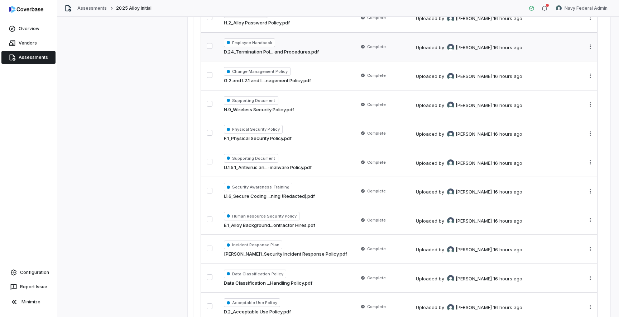
scroll to position [0, 0]
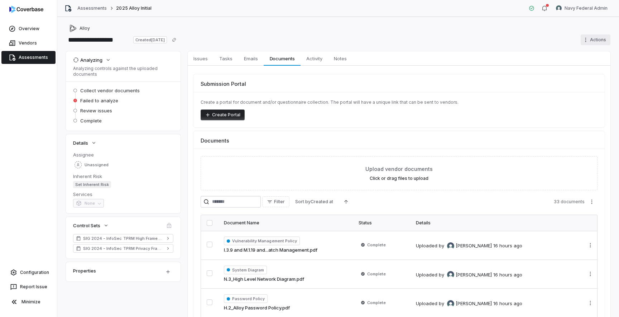
click at [599, 44] on html "**********" at bounding box center [309, 158] width 619 height 317
click at [581, 71] on div "Cancel run" at bounding box center [587, 66] width 52 height 11
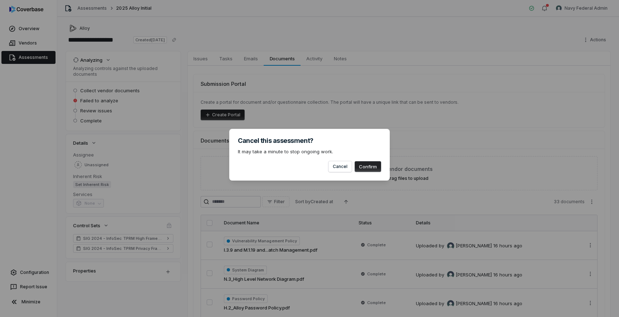
click at [370, 168] on button "Confirm" at bounding box center [368, 166] width 27 height 11
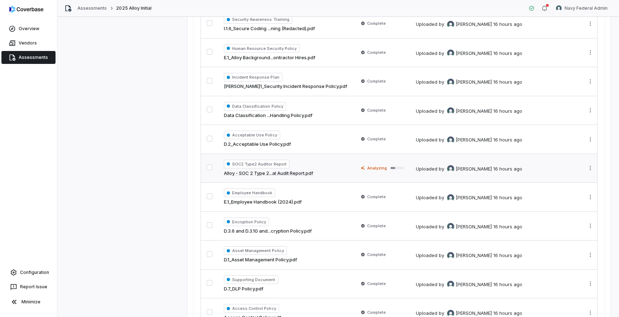
scroll to position [427, 0]
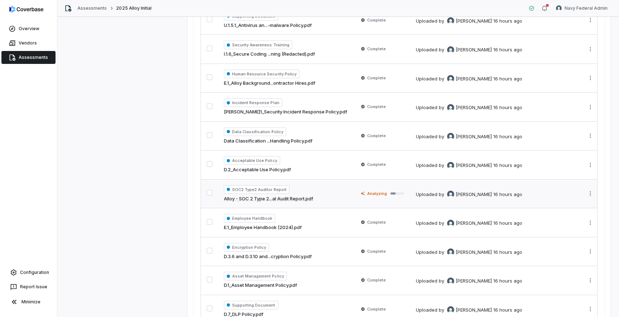
click at [510, 196] on div "Uploaded by [PERSON_NAME] 16 hours ago" at bounding box center [494, 193] width 156 height 9
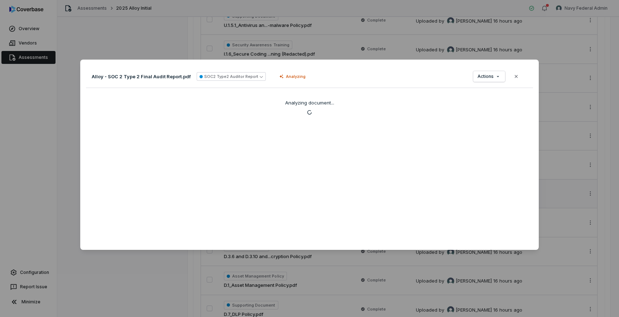
click at [502, 28] on div "Document Preview Alloy - SOC 2 Type 2 Final Audit Report.pdf SOC2 Type2 Auditor…" at bounding box center [309, 158] width 619 height 317
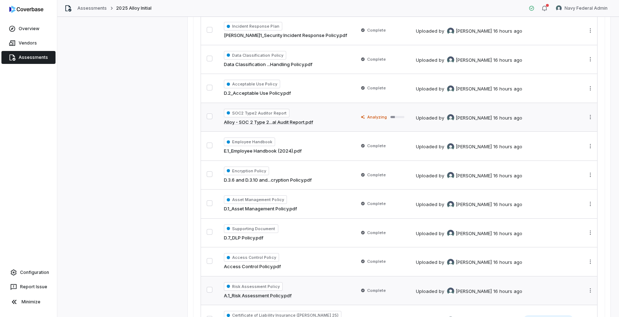
scroll to position [489, 0]
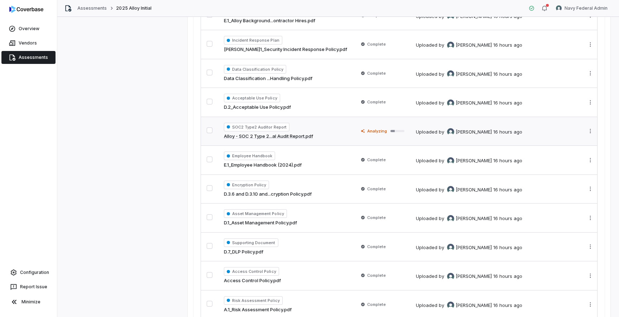
click at [507, 136] on td "Uploaded by [PERSON_NAME] 16 hours ago" at bounding box center [494, 131] width 169 height 29
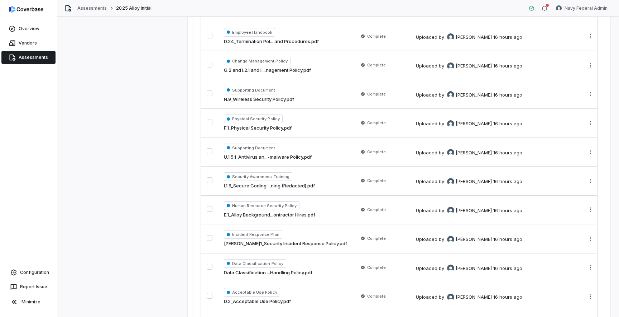
scroll to position [282, 0]
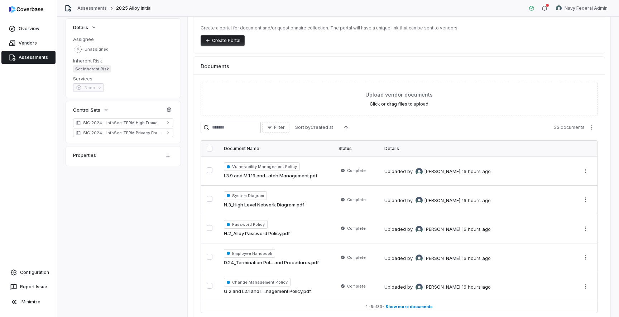
scroll to position [109, 0]
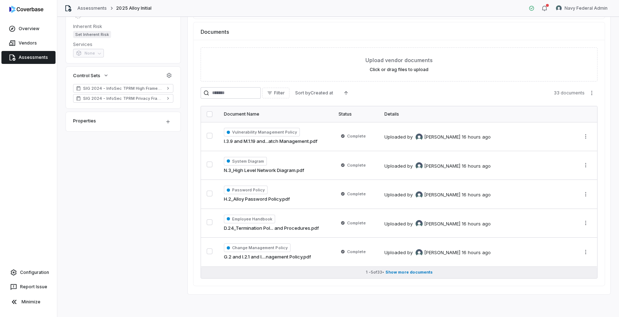
click at [406, 275] on button "1 - 5 of 33 • Show more documents" at bounding box center [399, 271] width 396 height 11
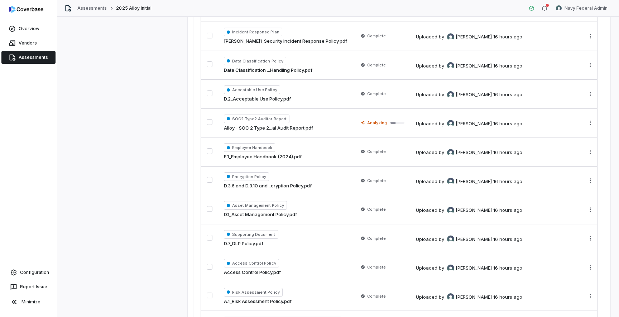
scroll to position [486, 0]
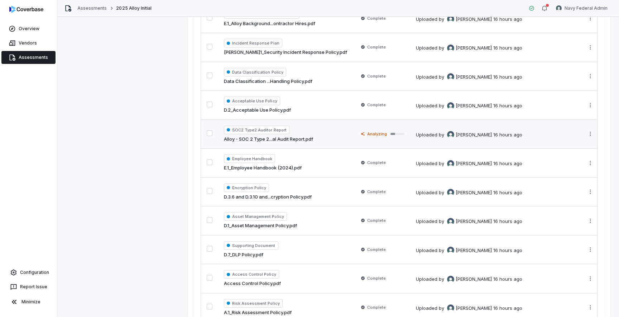
click at [531, 141] on td "Uploaded by [PERSON_NAME] 16 hours ago" at bounding box center [494, 133] width 169 height 29
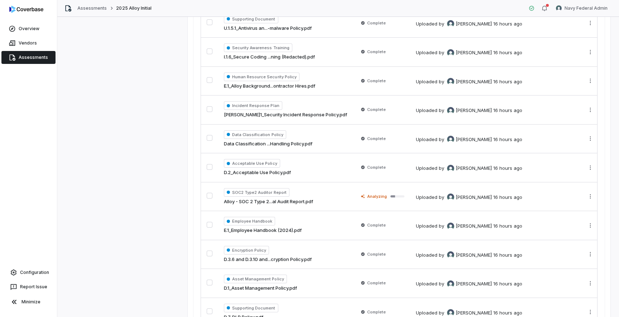
scroll to position [410, 0]
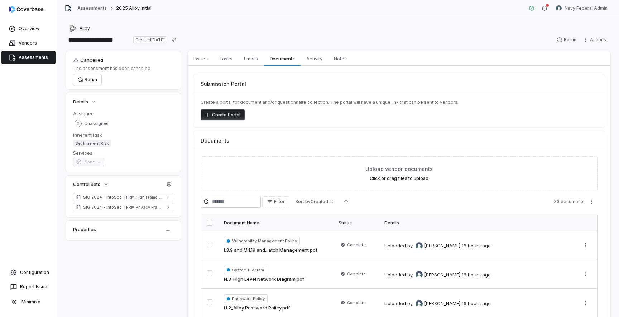
scroll to position [109, 0]
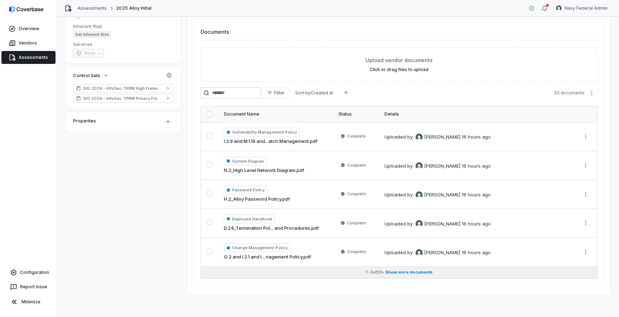
click at [423, 272] on span "Show more documents" at bounding box center [409, 271] width 47 height 5
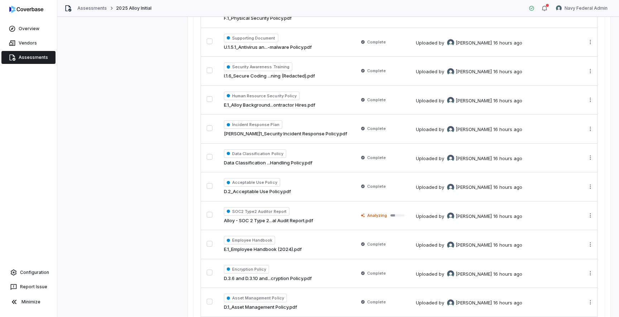
scroll to position [407, 0]
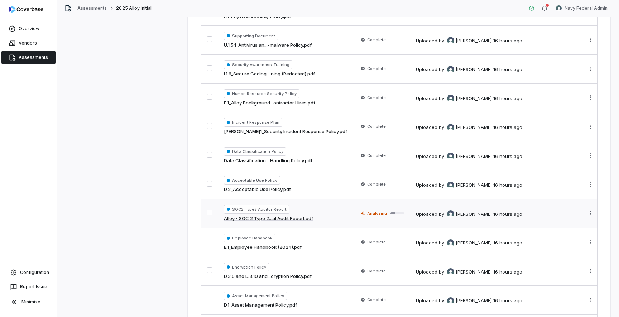
click at [521, 219] on td "Uploaded by [PERSON_NAME] 16 hours ago" at bounding box center [494, 213] width 169 height 29
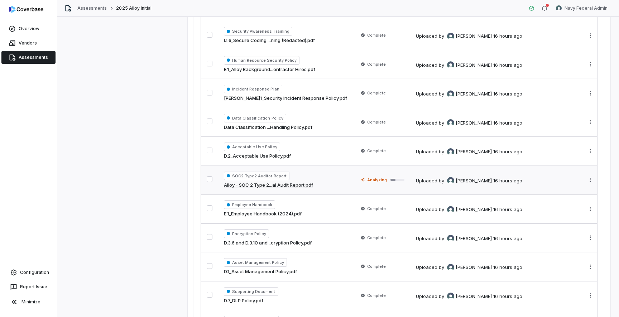
scroll to position [412, 0]
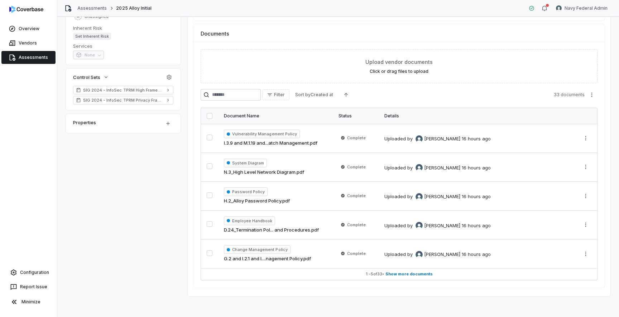
scroll to position [109, 0]
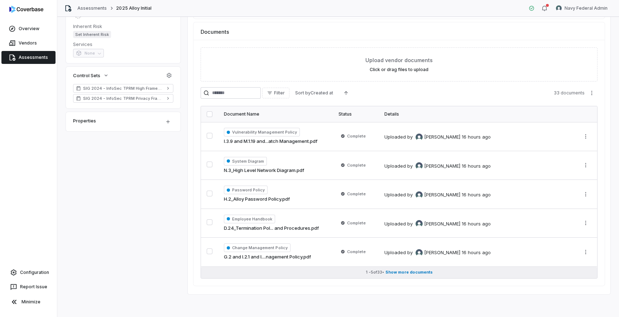
click at [398, 272] on span "Show more documents" at bounding box center [409, 271] width 47 height 5
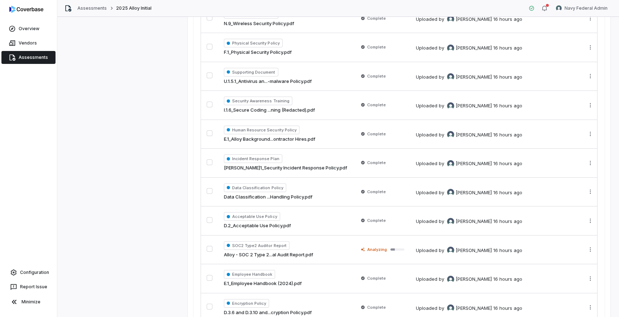
scroll to position [375, 0]
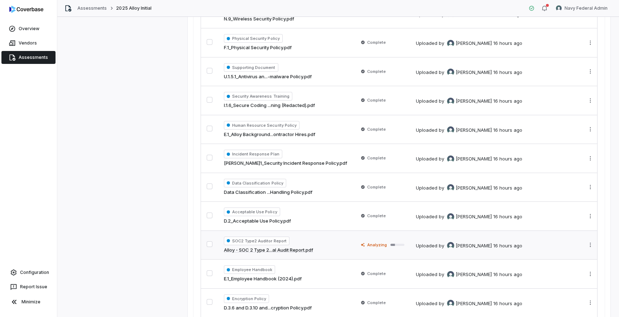
click at [416, 248] on div "Uploaded by [PERSON_NAME] 16 hours ago" at bounding box center [469, 245] width 106 height 7
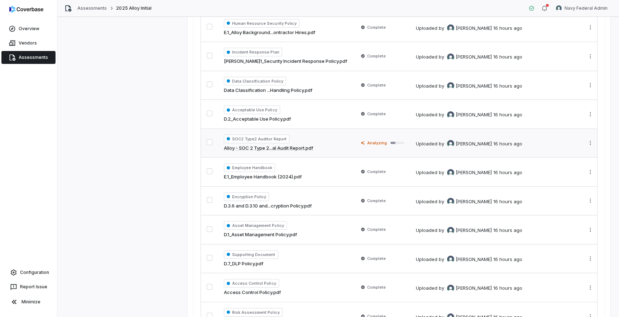
scroll to position [453, 0]
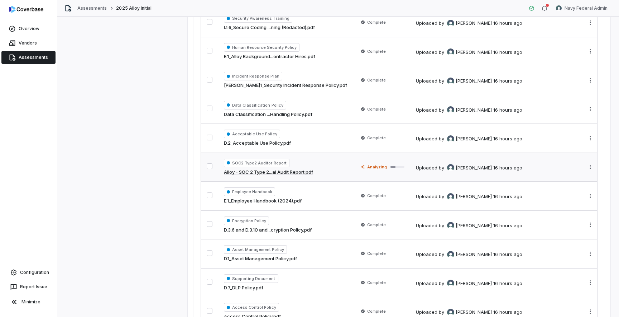
click at [553, 169] on div "Uploaded by [PERSON_NAME] 16 hours ago" at bounding box center [494, 166] width 156 height 9
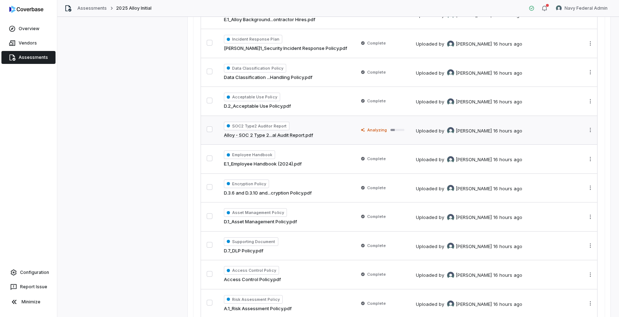
scroll to position [492, 0]
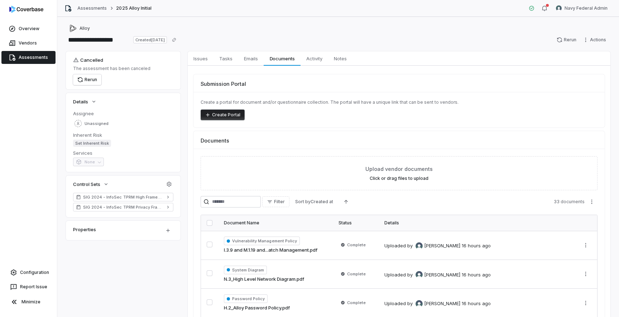
scroll to position [109, 0]
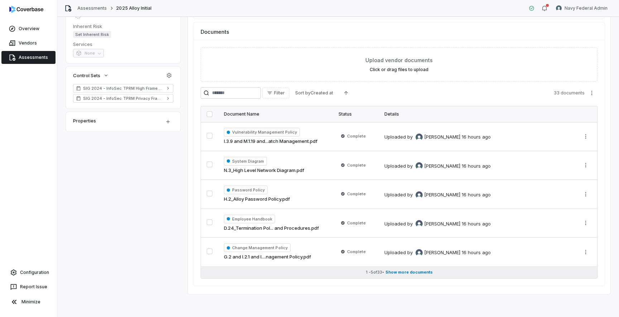
click at [439, 272] on button "1 - 5 of 33 • Show more documents" at bounding box center [399, 271] width 396 height 11
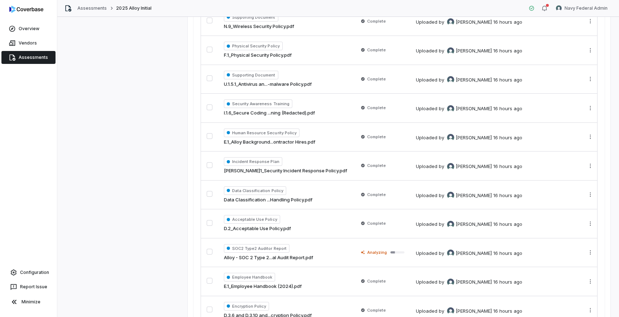
scroll to position [370, 0]
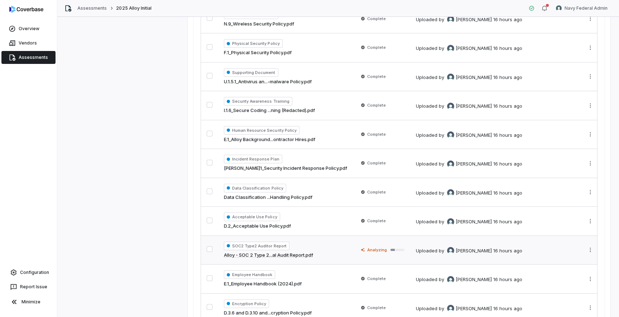
click at [443, 259] on td "Uploaded by Jonathan Lee 16 hours ago" at bounding box center [494, 249] width 169 height 29
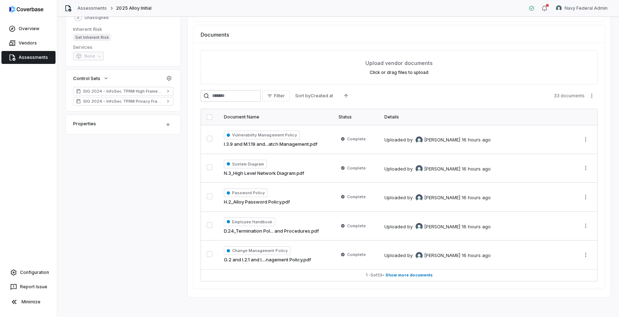
scroll to position [109, 0]
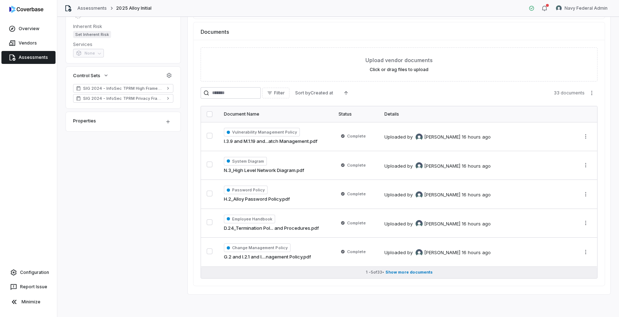
click at [431, 271] on span "Show more documents" at bounding box center [409, 271] width 47 height 5
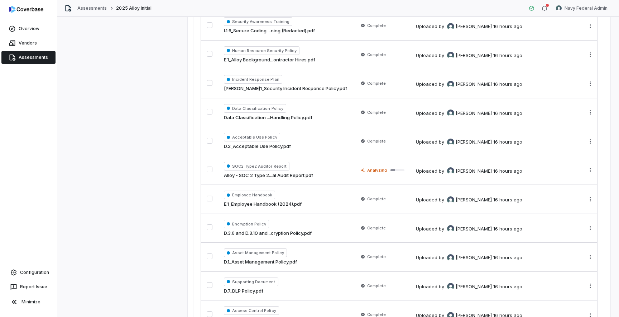
scroll to position [464, 0]
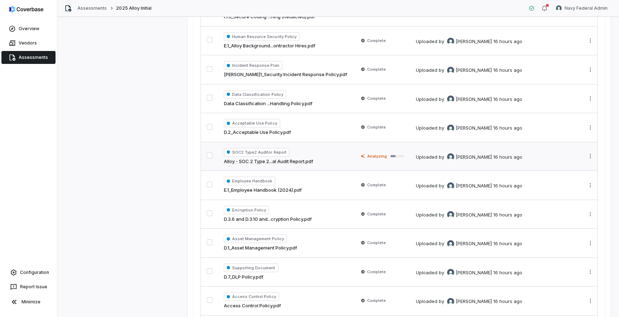
click at [323, 159] on div "SOC2 Type2 Auditor Report Alloy - SOC 2 Type 2...al Audit Report.pdf" at bounding box center [285, 156] width 123 height 17
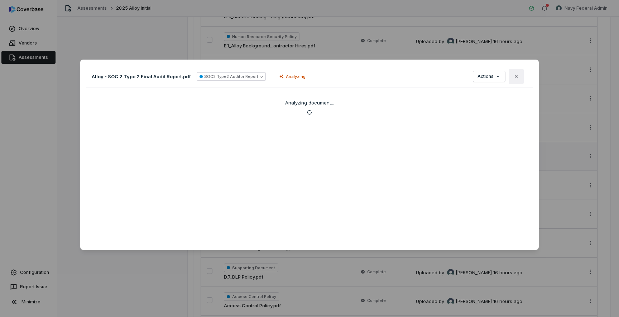
click at [516, 77] on icon "button" at bounding box center [517, 76] width 6 height 6
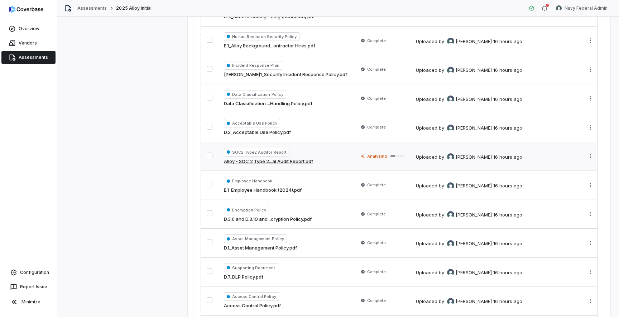
click at [295, 151] on div "SOC2 Type2 Auditor Report Alloy - SOC 2 Type 2...al Audit Report.pdf" at bounding box center [285, 156] width 123 height 17
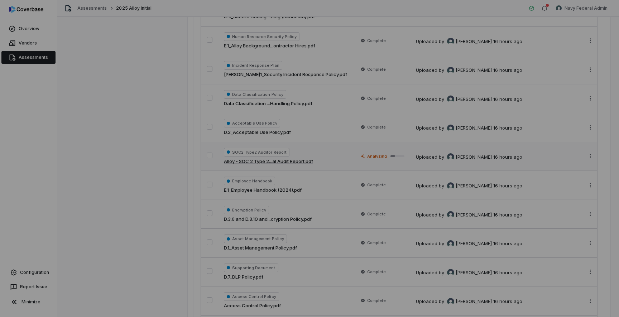
click at [64, 137] on div "Document Preview" at bounding box center [309, 158] width 619 height 317
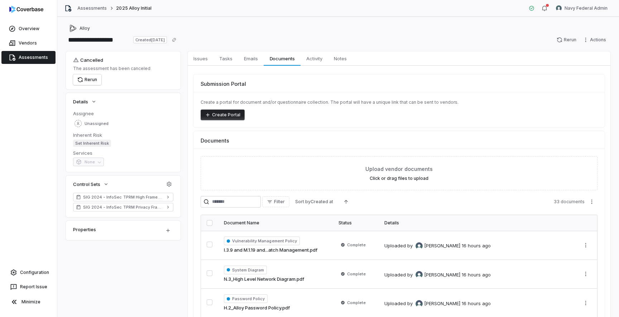
scroll to position [109, 0]
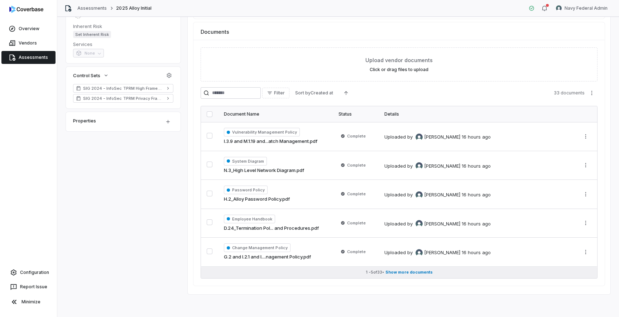
click at [408, 272] on span "Show more documents" at bounding box center [409, 271] width 47 height 5
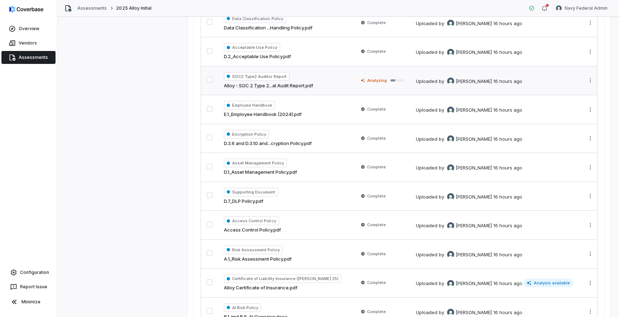
scroll to position [537, 0]
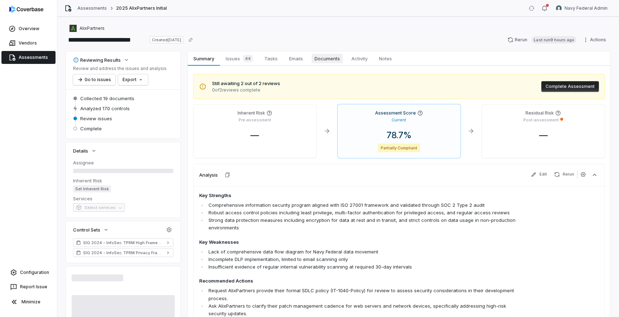
click at [323, 61] on span "Documents" at bounding box center [327, 58] width 31 height 9
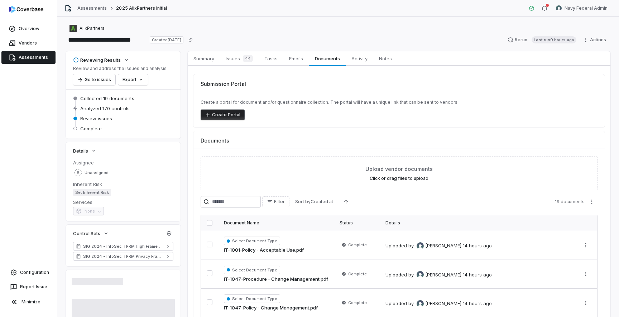
scroll to position [109, 0]
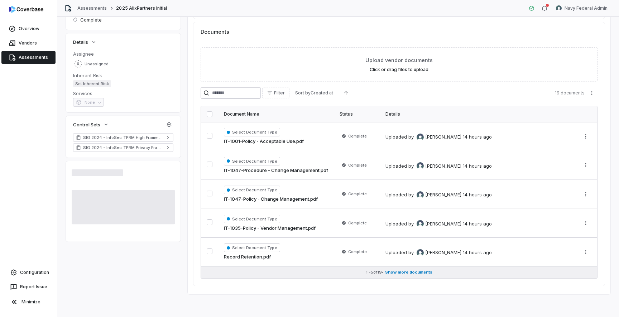
click at [427, 273] on span "Show more documents" at bounding box center [408, 271] width 47 height 5
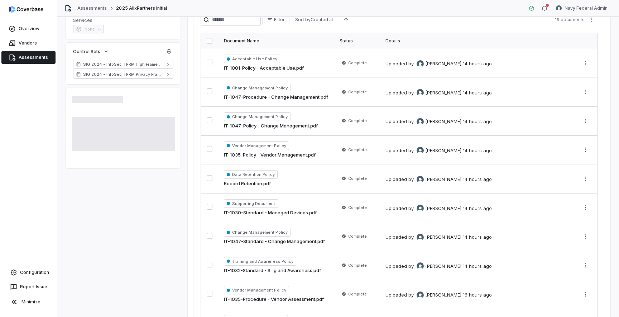
scroll to position [0, 0]
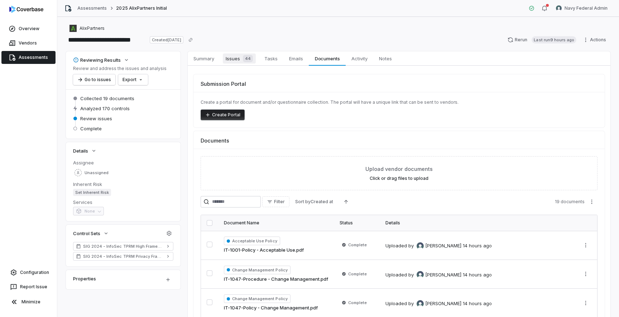
click at [228, 57] on span "Issues 44" at bounding box center [239, 58] width 33 height 10
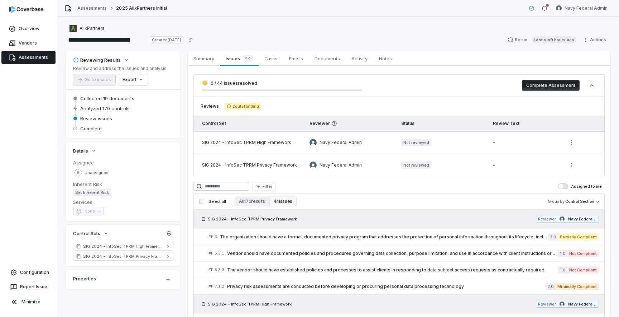
click at [346, 234] on span "The organization should have a formal, documented privacy program that addresse…" at bounding box center [384, 237] width 328 height 6
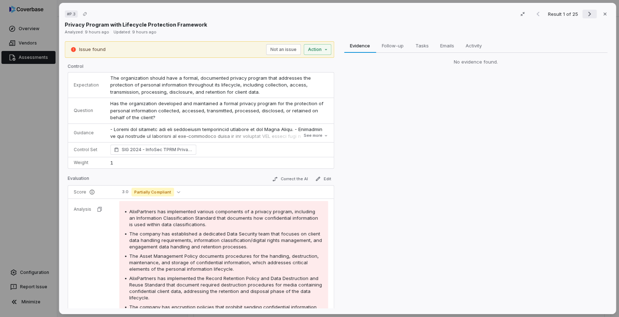
click at [586, 15] on icon "Next result" at bounding box center [590, 14] width 9 height 9
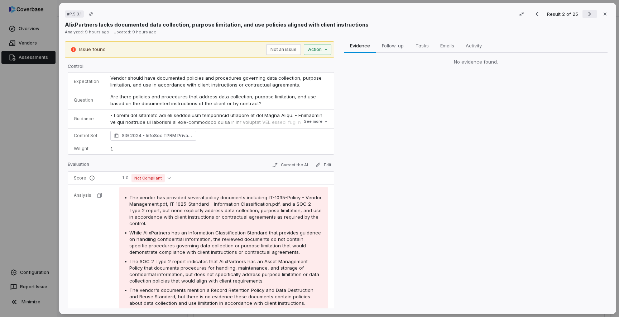
click at [586, 15] on icon "Next result" at bounding box center [590, 14] width 9 height 9
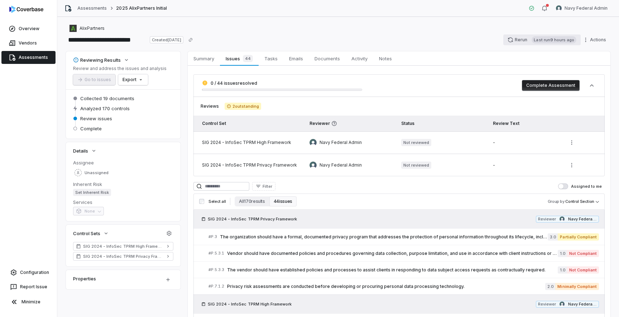
click at [529, 42] on button "Rerun Last run 9 hours ago" at bounding box center [542, 39] width 77 height 11
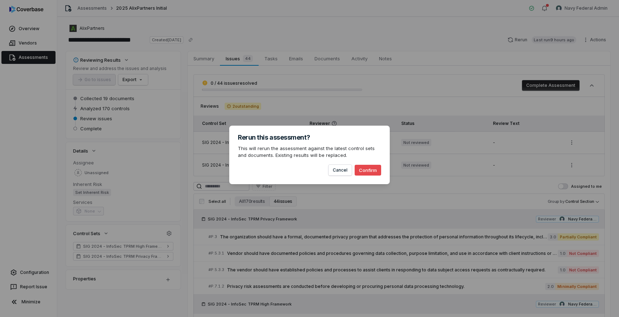
click at [364, 171] on button "Confirm" at bounding box center [368, 170] width 27 height 11
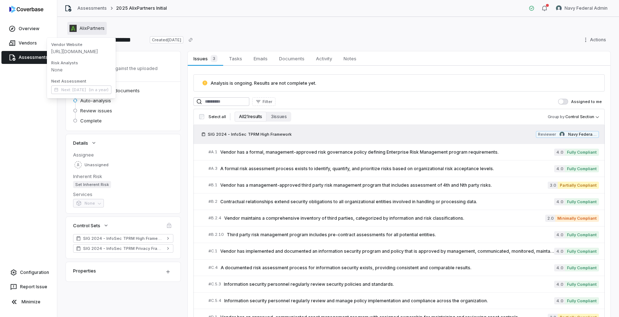
click at [97, 30] on span "AlixPartners" at bounding box center [92, 28] width 25 height 6
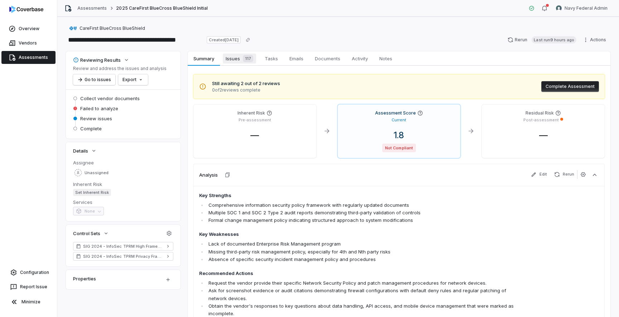
click at [239, 60] on span "Issues 117" at bounding box center [239, 58] width 33 height 10
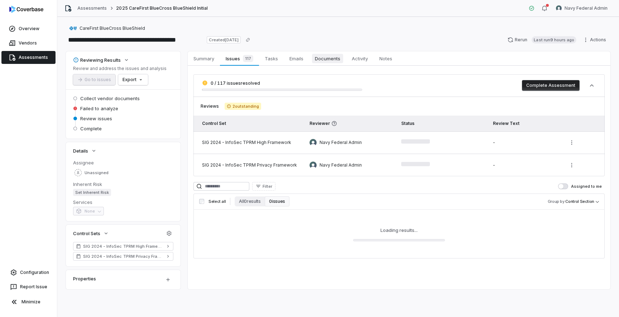
click at [332, 63] on span "Documents" at bounding box center [327, 58] width 31 height 9
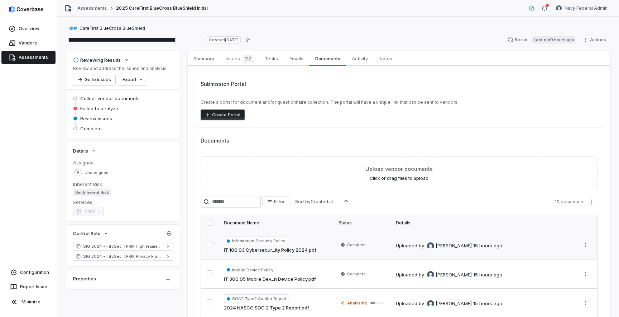
scroll to position [99, 0]
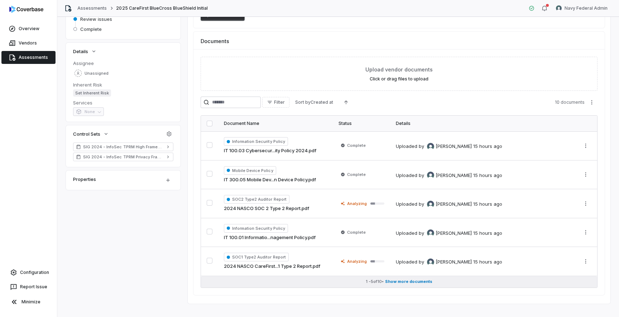
click at [408, 281] on span "Show more documents" at bounding box center [408, 281] width 47 height 5
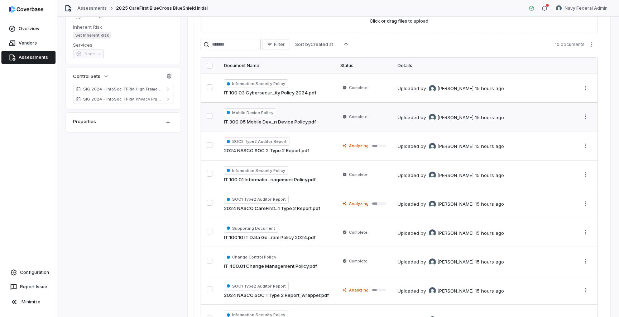
scroll to position [155, 0]
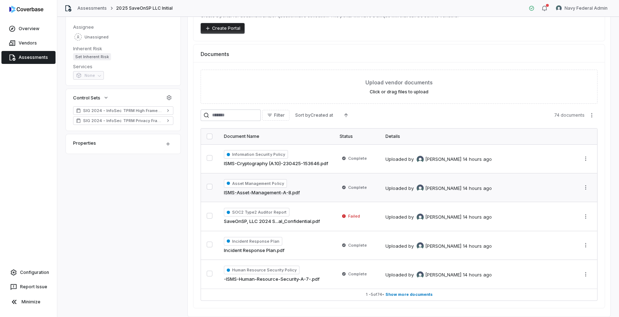
scroll to position [109, 0]
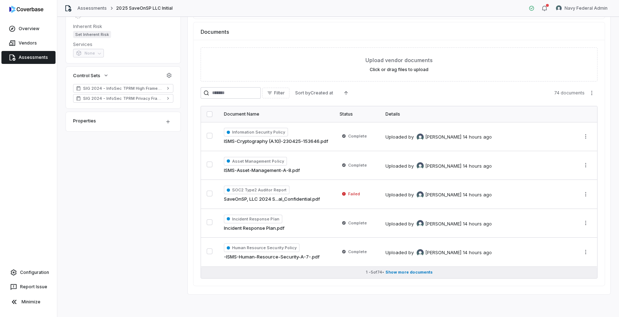
click at [405, 273] on span "Show more documents" at bounding box center [409, 271] width 47 height 5
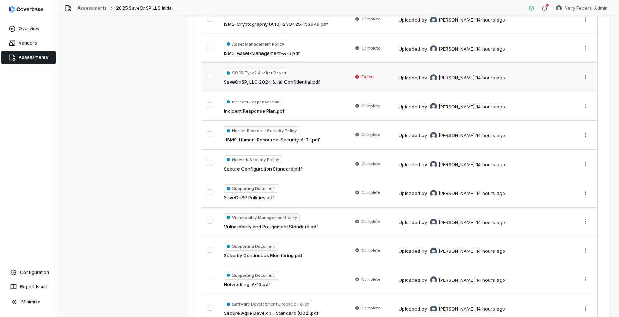
scroll to position [225, 0]
click at [526, 73] on div "Uploaded by [PERSON_NAME] 14 hours ago" at bounding box center [483, 77] width 168 height 9
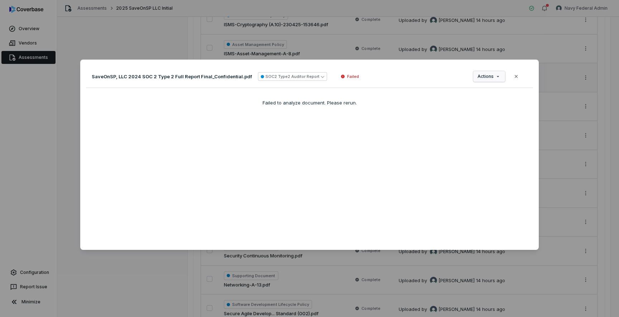
click at [494, 77] on div "Document Preview SaveOnSP, LLC 2024 SOC 2 Type 2 Full Report Final_Confidential…" at bounding box center [309, 158] width 619 height 220
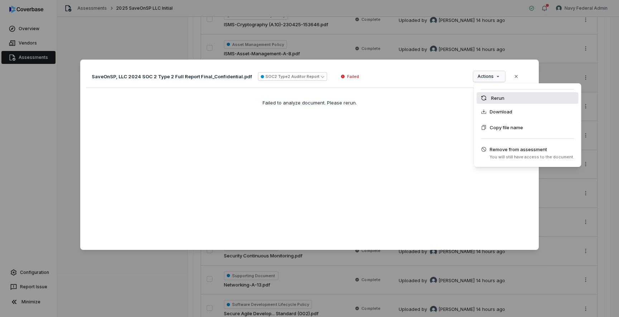
click at [499, 97] on div "Rerun" at bounding box center [528, 97] width 102 height 11
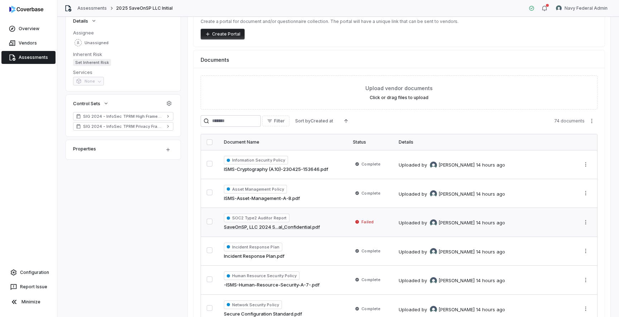
scroll to position [173, 0]
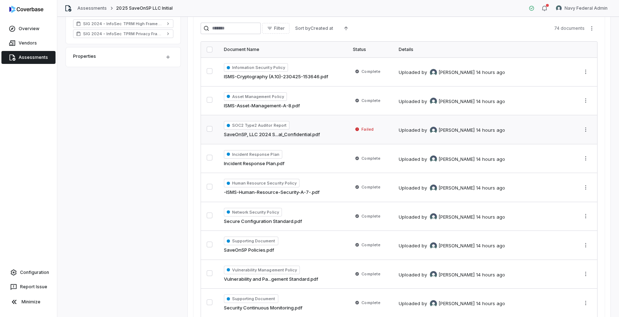
click at [393, 138] on td "Uploaded by Jonathan Lee 14 hours ago" at bounding box center [483, 129] width 181 height 29
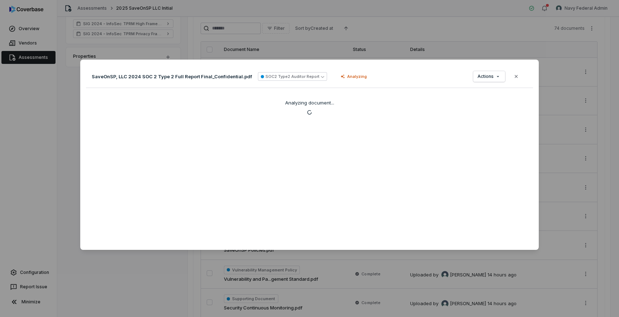
click at [477, 34] on div "Document Preview SaveOnSP, LLC 2024 SOC 2 Type 2 Full Report Final_Confidential…" at bounding box center [309, 158] width 619 height 317
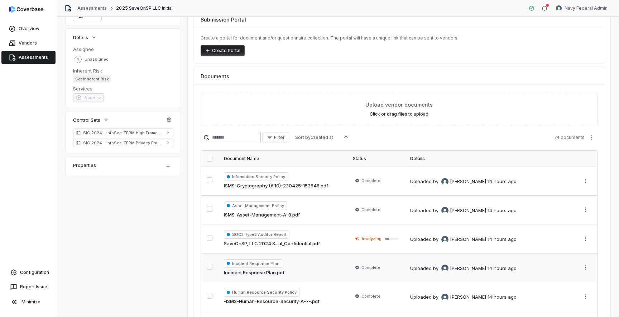
scroll to position [125, 0]
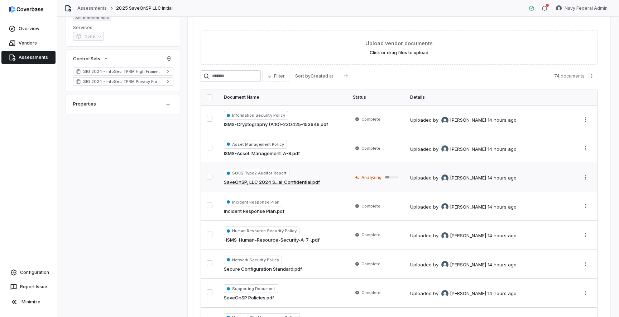
click at [504, 180] on div "Uploaded by Jonathan Lee 14 hours ago" at bounding box center [488, 177] width 157 height 9
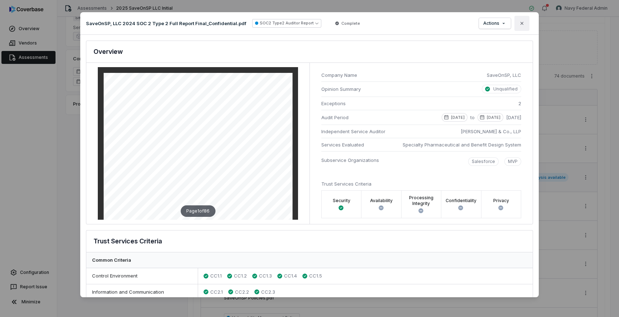
click at [523, 24] on icon "button" at bounding box center [522, 23] width 3 height 3
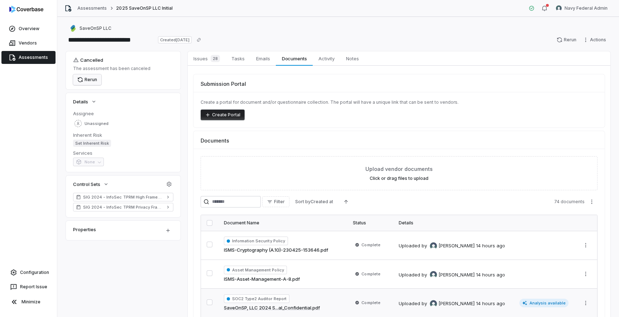
click at [87, 82] on button "Rerun" at bounding box center [87, 79] width 28 height 11
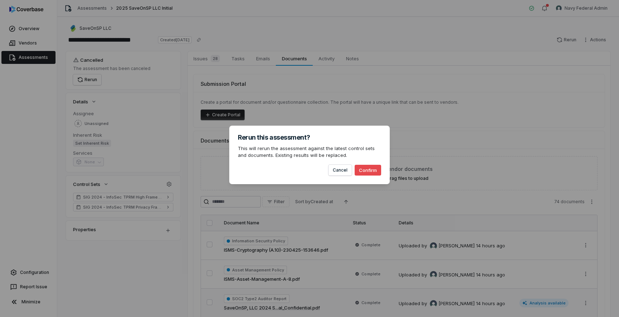
click at [370, 167] on button "Confirm" at bounding box center [368, 170] width 27 height 11
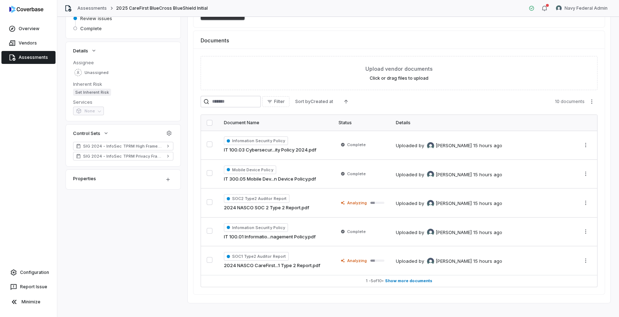
scroll to position [109, 0]
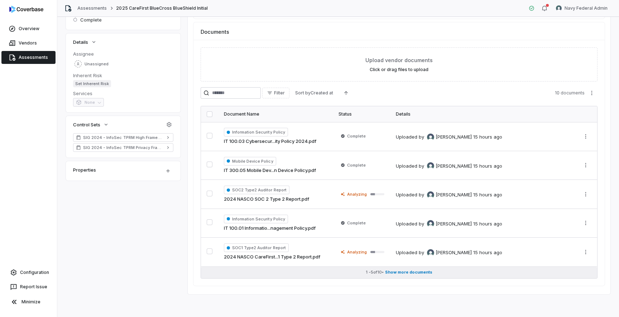
click at [415, 269] on span "Show more documents" at bounding box center [408, 271] width 47 height 5
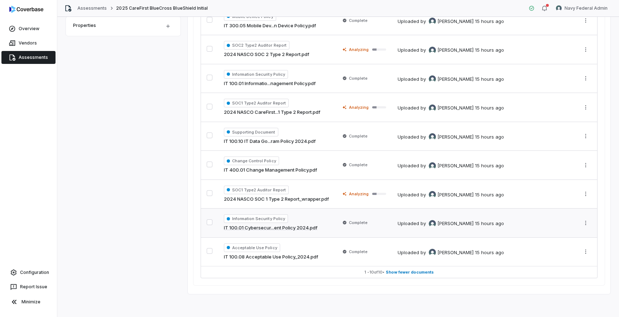
scroll to position [250, 0]
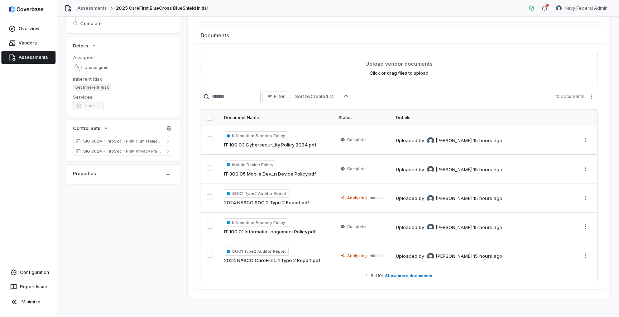
scroll to position [109, 0]
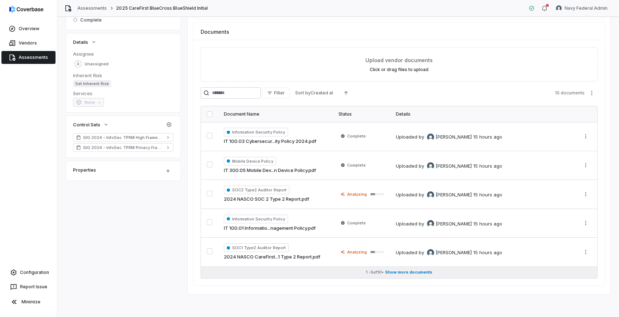
click at [413, 275] on button "1 - 5 of 10 • Show more documents" at bounding box center [399, 271] width 396 height 11
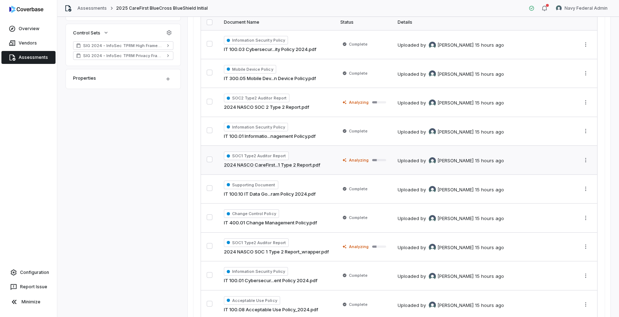
scroll to position [253, 0]
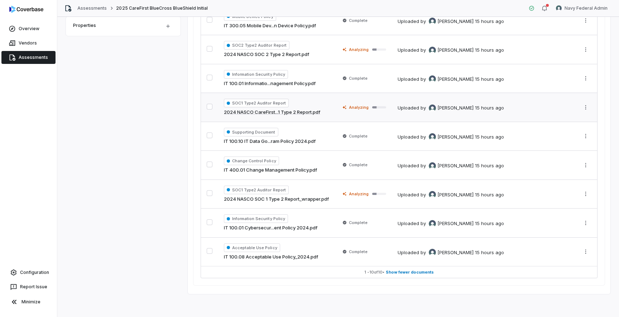
click at [301, 104] on div "SOC1 Type2 Auditor Report 2024 NASCO CareFirst...1 Type 2 Report.pdf" at bounding box center [276, 107] width 105 height 17
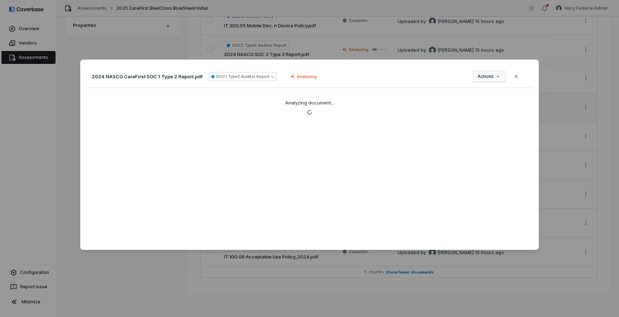
click at [484, 71] on div "Document Preview 2024 NASCO CareFirst SOC 1 Type 2 Report.pdf SOC1 Type2 Audito…" at bounding box center [309, 158] width 619 height 220
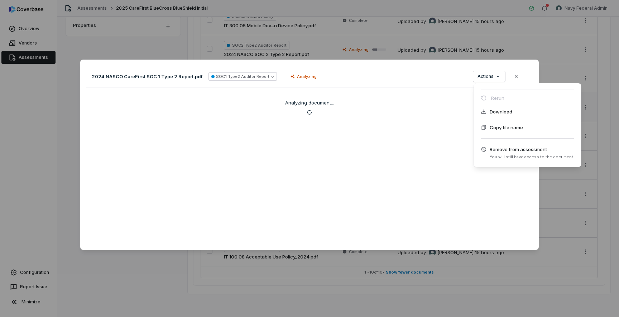
click at [385, 42] on div "Document Preview 2024 NASCO CareFirst SOC 1 Type 2 Report.pdf SOC1 Type2 Audito…" at bounding box center [309, 158] width 619 height 317
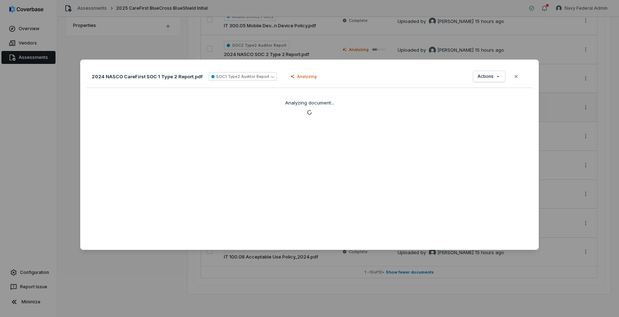
click at [305, 41] on div "Document Preview 2024 NASCO CareFirst SOC 1 Type 2 Report.pdf SOC1 Type2 Audito…" at bounding box center [309, 158] width 619 height 317
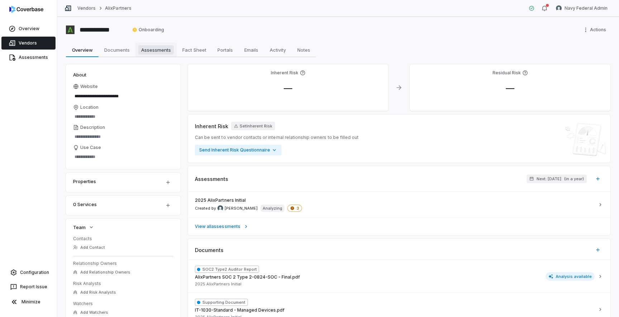
click at [143, 52] on span "Assessments" at bounding box center [155, 49] width 35 height 9
type textarea "*"
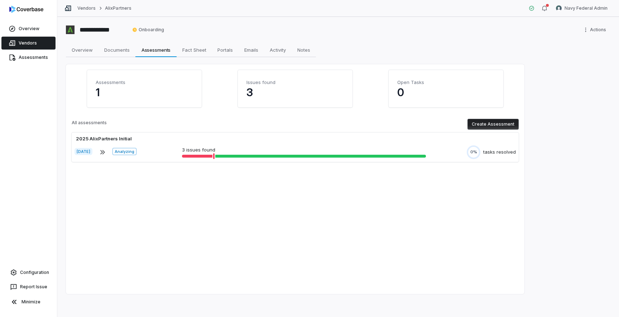
click at [81, 115] on div "Assessments 1 Issues found 3 Open Tasks 0 All assessments Create Assessment 202…" at bounding box center [295, 118] width 447 height 96
click at [25, 42] on link "Vendors" at bounding box center [28, 43] width 54 height 13
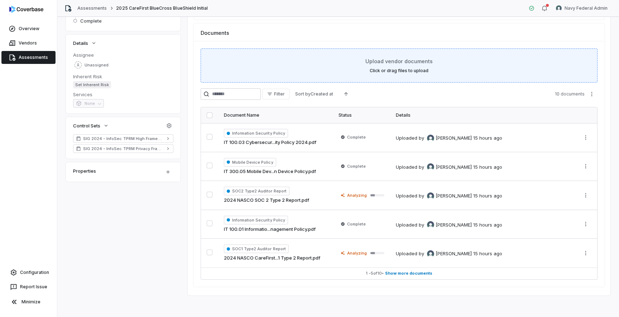
scroll to position [109, 0]
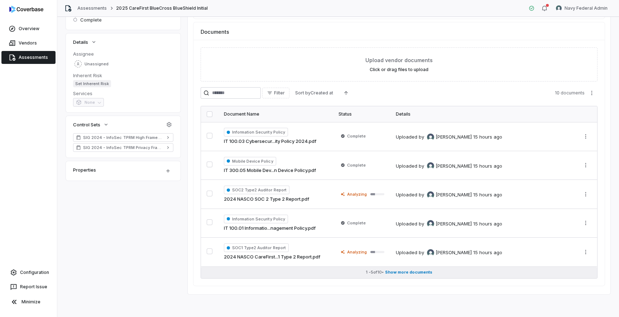
click at [408, 271] on span "Show more documents" at bounding box center [408, 271] width 47 height 5
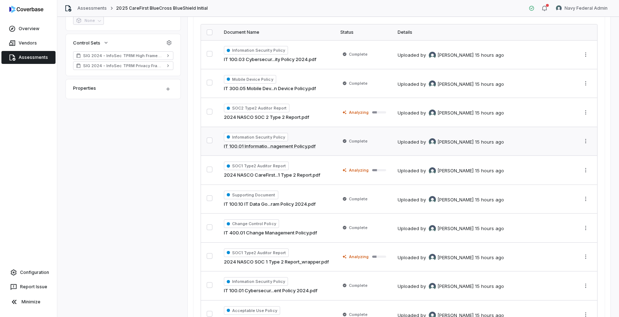
scroll to position [250, 0]
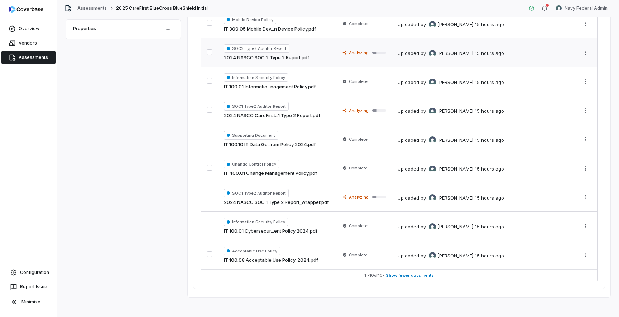
click at [341, 61] on td "Analyzing" at bounding box center [363, 52] width 57 height 29
click at [363, 111] on span "Analyzing" at bounding box center [359, 111] width 20 height 6
click at [373, 194] on div "Analyzing" at bounding box center [364, 196] width 46 height 7
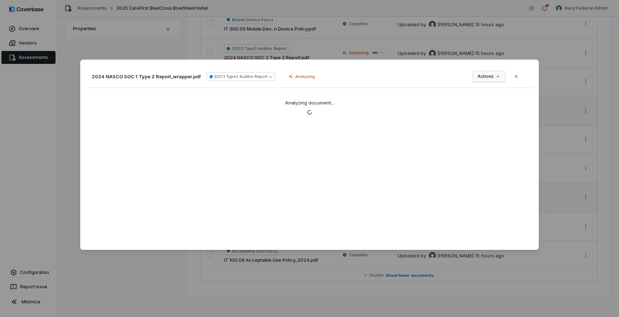
click at [494, 80] on div "Document Preview 2024 NASCO SOC 1 Type 2 Report_wrapper.pdf SOC1 Type2 Auditor …" at bounding box center [309, 158] width 619 height 220
click at [519, 76] on icon "button" at bounding box center [517, 76] width 6 height 6
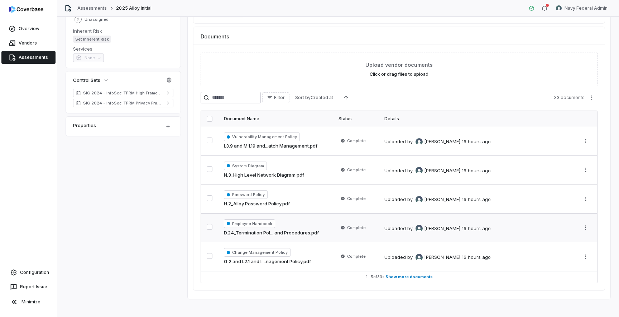
scroll to position [104, 0]
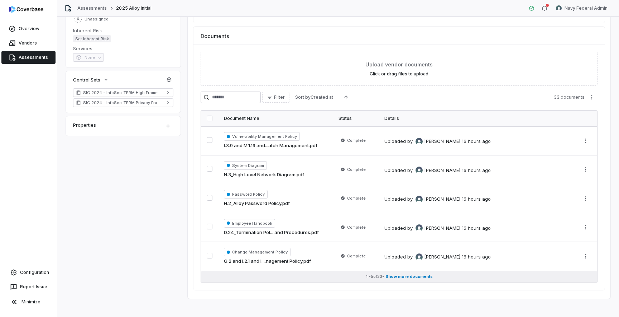
click at [405, 276] on span "Show more documents" at bounding box center [409, 276] width 47 height 5
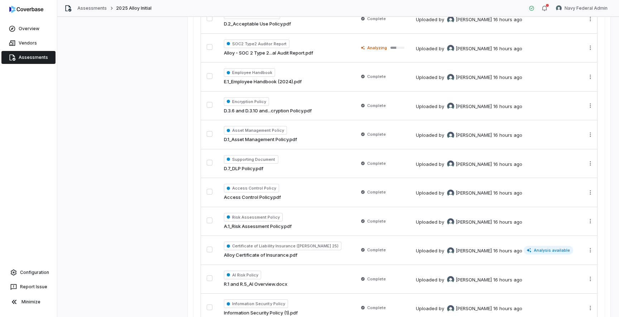
scroll to position [496, 0]
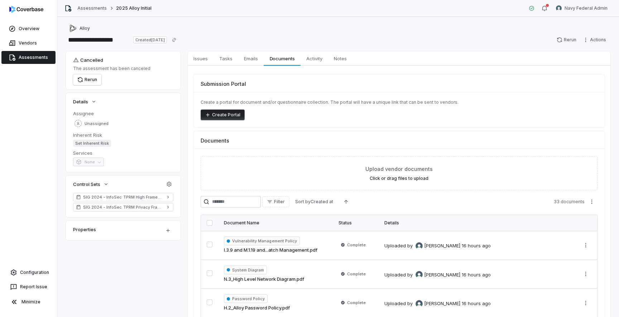
scroll to position [109, 0]
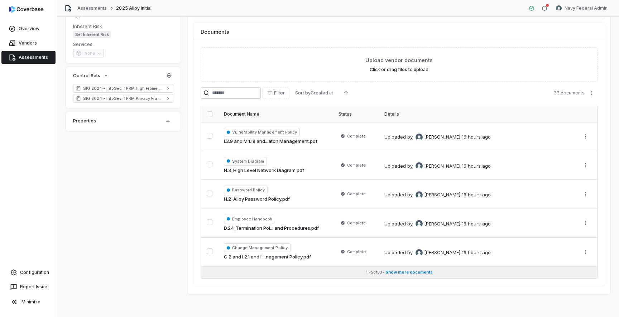
click at [408, 271] on span "Show more documents" at bounding box center [409, 271] width 47 height 5
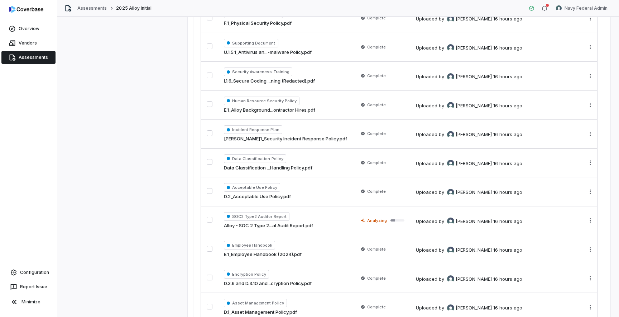
scroll to position [401, 0]
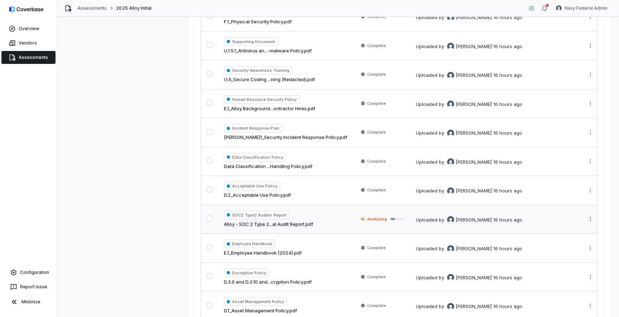
click at [353, 209] on td "Analyzing" at bounding box center [381, 218] width 57 height 29
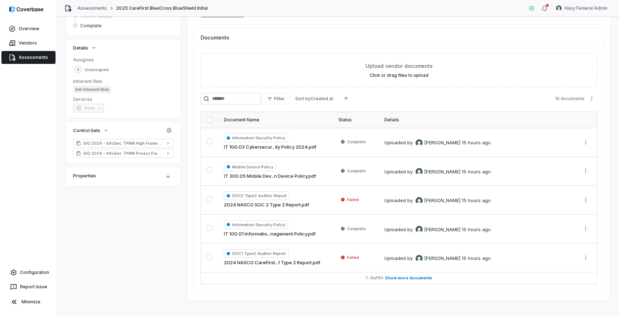
scroll to position [109, 0]
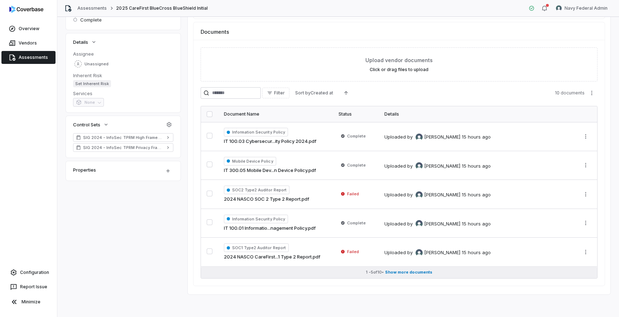
click at [415, 273] on span "Show more documents" at bounding box center [408, 271] width 47 height 5
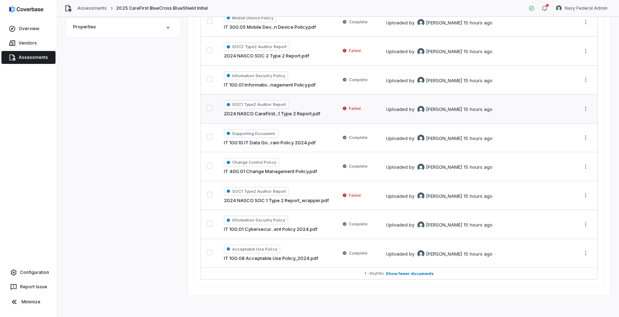
scroll to position [253, 0]
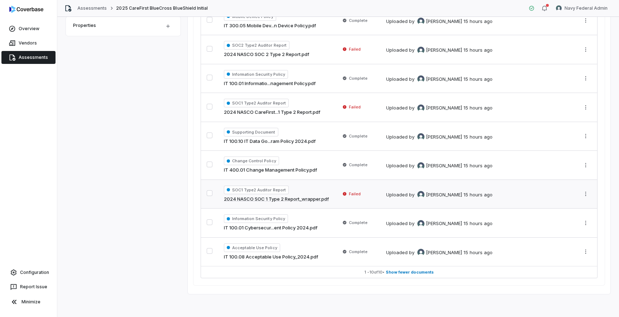
click at [328, 190] on div "SOC1 Type2 Auditor Report 2024 NASCO SOC 1 Type 2 Report_wrapper.pdf" at bounding box center [276, 193] width 105 height 17
click at [332, 55] on td "SOC2 Type2 Auditor Report 2024 NASCO SOC 2 Type 2 Report.pdf" at bounding box center [276, 49] width 117 height 29
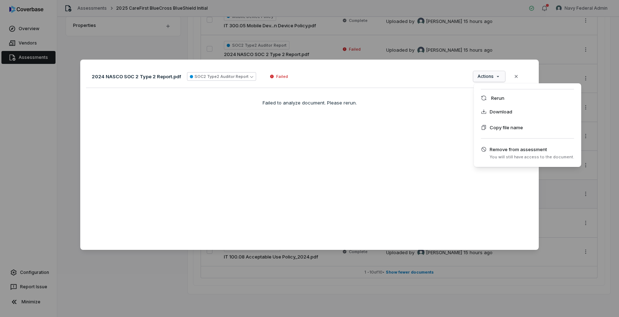
click at [494, 75] on div "Document Preview 2024 NASCO SOC 2 Type 2 Report.pdf SOC2 Type2 Auditor Report F…" at bounding box center [309, 158] width 619 height 220
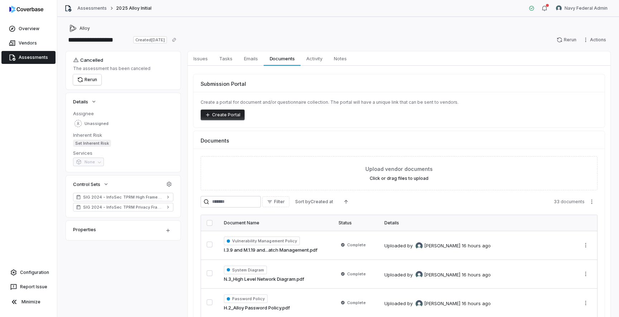
scroll to position [109, 0]
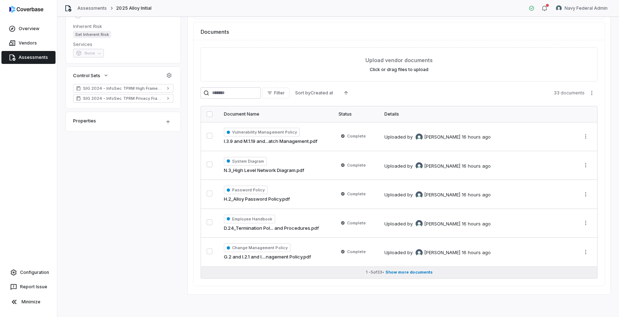
click at [423, 272] on span "Show more documents" at bounding box center [409, 271] width 47 height 5
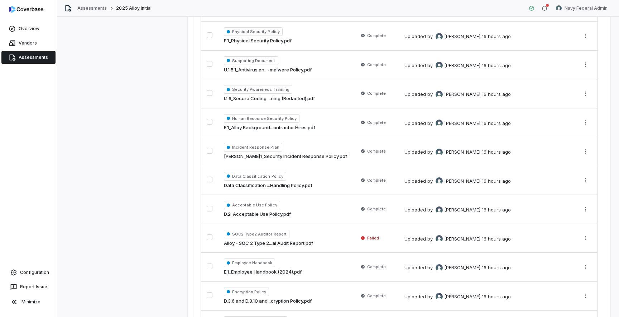
scroll to position [398, 0]
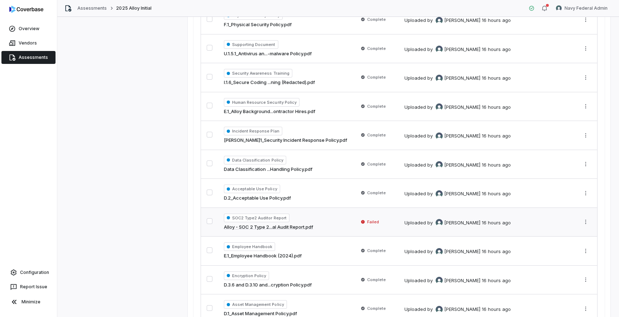
click at [399, 226] on td "Uploaded by Jonathan Lee 16 hours ago" at bounding box center [487, 221] width 176 height 29
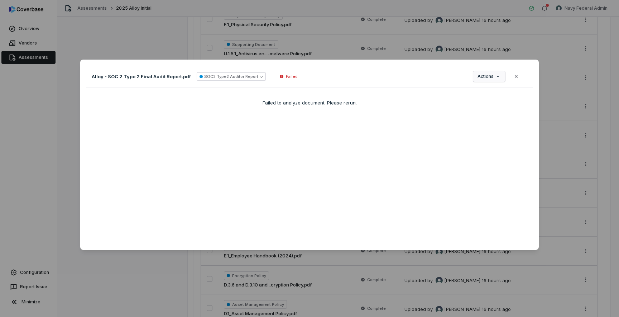
click at [493, 77] on div "Document Preview Alloy - SOC 2 Type 2 Final Audit Report.pdf SOC2 Type2 Auditor…" at bounding box center [309, 158] width 619 height 220
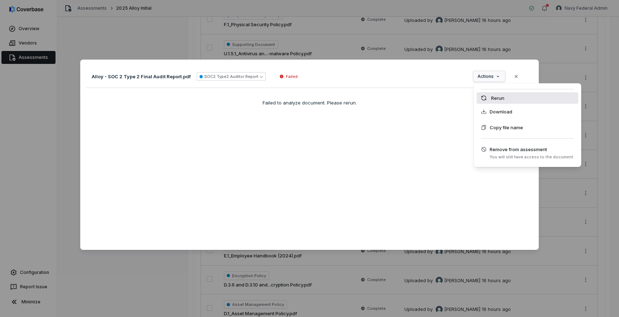
click at [500, 97] on div "Rerun" at bounding box center [528, 97] width 102 height 11
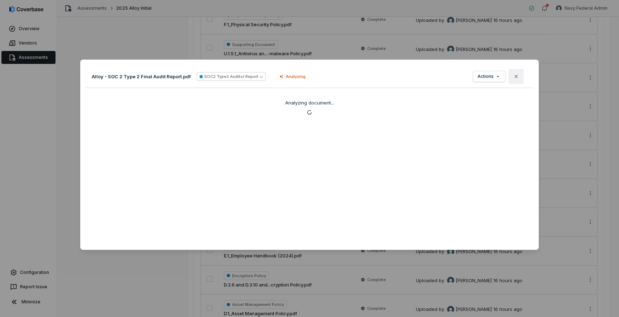
click at [518, 77] on icon "button" at bounding box center [517, 76] width 6 height 6
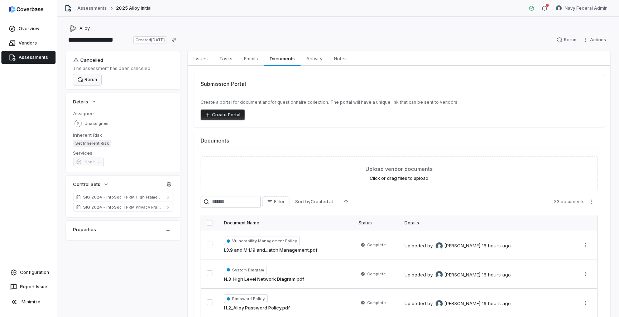
click at [95, 81] on button "Rerun" at bounding box center [87, 79] width 28 height 11
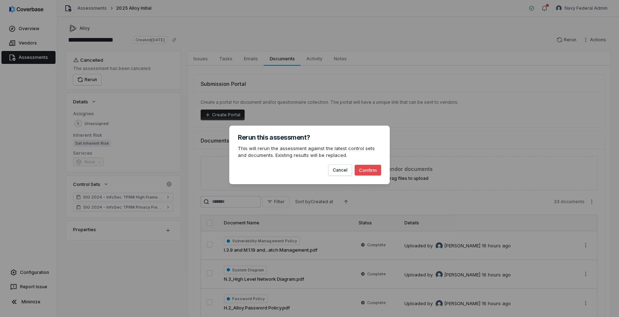
click at [377, 171] on button "Confirm" at bounding box center [368, 170] width 27 height 11
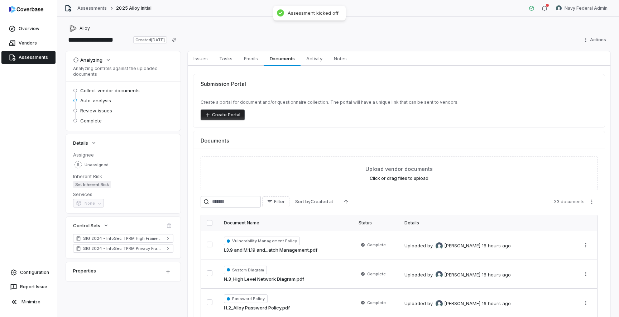
click at [22, 57] on link "Assessments" at bounding box center [28, 57] width 54 height 13
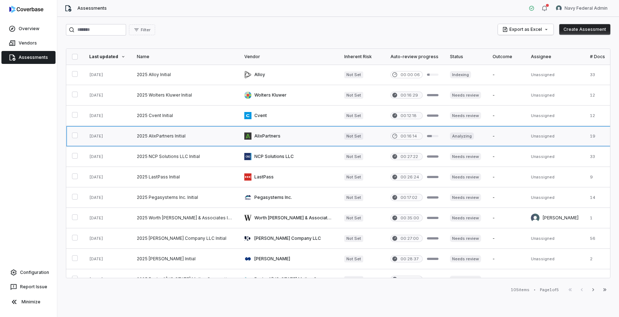
click at [170, 138] on link at bounding box center [185, 136] width 108 height 20
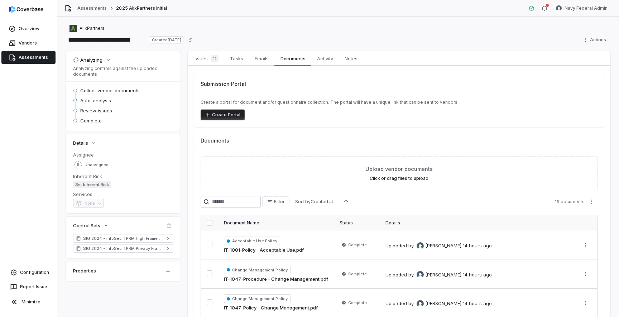
scroll to position [109, 0]
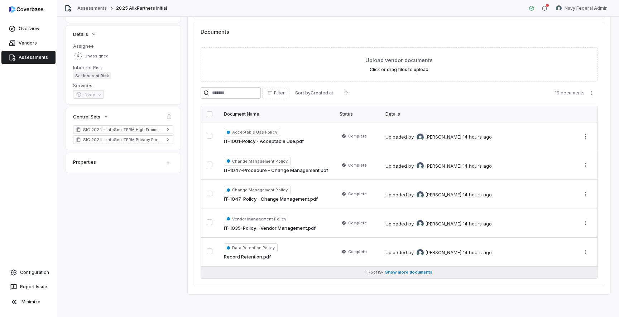
click at [401, 274] on span "Show more documents" at bounding box center [408, 271] width 47 height 5
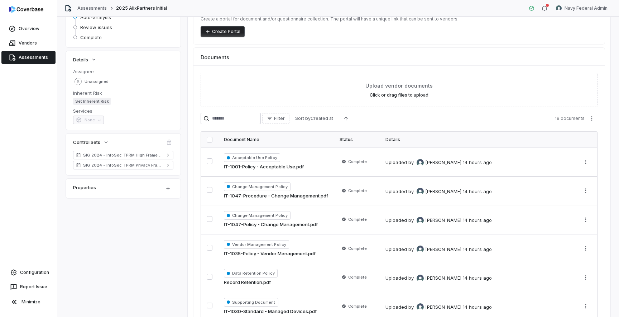
scroll to position [0, 0]
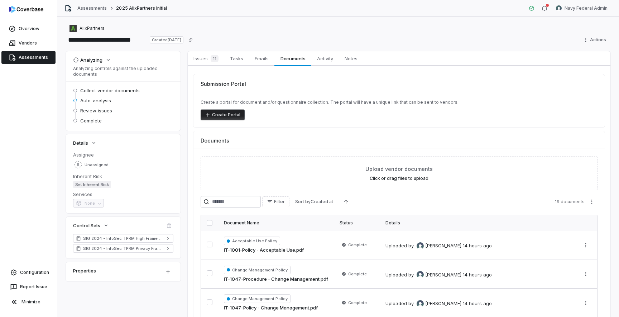
click at [26, 56] on link "Assessments" at bounding box center [28, 57] width 54 height 13
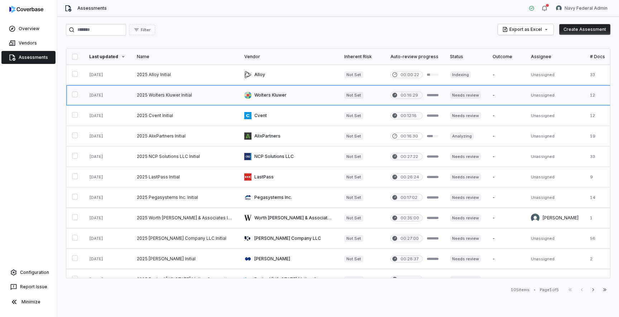
click at [174, 95] on link at bounding box center [185, 95] width 108 height 20
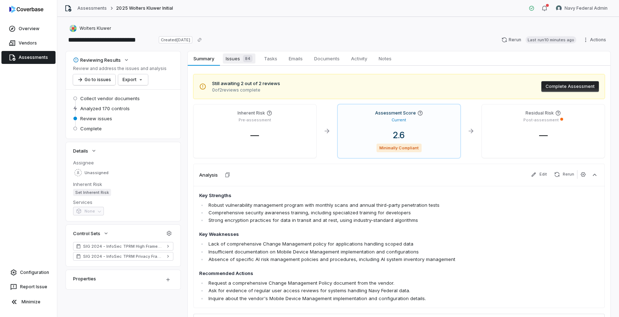
click at [233, 58] on span "Issues 84" at bounding box center [239, 58] width 33 height 10
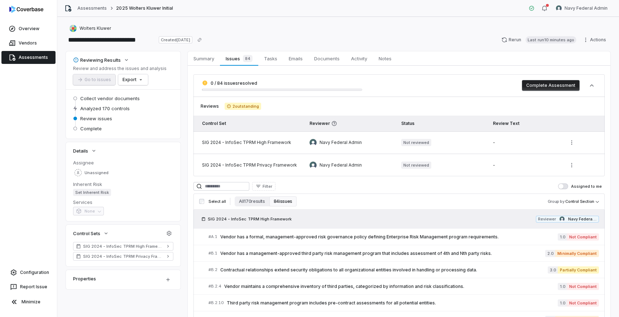
scroll to position [52, 0]
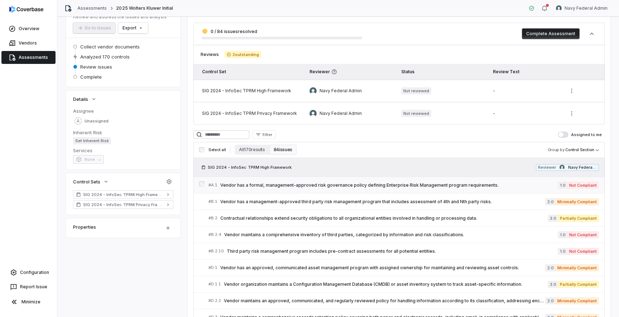
click at [295, 190] on link "# A.1 Vendor has a formal, management-approved risk governance policy defining …" at bounding box center [404, 185] width 391 height 16
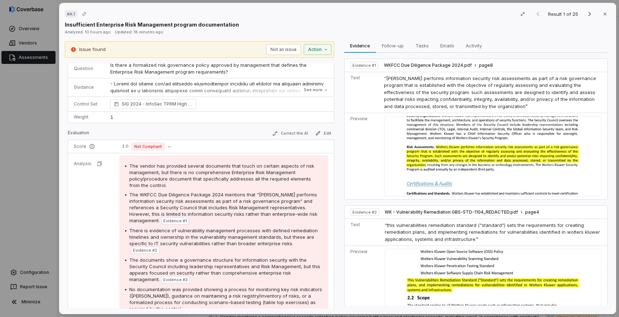
scroll to position [33, 0]
click at [45, 133] on div "# A.1 Result 1 of 25 Close Insufficient Enterprise Risk Management program docu…" at bounding box center [309, 158] width 619 height 317
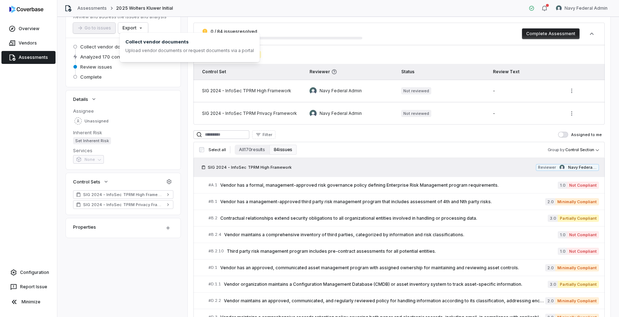
click at [47, 54] on link "Assessments" at bounding box center [28, 57] width 54 height 13
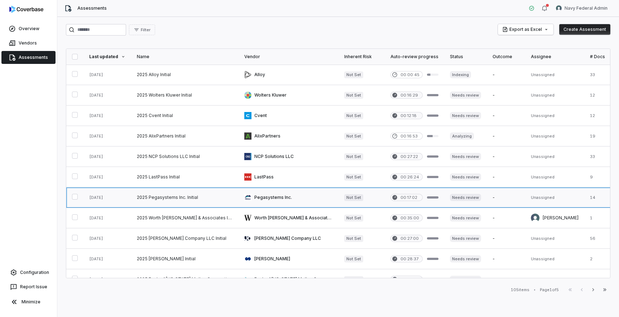
click at [193, 204] on link at bounding box center [185, 197] width 108 height 20
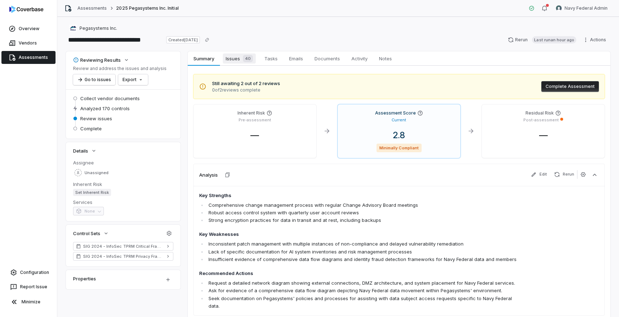
click at [242, 58] on div "40" at bounding box center [246, 58] width 13 height 7
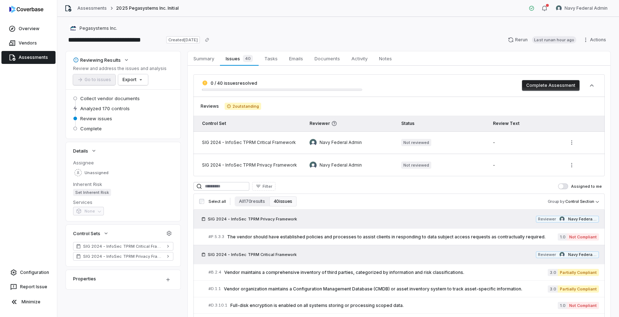
scroll to position [58, 0]
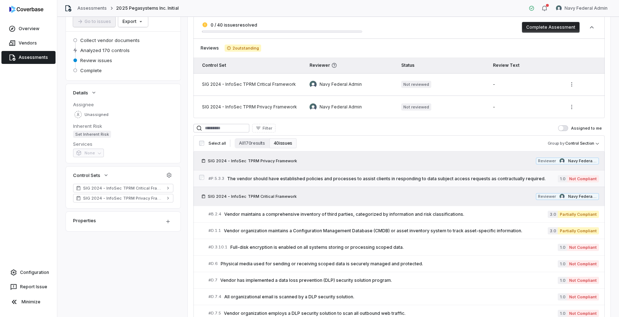
click at [296, 180] on span "The vendor should have established policies and processes to assist clients in …" at bounding box center [392, 179] width 331 height 6
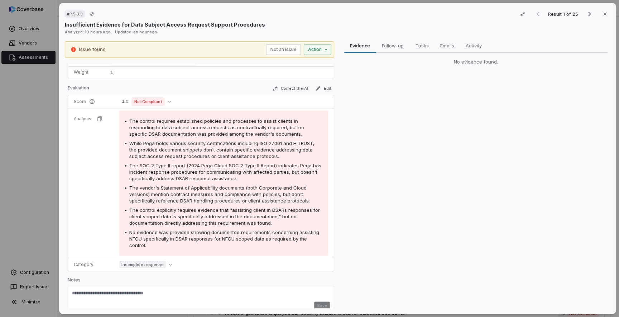
scroll to position [79, 0]
click at [593, 16] on icon "Next result" at bounding box center [590, 14] width 9 height 9
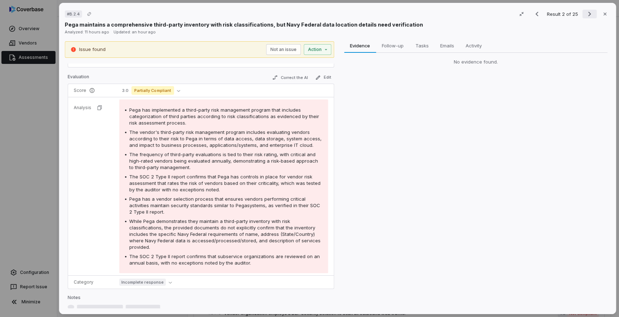
scroll to position [79, 0]
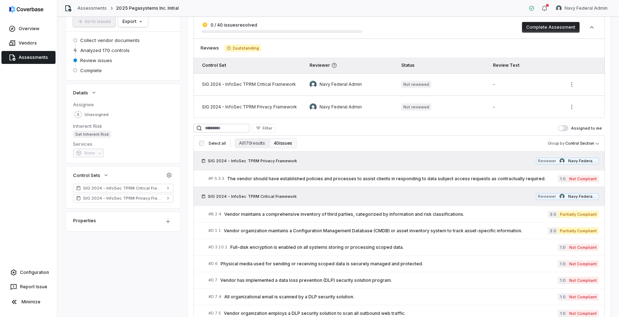
click at [34, 55] on link "Assessments" at bounding box center [28, 57] width 54 height 13
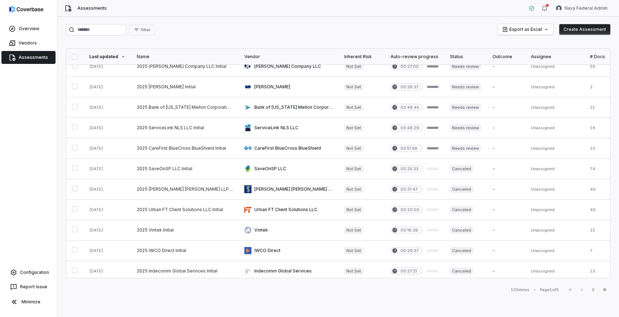
scroll to position [173, 0]
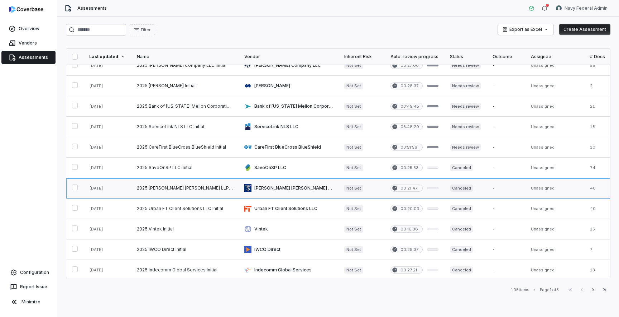
click at [386, 188] on link at bounding box center [415, 188] width 60 height 20
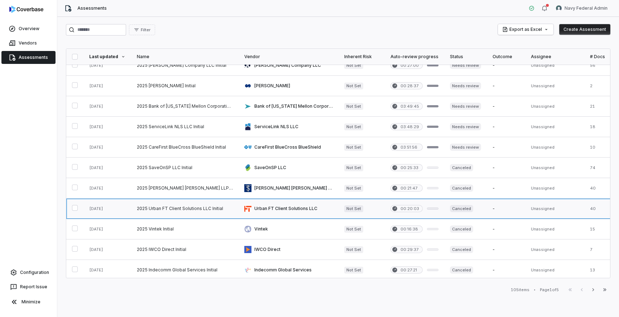
click at [374, 206] on link at bounding box center [362, 208] width 46 height 20
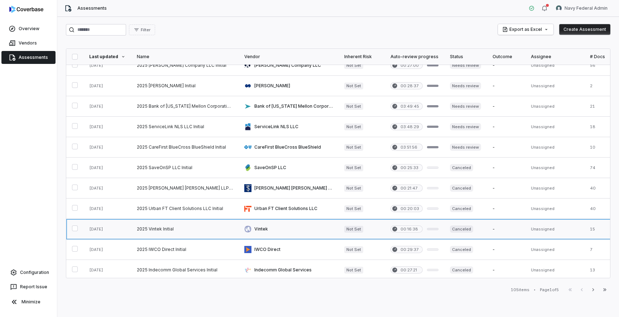
click at [368, 227] on link at bounding box center [362, 229] width 46 height 20
click at [371, 248] on link at bounding box center [362, 249] width 46 height 20
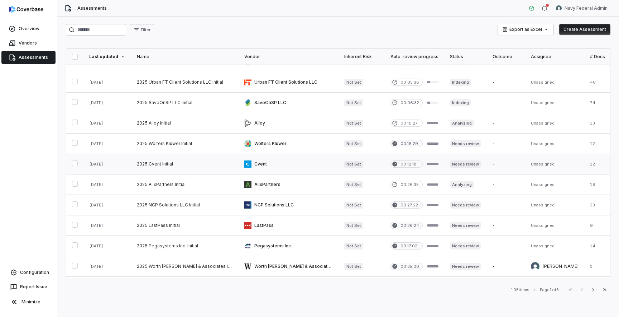
scroll to position [0, 0]
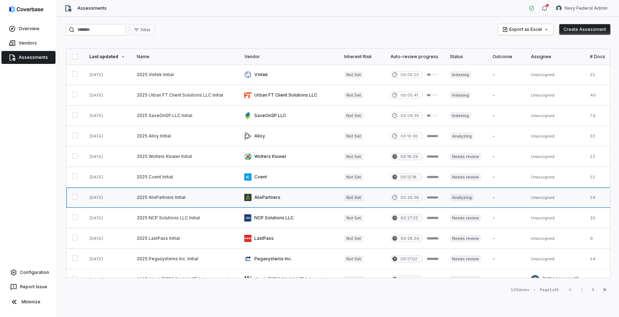
click at [445, 201] on link at bounding box center [466, 197] width 43 height 20
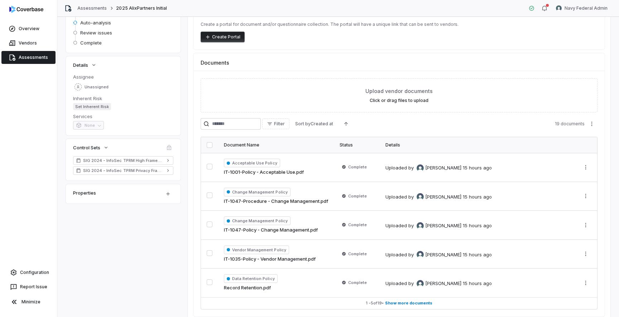
scroll to position [109, 0]
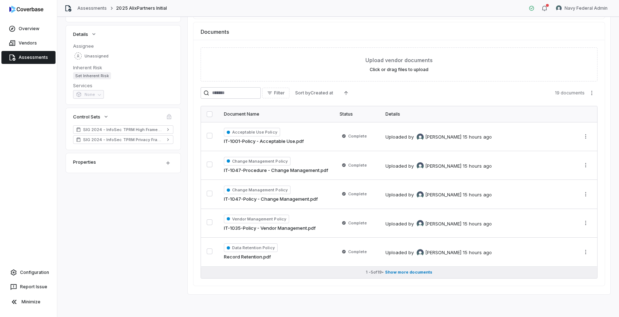
click at [421, 272] on span "Show more documents" at bounding box center [408, 271] width 47 height 5
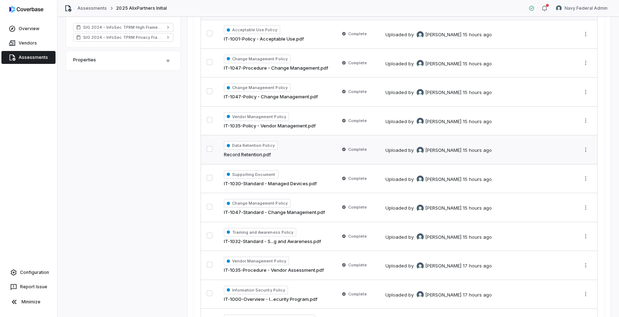
scroll to position [0, 0]
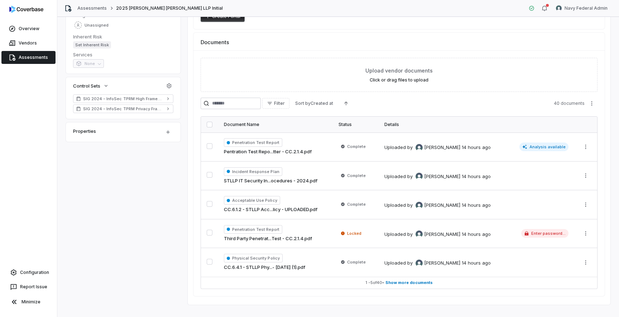
scroll to position [109, 0]
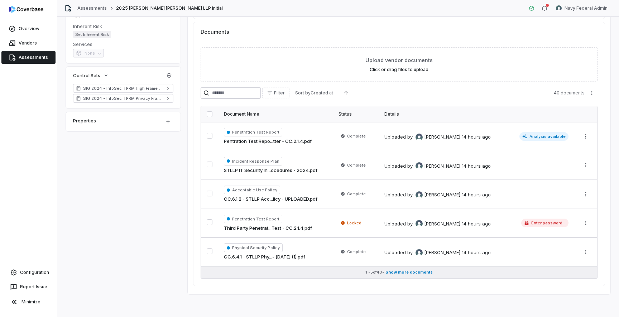
click at [412, 272] on span "Show more documents" at bounding box center [409, 271] width 47 height 5
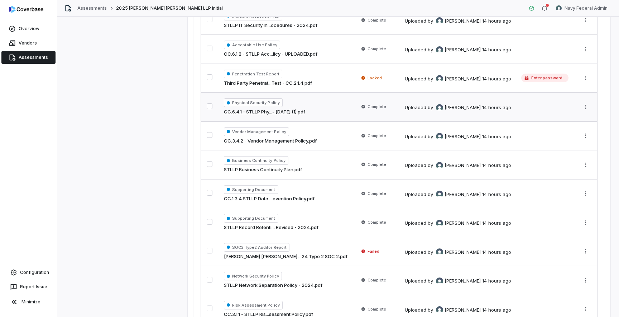
scroll to position [255, 0]
click at [375, 258] on td "Failed" at bounding box center [376, 250] width 46 height 29
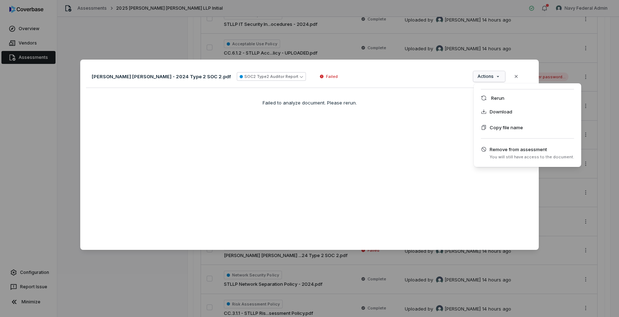
click at [483, 76] on div "Document Preview [PERSON_NAME] [PERSON_NAME] - 2024 Type 2 SOC 2.pdf SOC2 Type2…" at bounding box center [309, 158] width 619 height 220
click at [494, 99] on div "Rerun" at bounding box center [528, 97] width 102 height 11
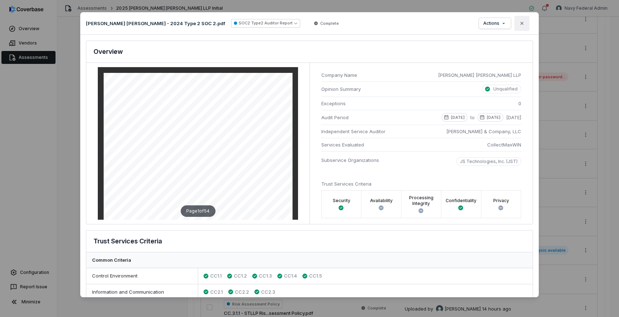
click at [524, 23] on icon "button" at bounding box center [522, 23] width 6 height 6
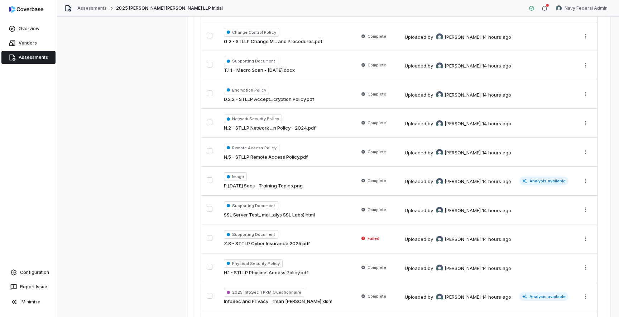
scroll to position [821, 0]
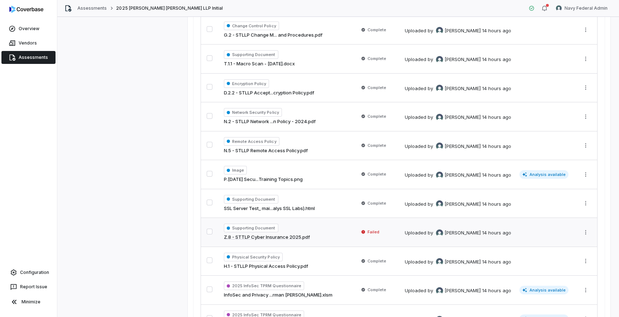
click at [319, 230] on div "Supporting Document Z.8 - STTLP Cyber Insurance 2025.pdf" at bounding box center [286, 231] width 124 height 17
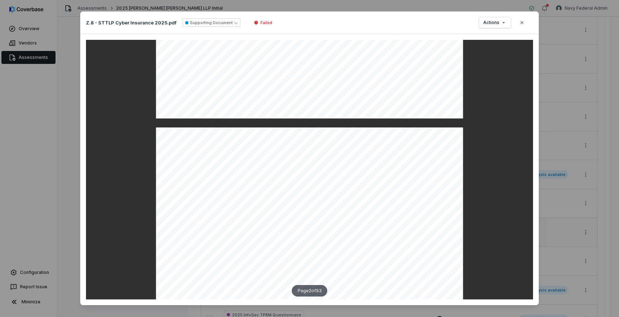
scroll to position [950, 0]
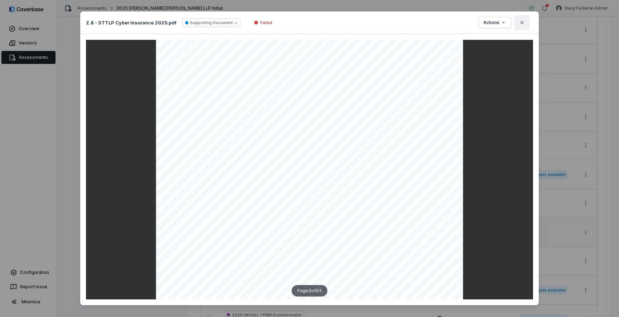
click at [522, 24] on icon "button" at bounding box center [522, 23] width 6 height 6
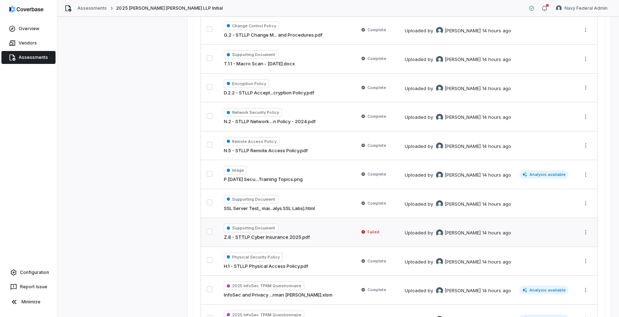
click at [356, 241] on td "Failed" at bounding box center [376, 232] width 46 height 29
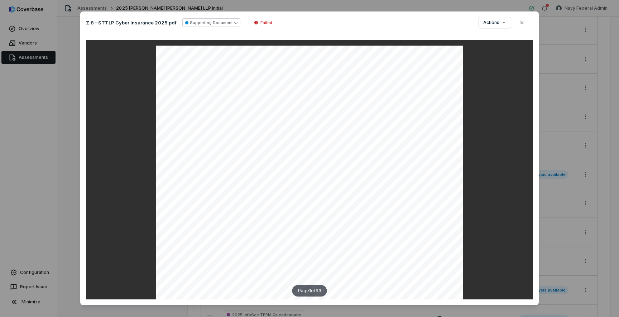
click at [554, 81] on div "Document Preview Z.8 - STTLP Cyber Insurance 2025.pdf Supporting Document Faile…" at bounding box center [309, 158] width 619 height 317
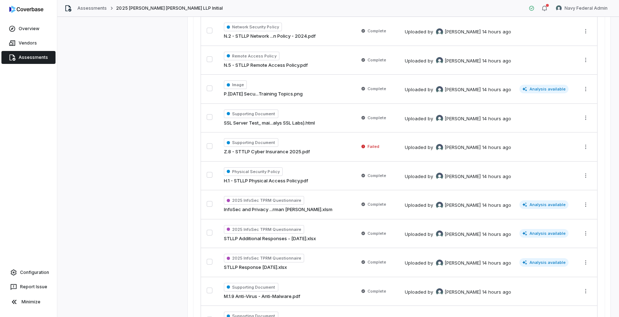
scroll to position [928, 0]
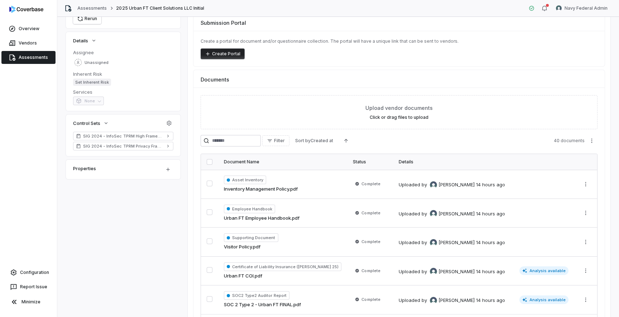
scroll to position [109, 0]
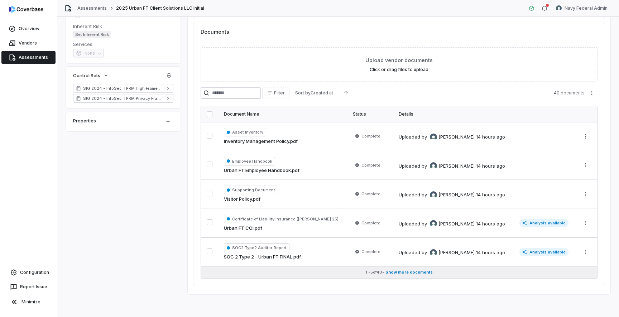
click at [418, 272] on span "Show more documents" at bounding box center [409, 271] width 47 height 5
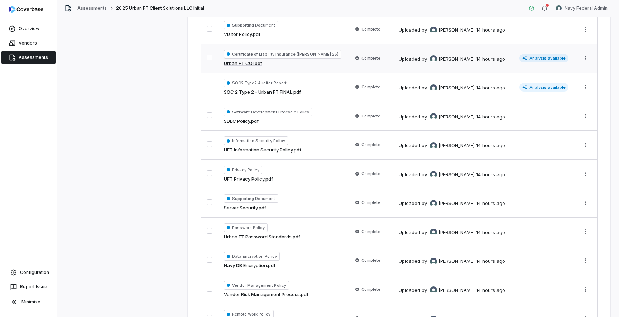
scroll to position [0, 0]
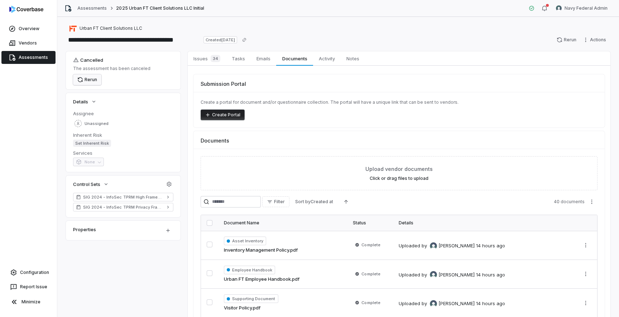
click at [95, 81] on button "Rerun" at bounding box center [87, 79] width 28 height 11
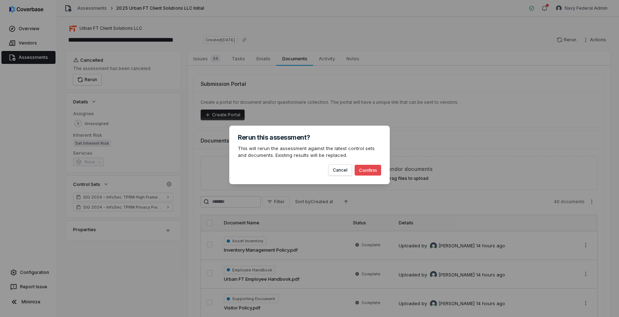
click at [373, 168] on button "Confirm" at bounding box center [368, 170] width 27 height 11
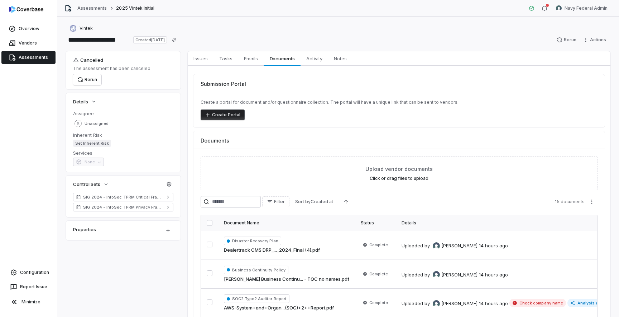
scroll to position [109, 0]
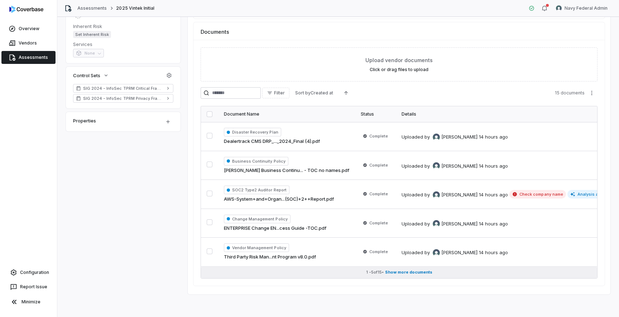
click at [412, 271] on span "Show more documents" at bounding box center [408, 271] width 47 height 5
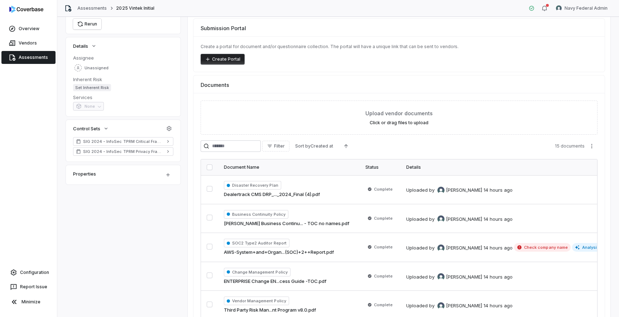
scroll to position [0, 0]
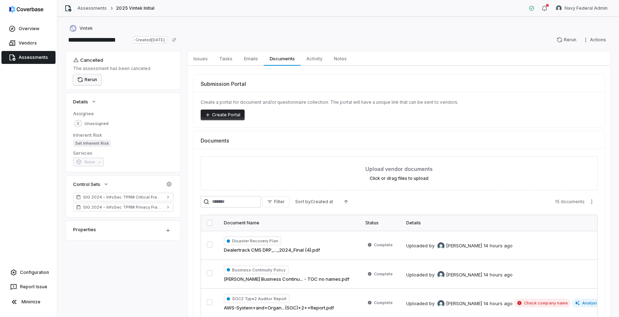
click at [96, 82] on button "Rerun" at bounding box center [87, 79] width 28 height 11
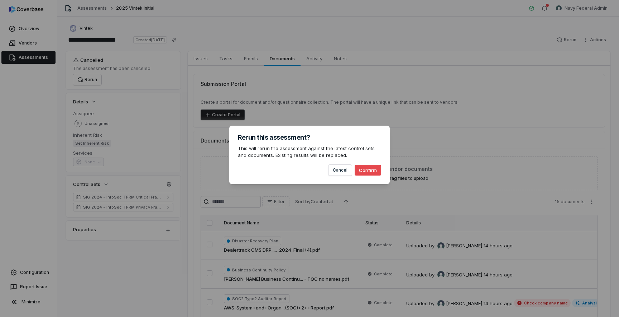
click at [371, 167] on button "Confirm" at bounding box center [368, 170] width 27 height 11
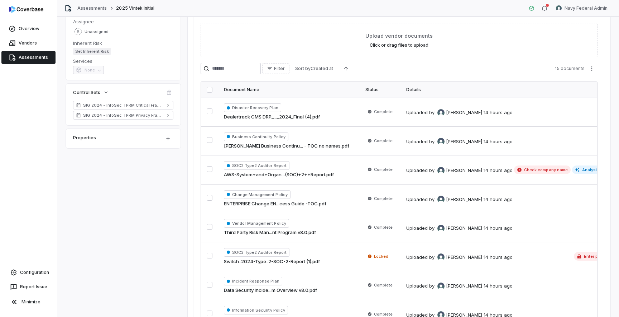
scroll to position [229, 0]
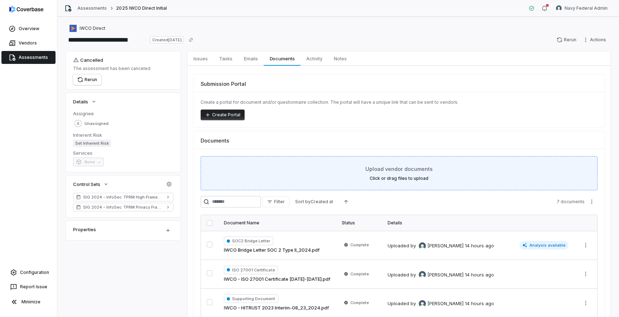
scroll to position [109, 0]
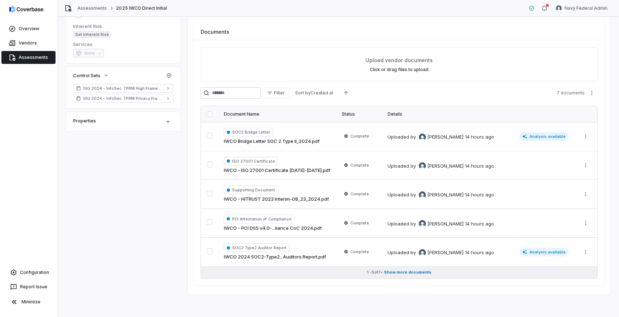
click at [420, 270] on span "Show more documents" at bounding box center [407, 271] width 47 height 5
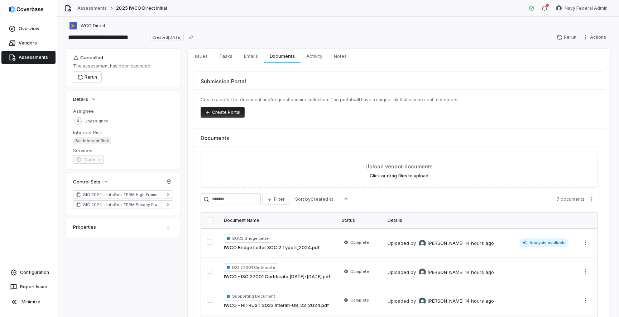
scroll to position [0, 0]
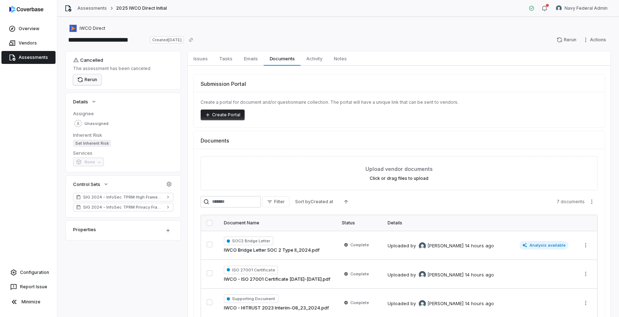
click at [92, 79] on button "Rerun" at bounding box center [87, 79] width 28 height 11
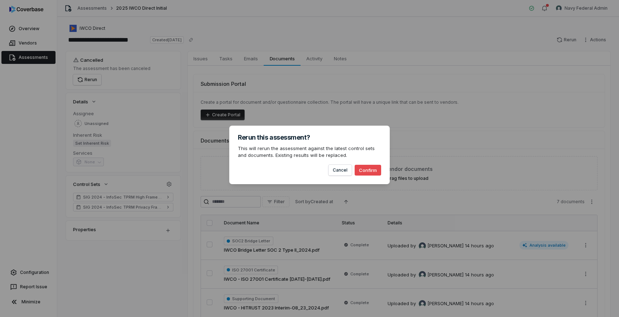
click at [367, 167] on button "Confirm" at bounding box center [368, 170] width 27 height 11
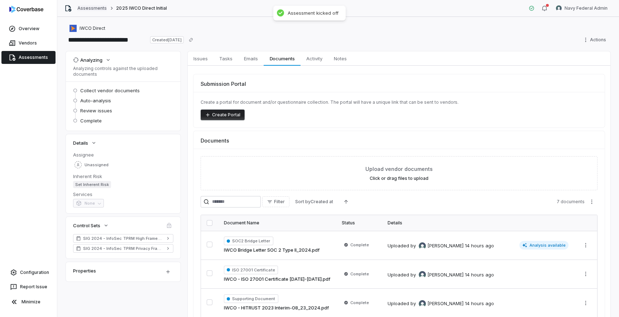
click at [98, 10] on link "Assessments" at bounding box center [91, 8] width 29 height 6
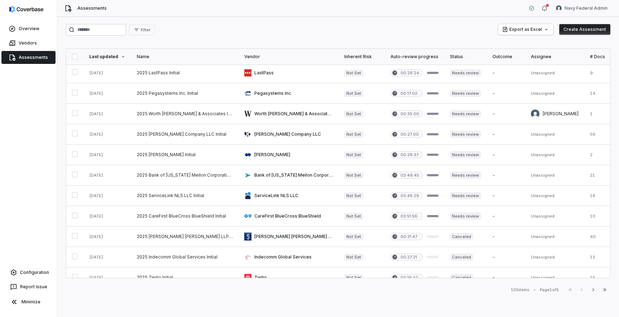
scroll to position [187, 0]
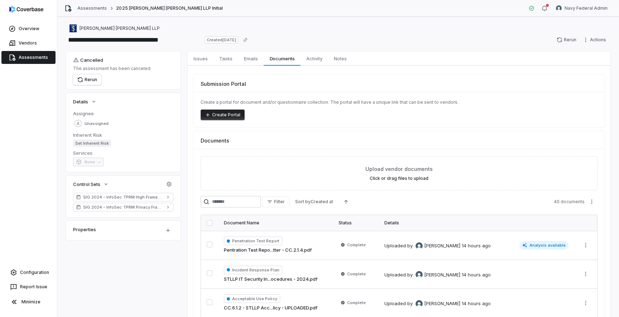
scroll to position [109, 0]
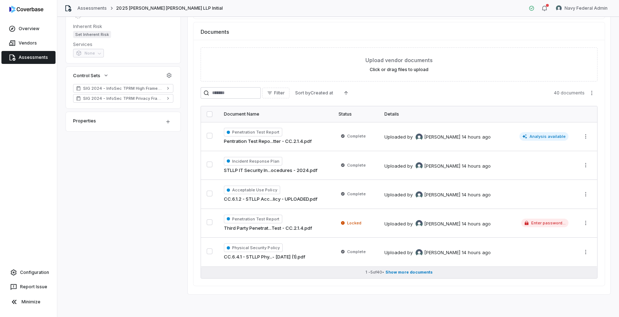
click at [397, 272] on span "Show more documents" at bounding box center [409, 271] width 47 height 5
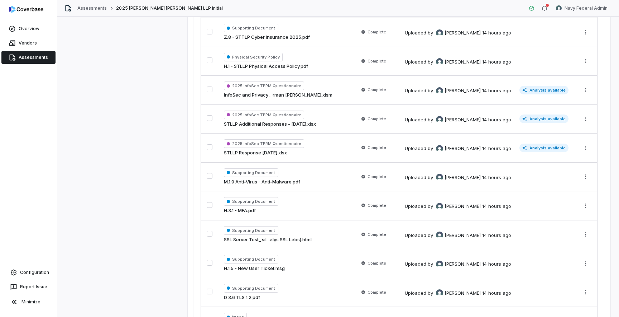
scroll to position [1017, 0]
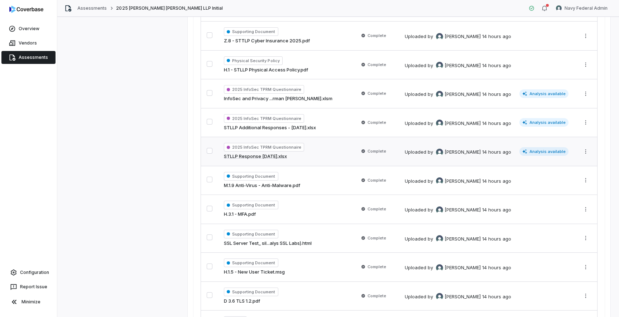
click at [326, 153] on div "2025 InfoSec TPRM Questionnaire STLLP Response June 2025.xlsx" at bounding box center [286, 151] width 124 height 17
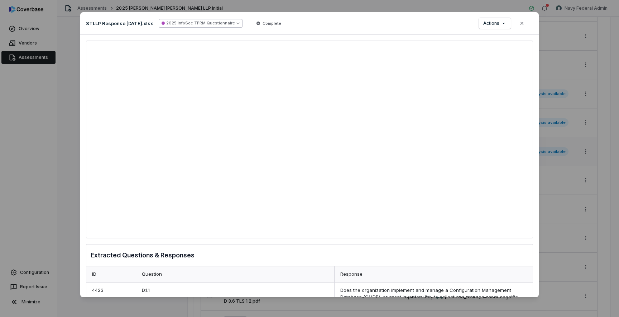
click at [239, 25] on button "2025 InfoSec TPRM Questionnaire" at bounding box center [201, 23] width 84 height 9
click at [237, 23] on button "2025 InfoSec TPRM Questionnaire" at bounding box center [201, 23] width 84 height 9
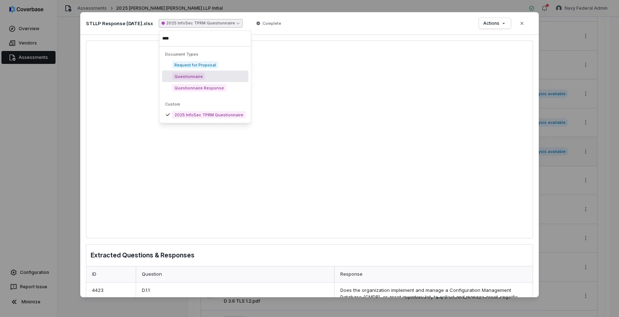
type input "****"
click at [224, 77] on div "Questionnaire" at bounding box center [205, 76] width 86 height 11
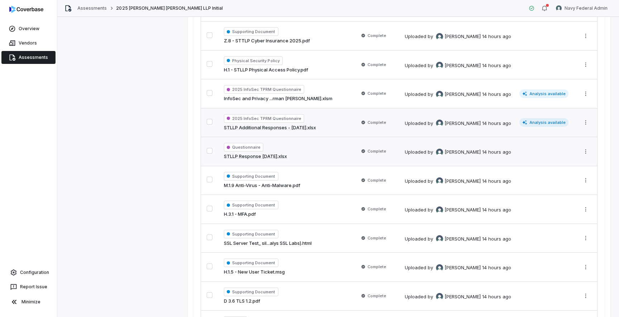
click at [317, 114] on div "2025 InfoSec TPRM Questionnaire STLLP Additional Responses - 7-1-2025.xlsx" at bounding box center [286, 122] width 124 height 17
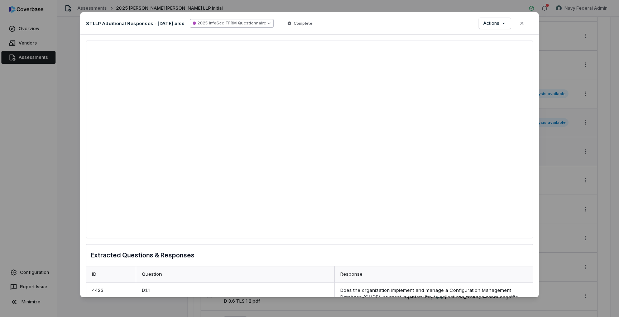
click at [264, 21] on button "2025 InfoSec TPRM Questionnaire" at bounding box center [232, 23] width 84 height 9
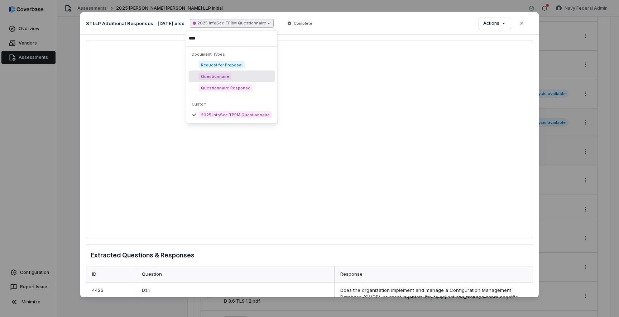
type input "****"
click at [246, 77] on div "Questionnaire" at bounding box center [232, 76] width 86 height 11
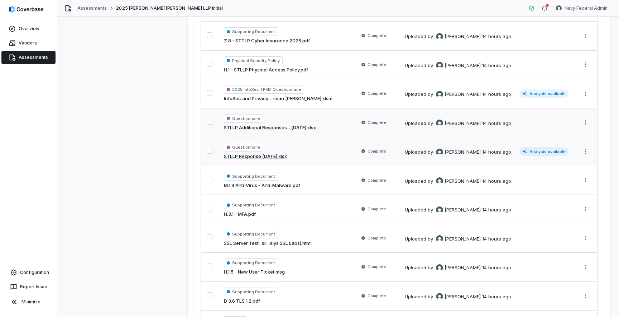
click at [302, 147] on div "Questionnaire STLLP Response June 2025.xlsx" at bounding box center [286, 151] width 124 height 17
click at [308, 115] on div "Questionnaire STLLP Additional Responses - 7-1-2025.xlsx" at bounding box center [286, 122] width 124 height 17
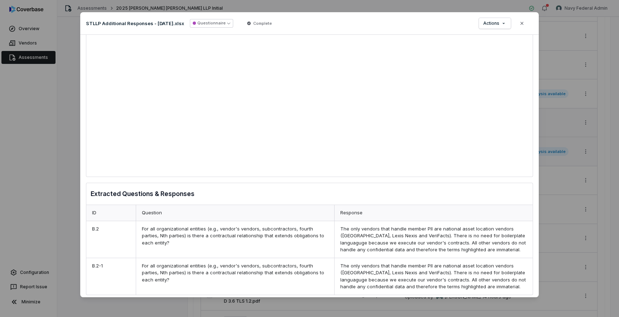
scroll to position [70, 0]
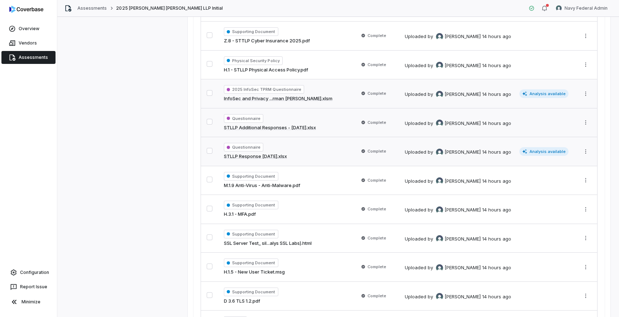
click at [324, 92] on div "2025 InfoSec TPRM Questionnaire InfoSec and Privacy ...rman Theologou.xlsm" at bounding box center [286, 93] width 124 height 17
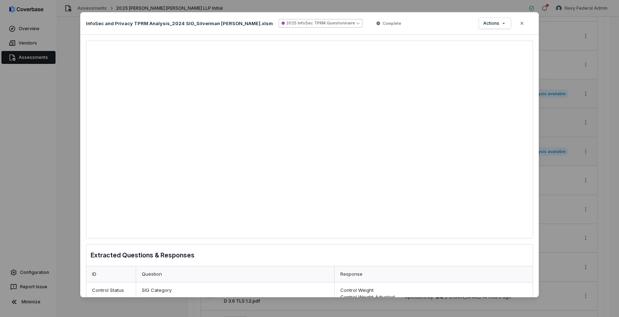
click at [296, 23] on button "2025 InfoSec TPRM Questionnaire" at bounding box center [321, 23] width 84 height 9
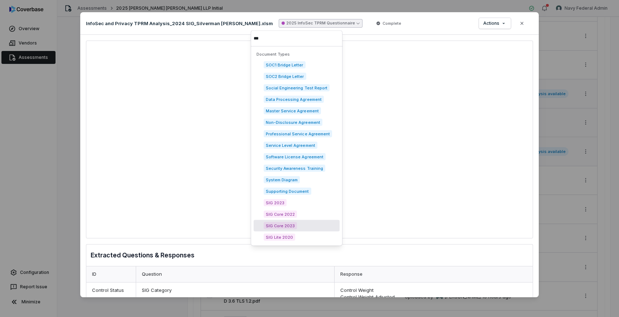
type input "***"
click at [318, 224] on div "SIG Core 2023" at bounding box center [297, 225] width 86 height 11
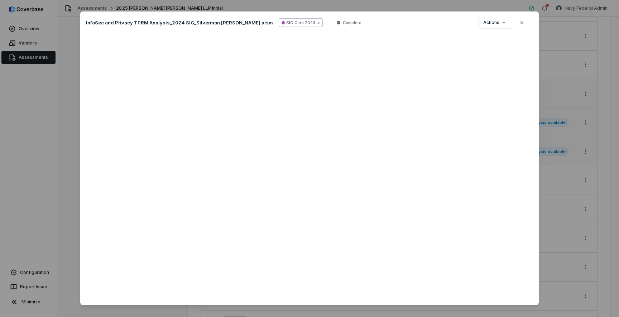
click at [296, 25] on button "SIG Core 2023" at bounding box center [301, 22] width 44 height 9
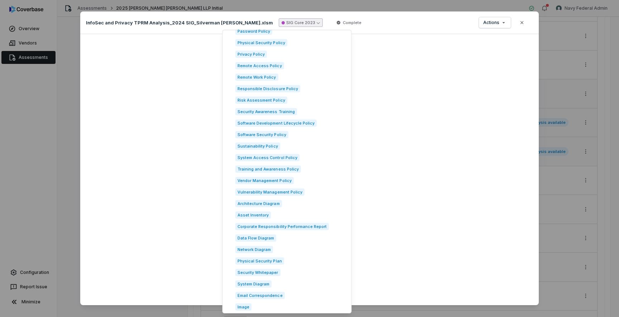
scroll to position [957, 0]
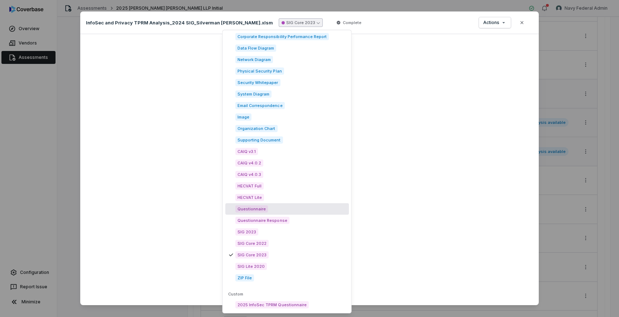
click at [301, 209] on div "Questionnaire" at bounding box center [287, 208] width 124 height 11
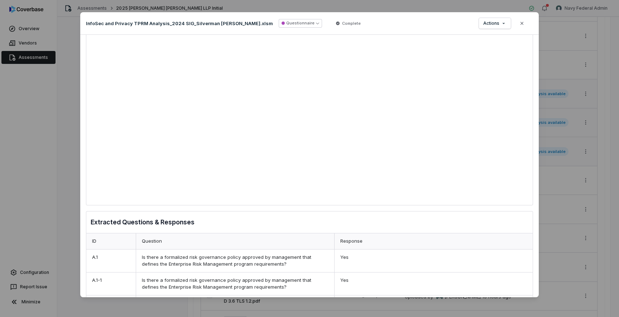
scroll to position [0, 0]
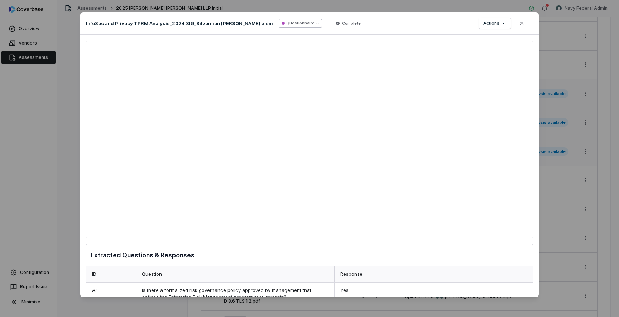
click at [316, 24] on icon "button" at bounding box center [317, 23] width 3 height 3
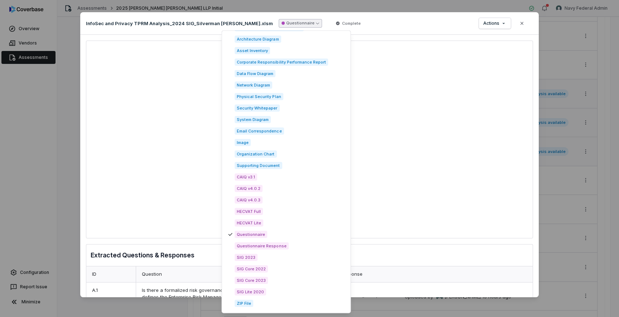
scroll to position [957, 0]
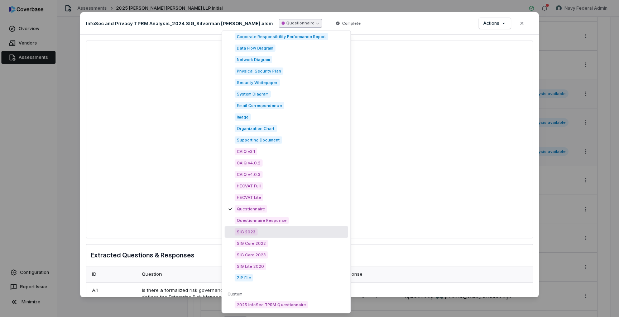
click at [314, 232] on div "SIG 2023" at bounding box center [287, 231] width 124 height 11
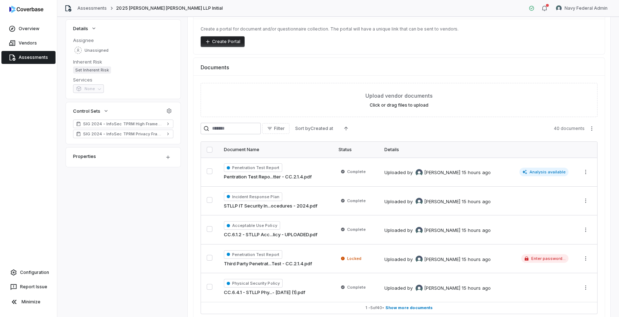
scroll to position [109, 0]
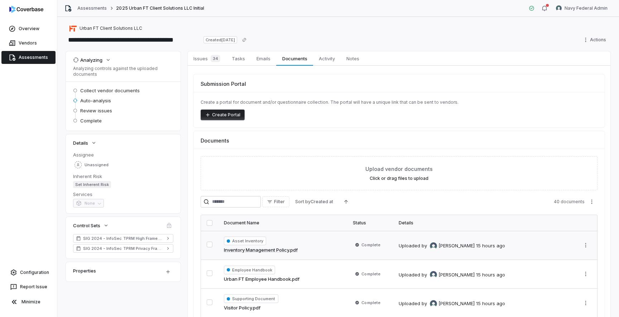
scroll to position [109, 0]
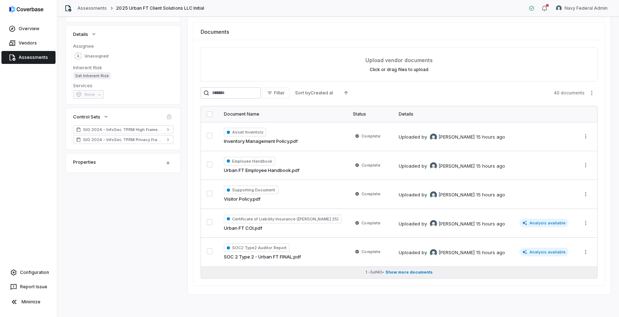
click at [402, 271] on span "Show more documents" at bounding box center [409, 271] width 47 height 5
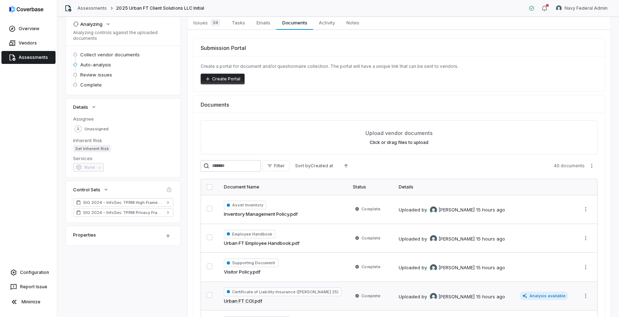
scroll to position [0, 0]
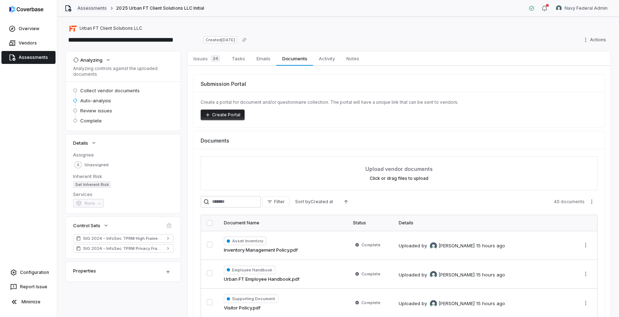
click at [91, 6] on link "Assessments" at bounding box center [91, 8] width 29 height 6
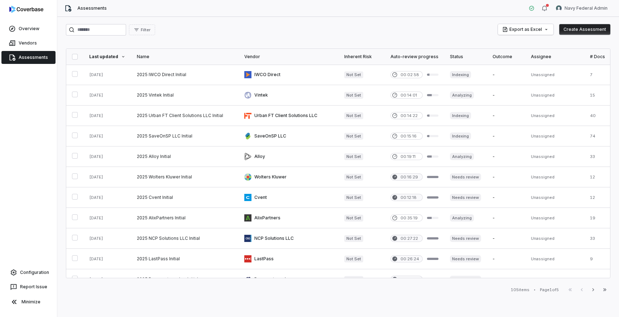
click at [338, 286] on div "105 items • Page 1 of 5 First Page Previous Next Last Page" at bounding box center [338, 289] width 545 height 9
